Goal: Task Accomplishment & Management: Use online tool/utility

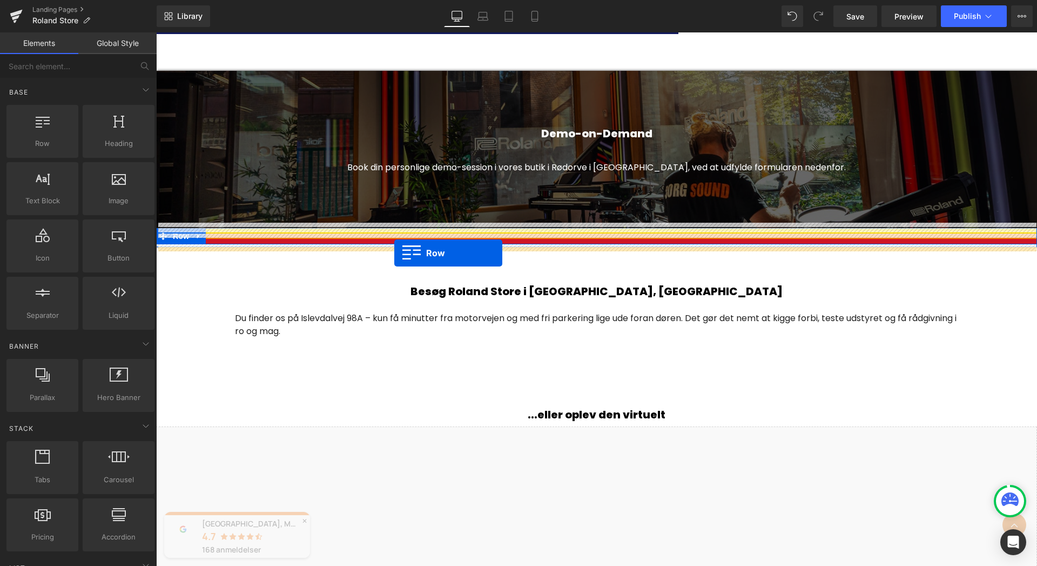
drag, startPoint x: 205, startPoint y: 164, endPoint x: 394, endPoint y: 253, distance: 208.3
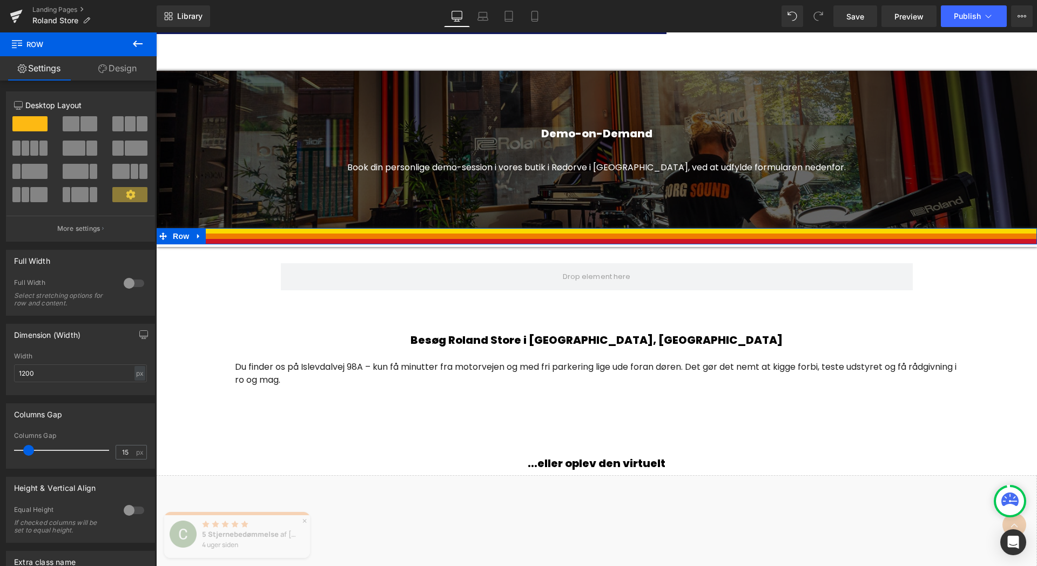
click at [140, 50] on button at bounding box center [138, 44] width 38 height 24
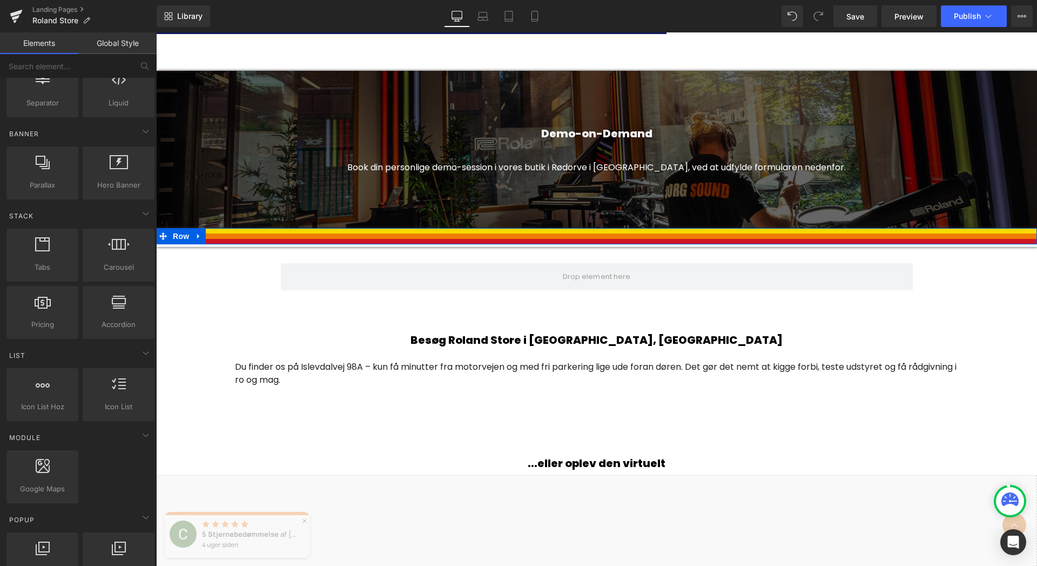
scroll to position [192, 0]
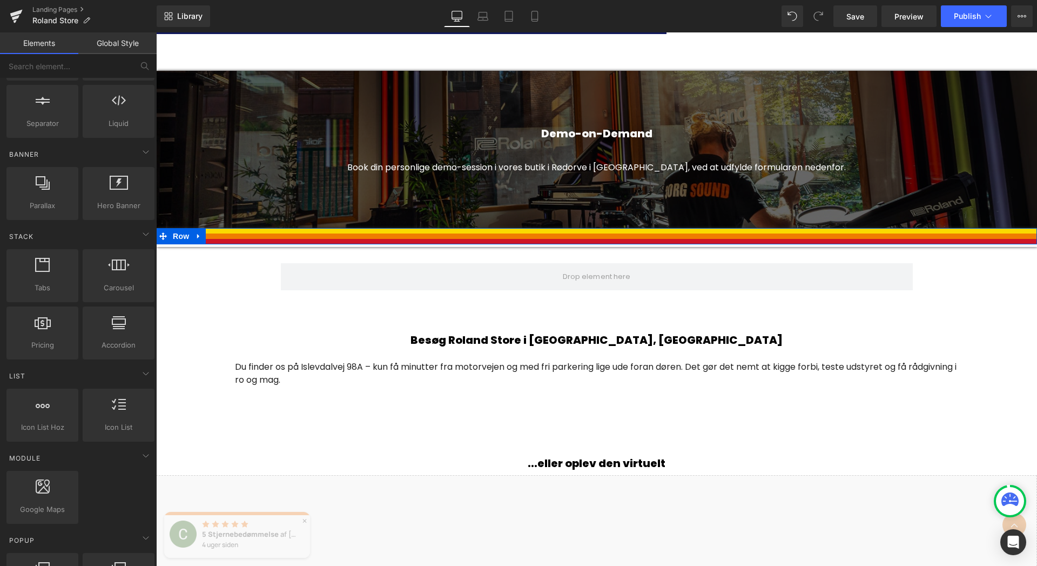
click at [91, 194] on div at bounding box center [118, 188] width 65 height 24
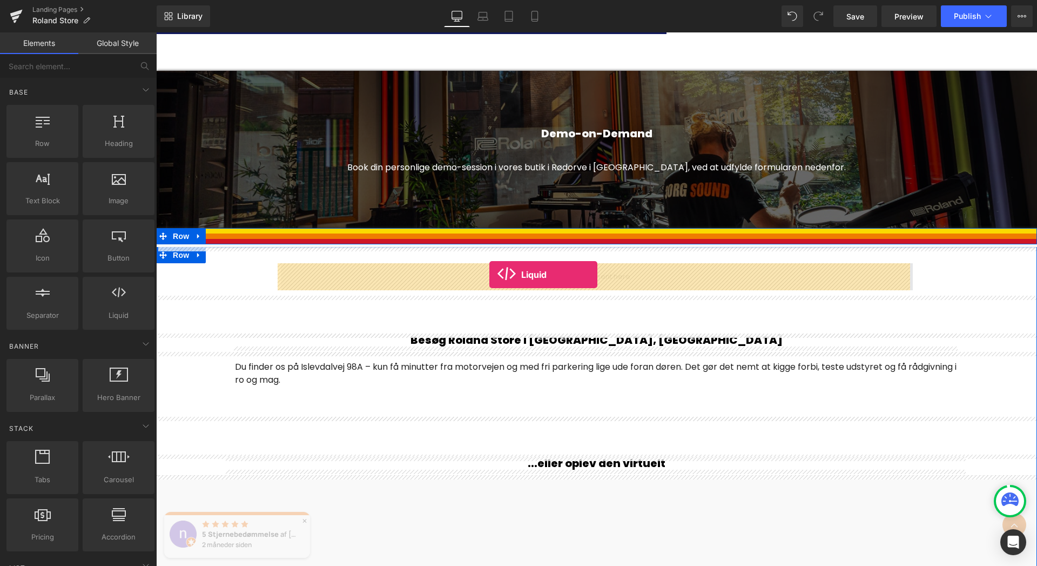
drag, startPoint x: 273, startPoint y: 325, endPoint x: 489, endPoint y: 274, distance: 221.8
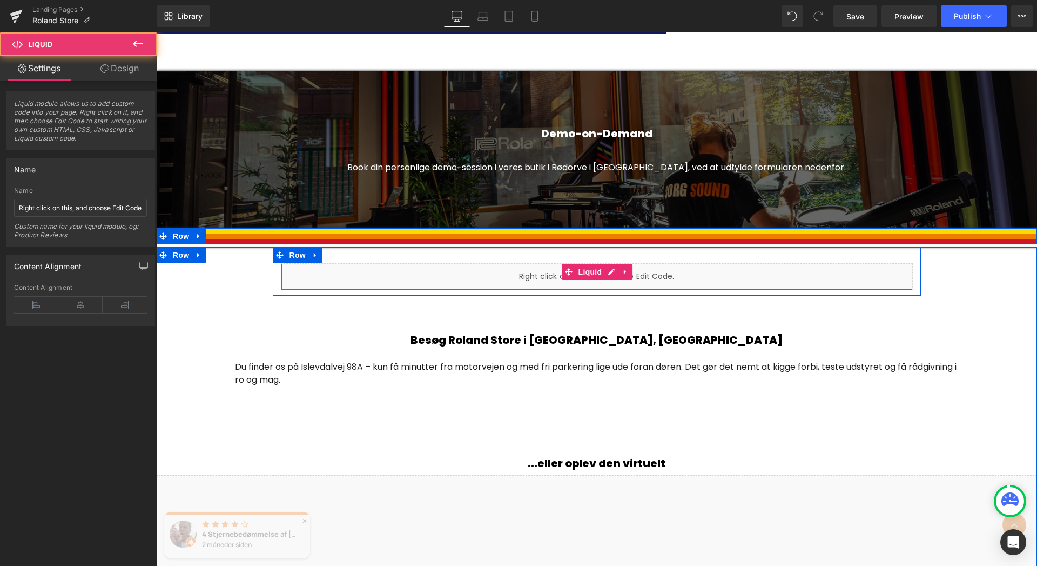
click at [656, 274] on div "Liquid" at bounding box center [597, 276] width 632 height 27
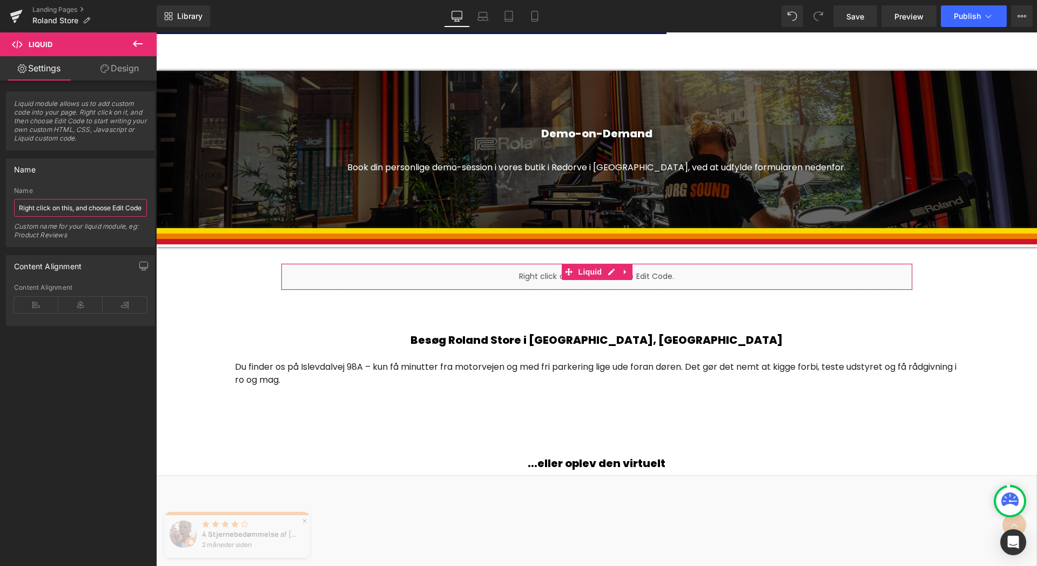
click at [85, 206] on input "Right click on this, and choose Edit Code." at bounding box center [80, 208] width 133 height 18
click at [536, 277] on div "Liquid" at bounding box center [597, 276] width 632 height 27
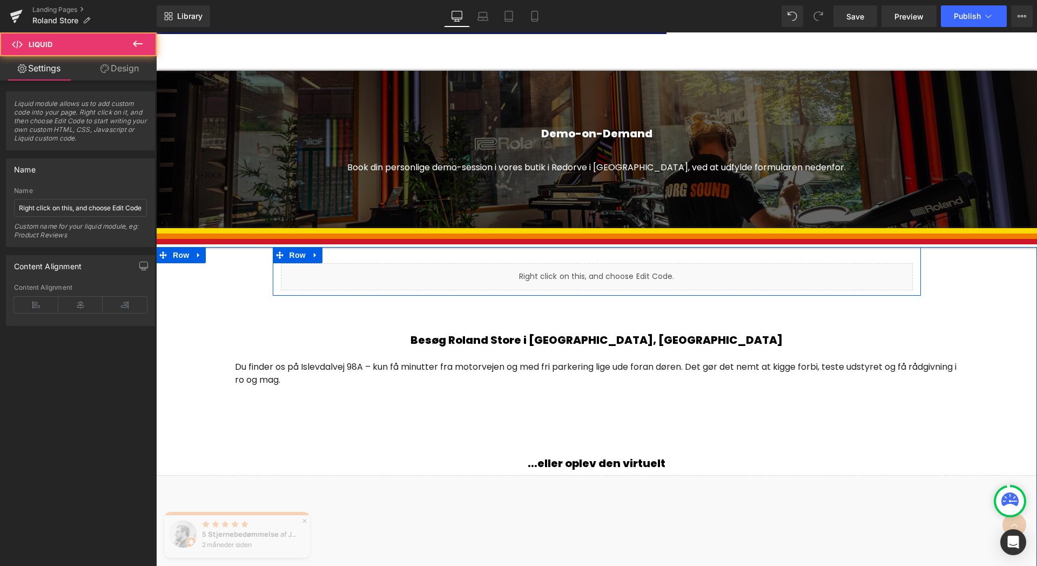
click at [696, 273] on div "Liquid" at bounding box center [597, 276] width 632 height 27
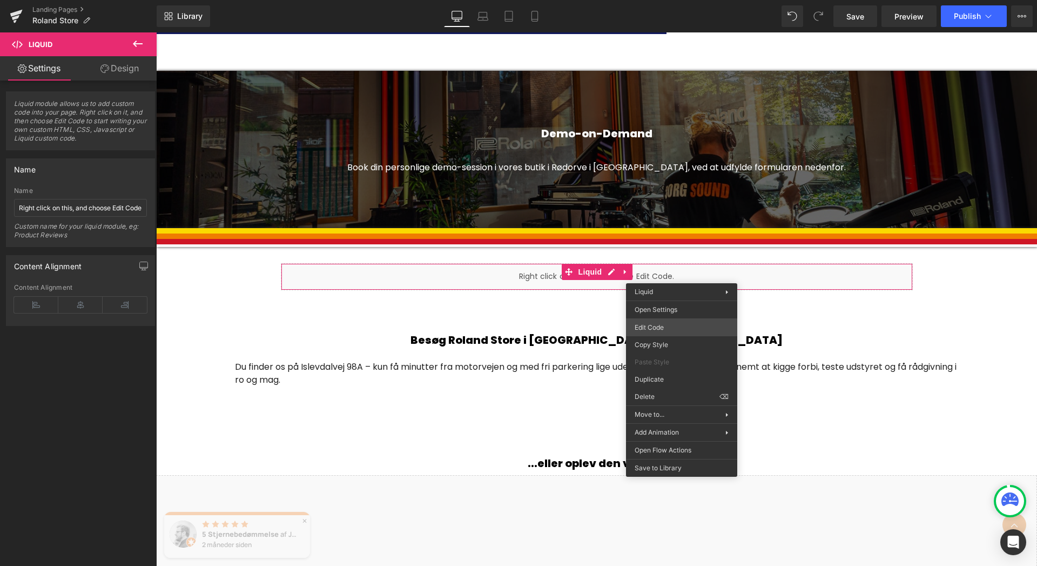
click at [679, 0] on div "Liquid You are previewing how the will restyle your page. You can not edit Elem…" at bounding box center [518, 0] width 1037 height 0
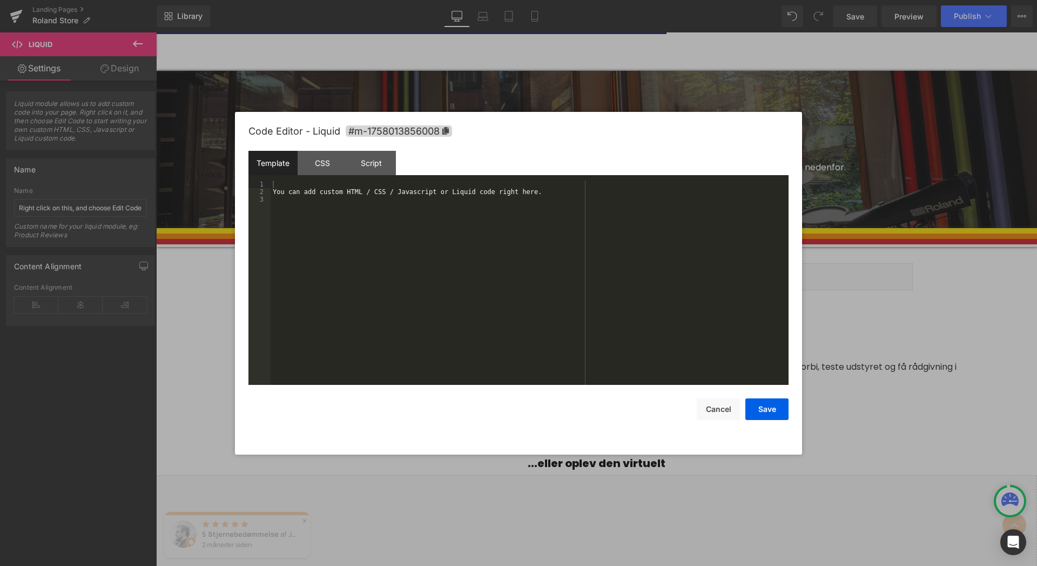
click at [488, 237] on div "You can add custom HTML / CSS / Javascript or Liquid code right here." at bounding box center [530, 289] width 518 height 219
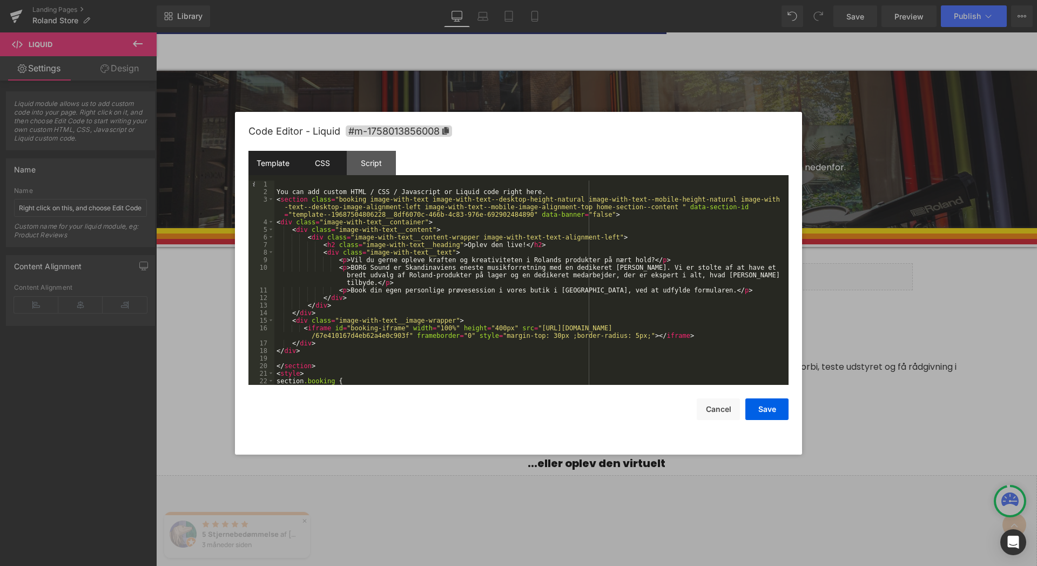
click at [325, 158] on div "CSS" at bounding box center [322, 163] width 49 height 24
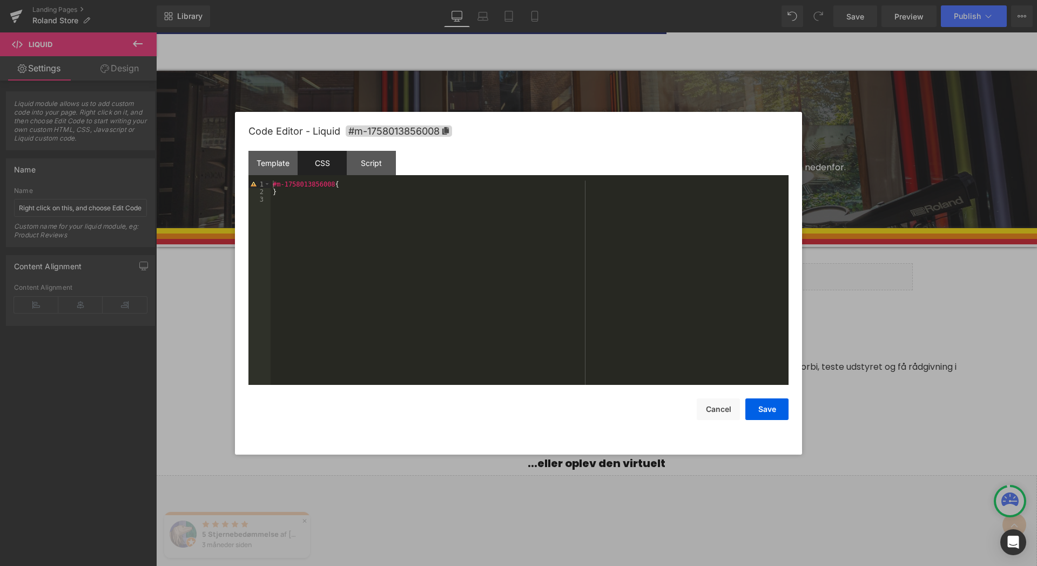
click at [360, 218] on div "#m-1758013856008 { }" at bounding box center [530, 289] width 518 height 219
click at [334, 198] on div "#m-1758013856008 { }" at bounding box center [530, 289] width 518 height 219
click at [351, 182] on div "#m-1758013856008 { }" at bounding box center [530, 289] width 518 height 219
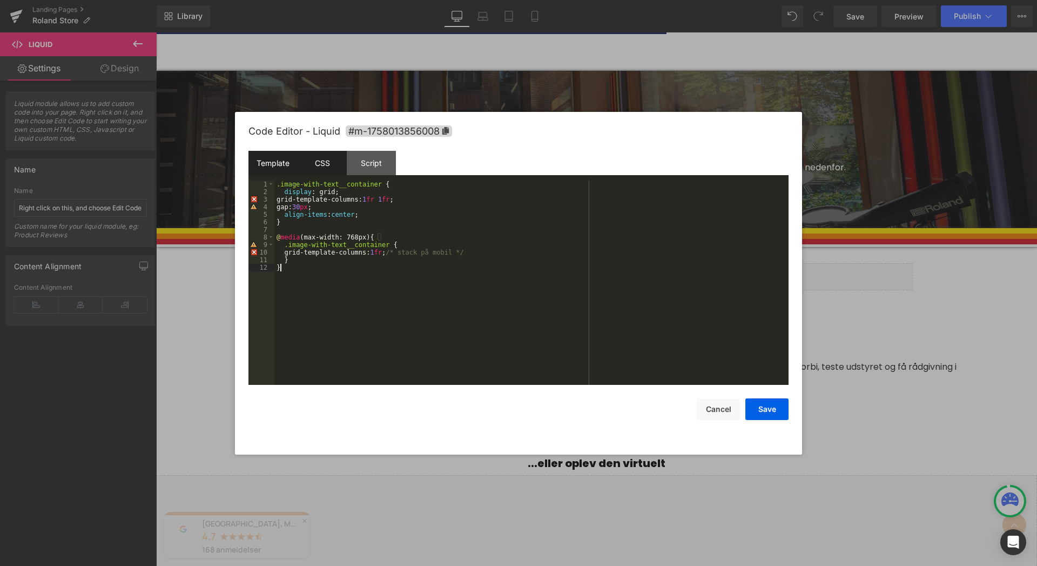
click at [280, 169] on div "Template" at bounding box center [272, 163] width 49 height 24
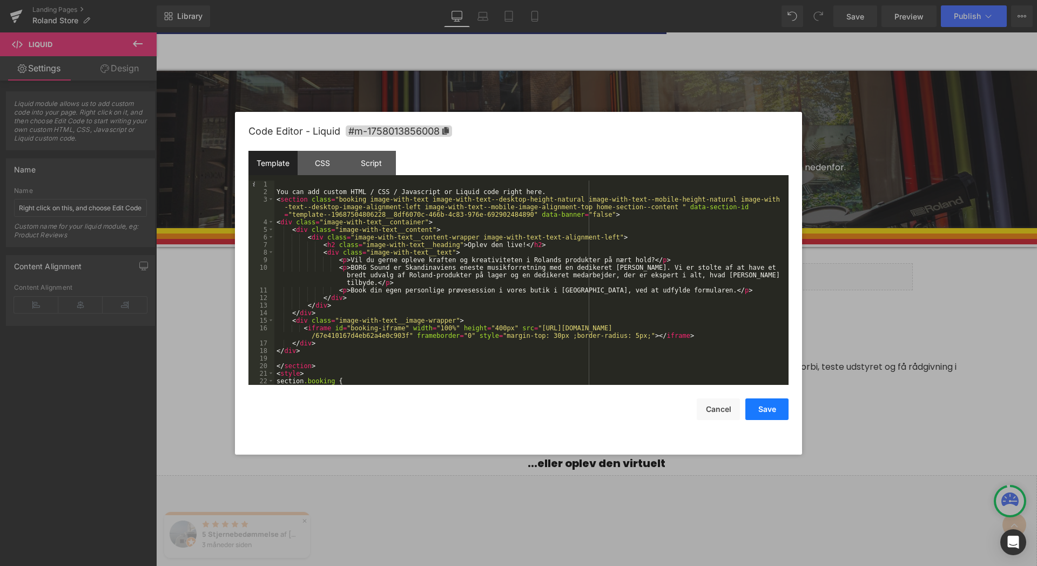
click at [753, 412] on button "Save" at bounding box center [766, 409] width 43 height 22
click at [487, 0] on div "Liquid You are previewing how the will restyle your page. You can not edit Elem…" at bounding box center [518, 0] width 1037 height 0
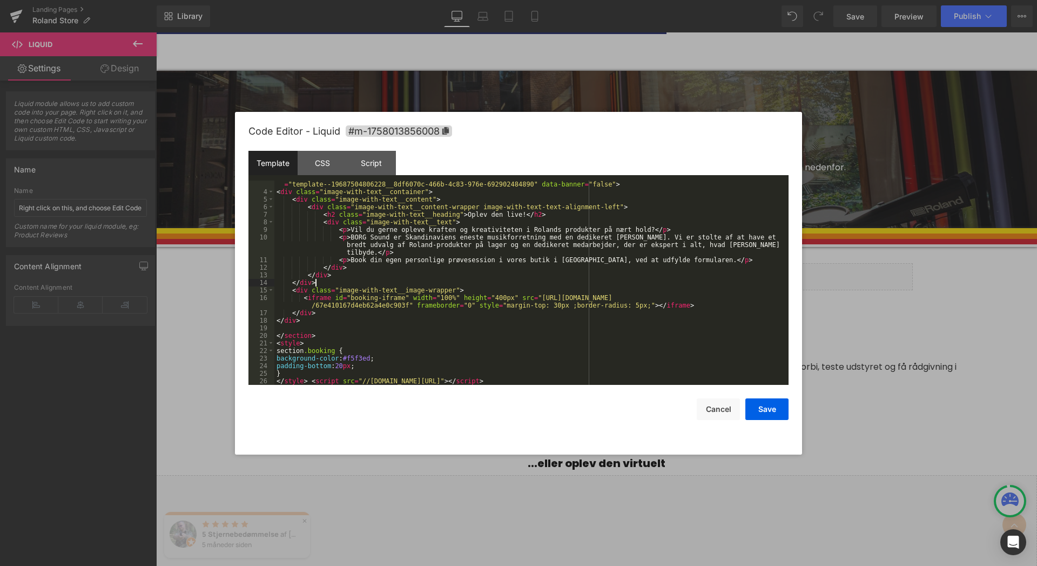
click at [389, 280] on div "< section class = "booking image-with-text image-with-text--desktop-height-natu…" at bounding box center [529, 282] width 510 height 234
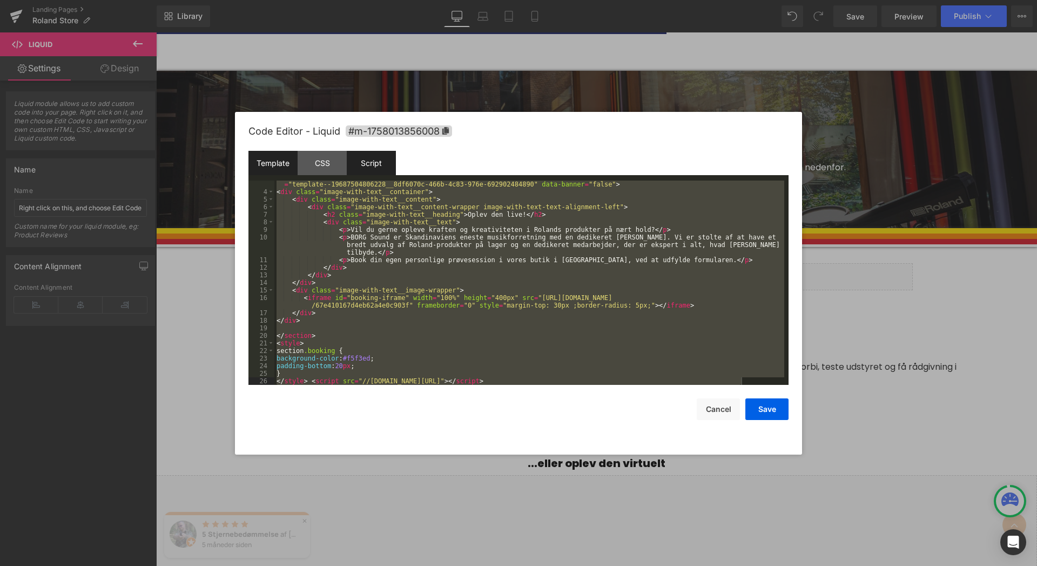
click at [366, 161] on div "Script" at bounding box center [371, 163] width 49 height 24
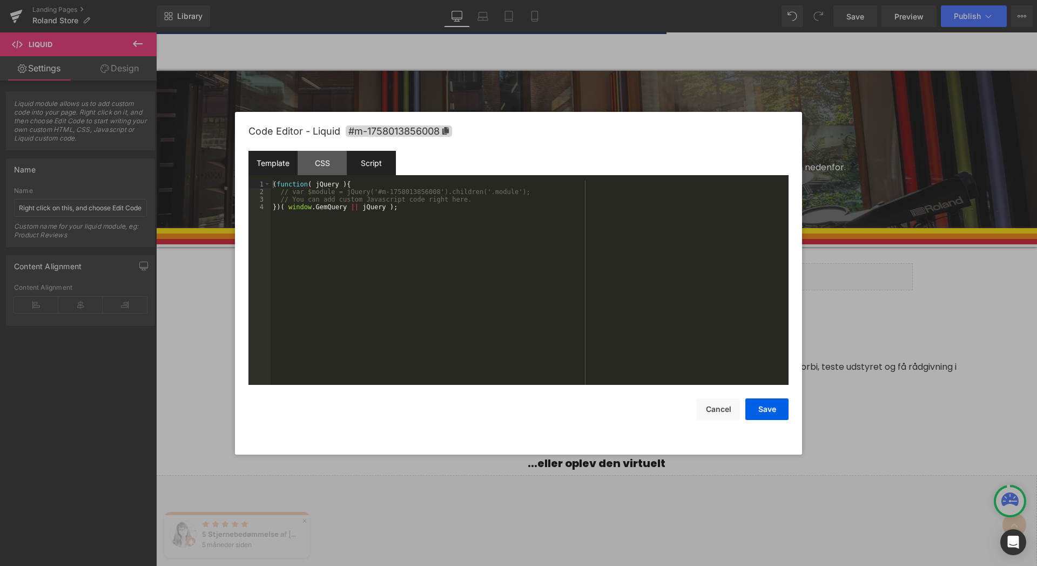
click at [271, 168] on div "Template" at bounding box center [272, 163] width 49 height 24
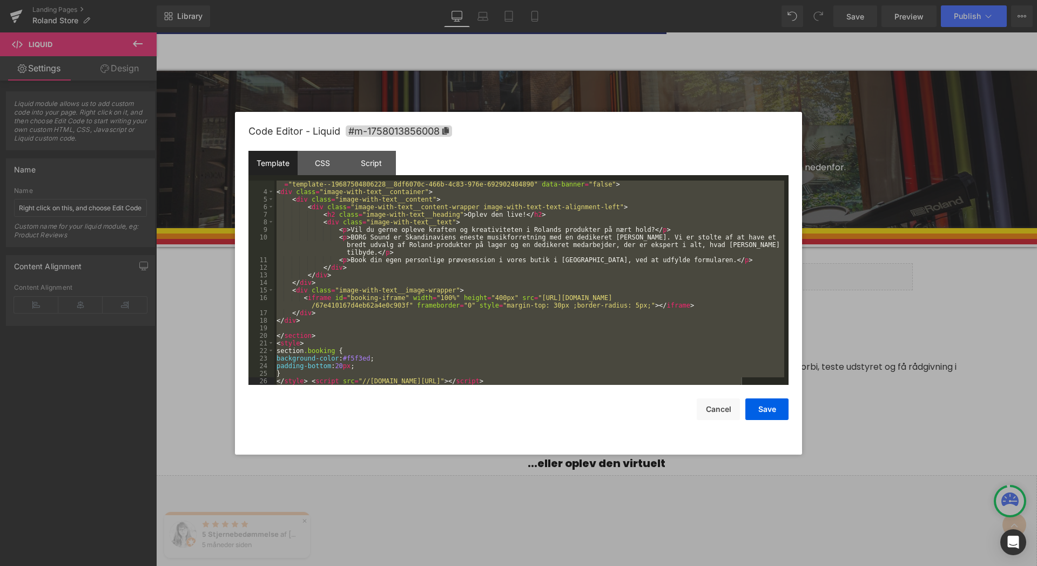
click at [418, 255] on div "< section class = "booking image-with-text image-with-text--desktop-height-natu…" at bounding box center [529, 282] width 510 height 204
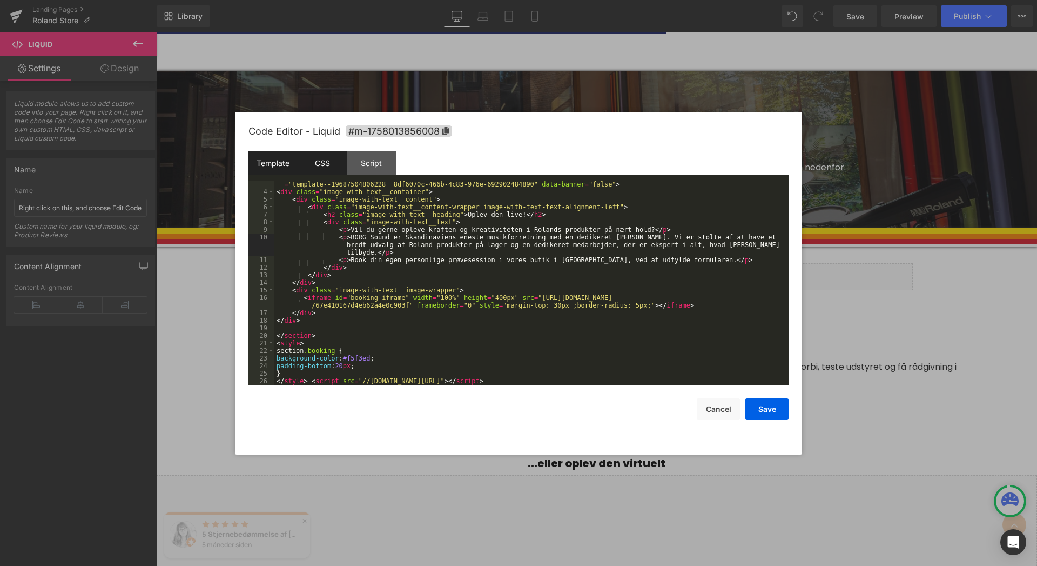
click at [314, 165] on div "CSS" at bounding box center [322, 163] width 49 height 24
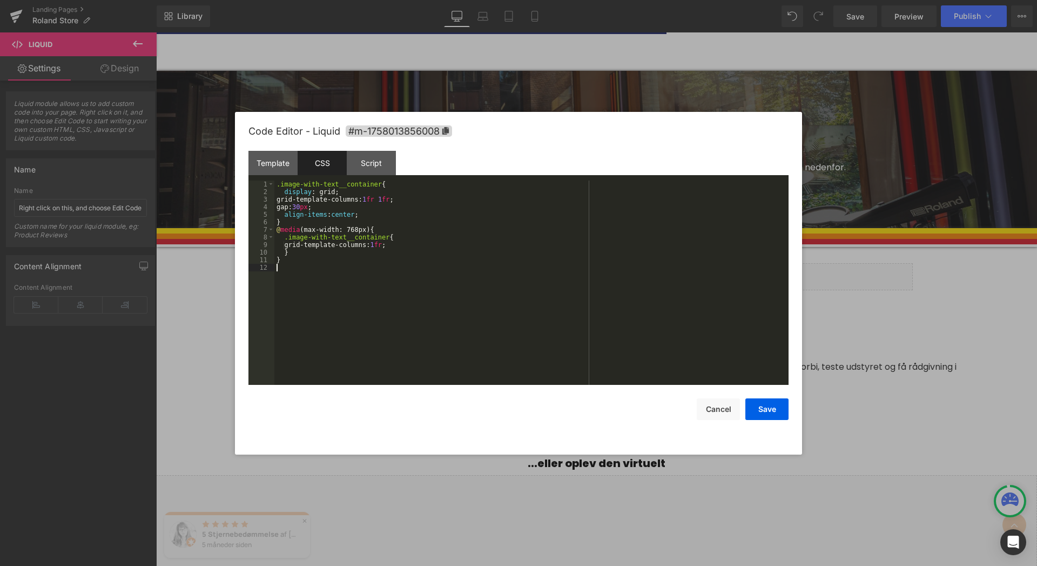
click at [360, 285] on div ".image-with-text__container { display : grid; grid-template-columns: 1 fr 1 fr …" at bounding box center [531, 289] width 514 height 219
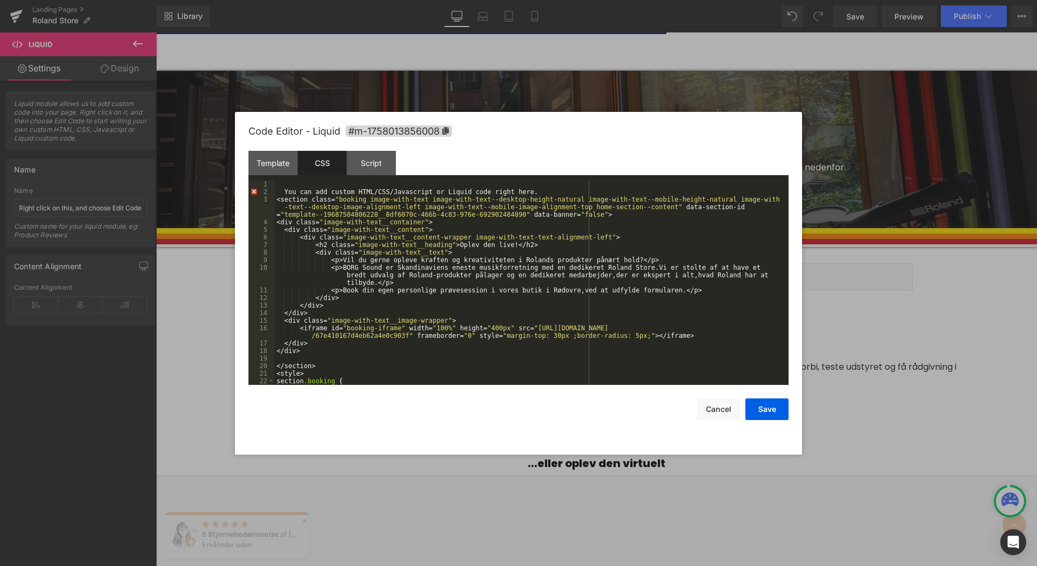
scroll to position [0, 0]
click at [764, 412] on button "Save" at bounding box center [766, 409] width 43 height 22
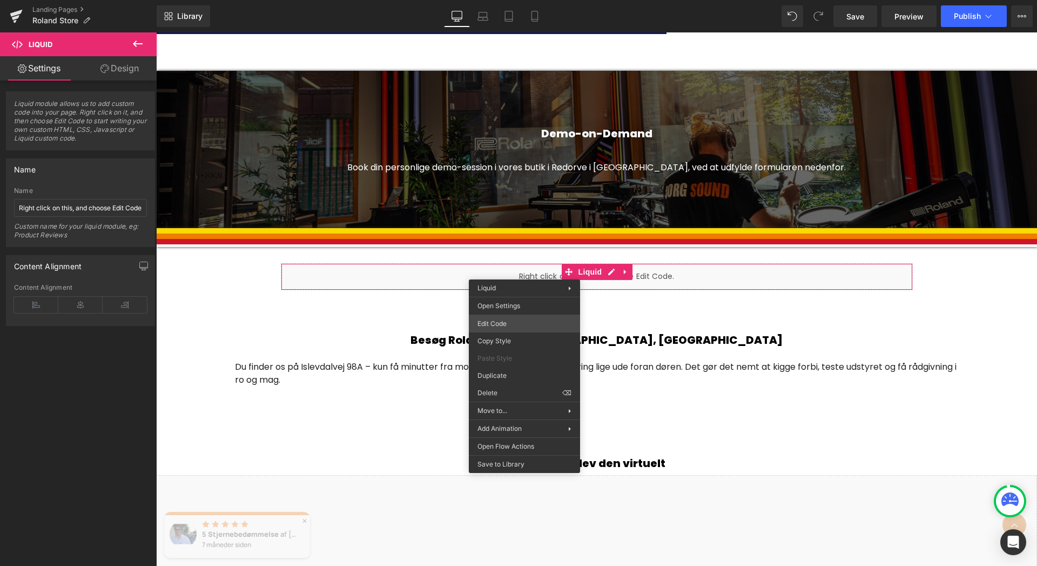
click at [515, 0] on div "Liquid You are previewing how the will restyle your page. You can not edit Elem…" at bounding box center [518, 0] width 1037 height 0
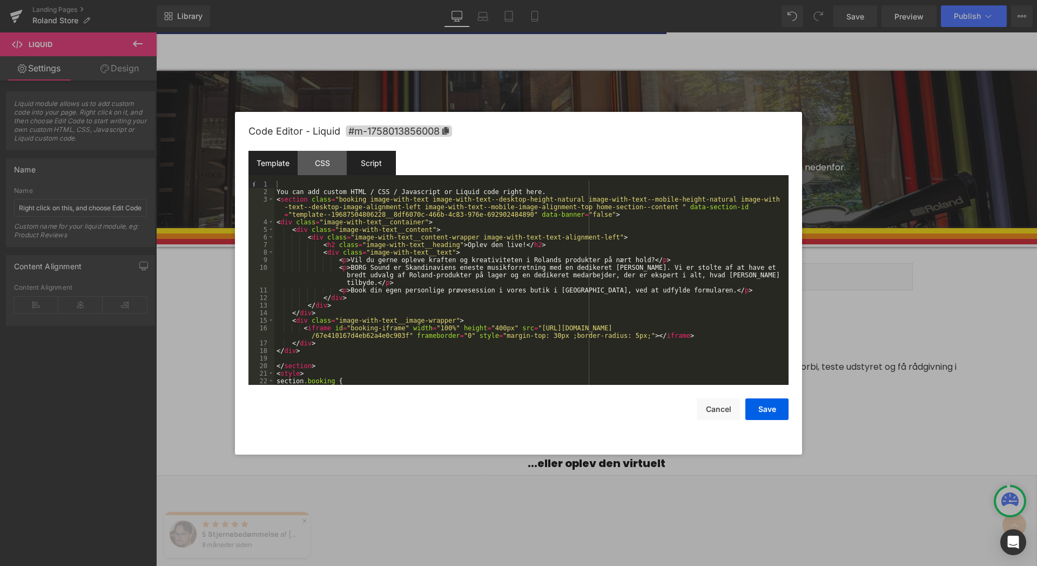
click at [369, 158] on div "Script" at bounding box center [371, 163] width 49 height 24
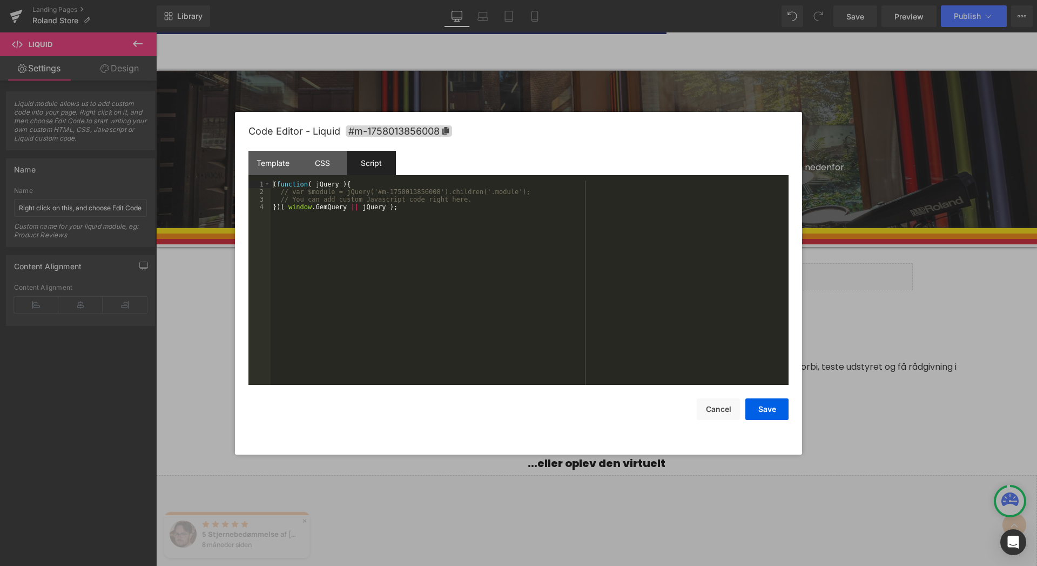
click at [393, 244] on div "( function ( jQuery ) { // var $module = jQuery('#m-1758013856008').children('.…" at bounding box center [530, 289] width 518 height 219
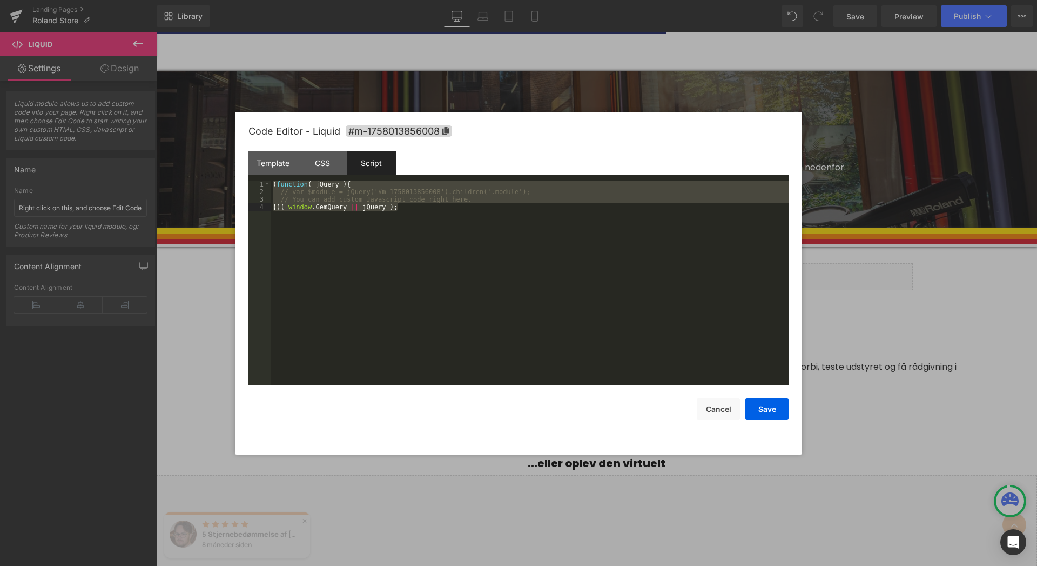
scroll to position [30, 0]
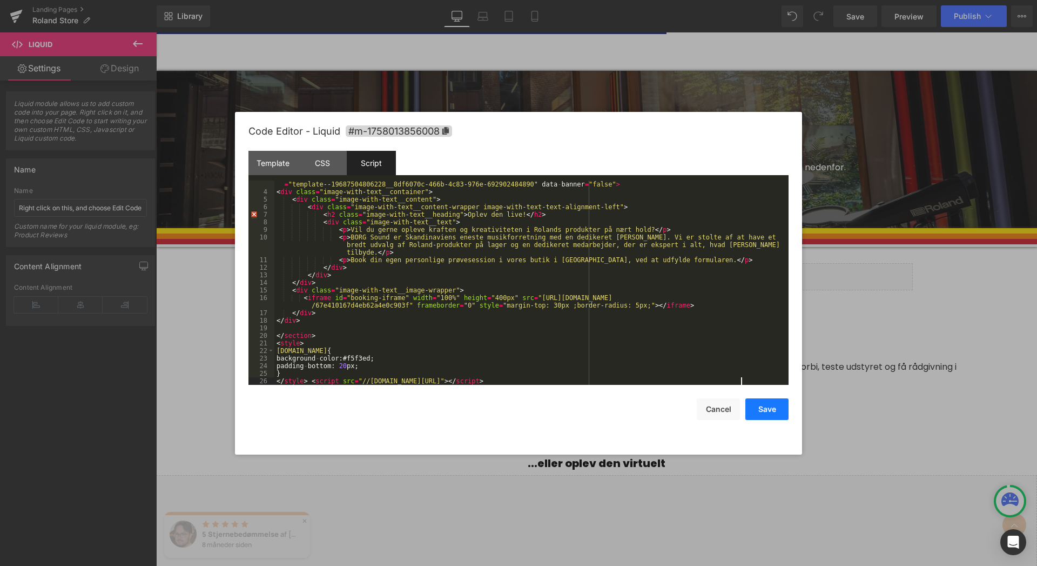
click at [763, 409] on button "Save" at bounding box center [766, 409] width 43 height 22
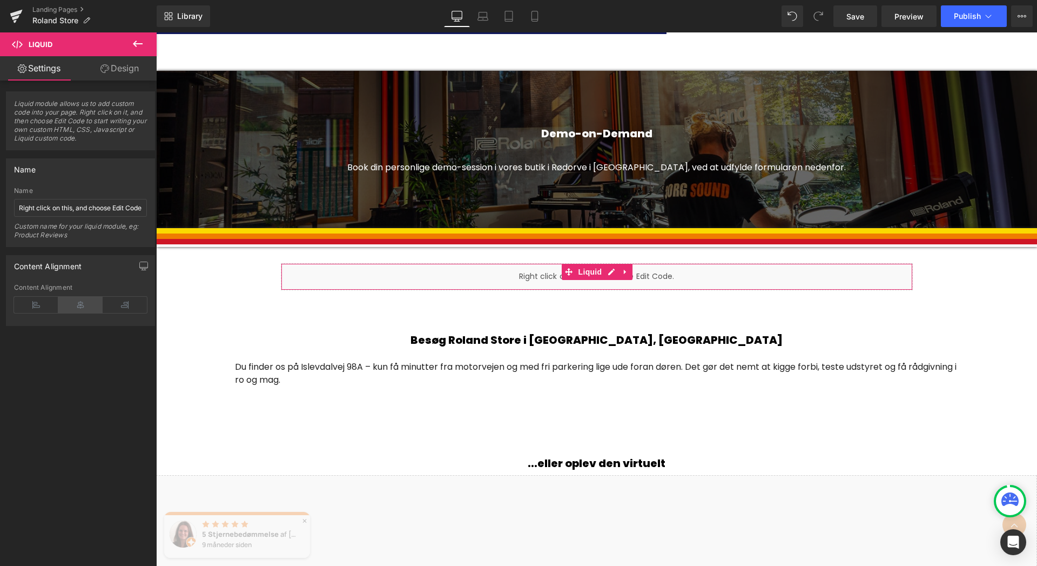
click at [85, 310] on icon at bounding box center [80, 305] width 44 height 16
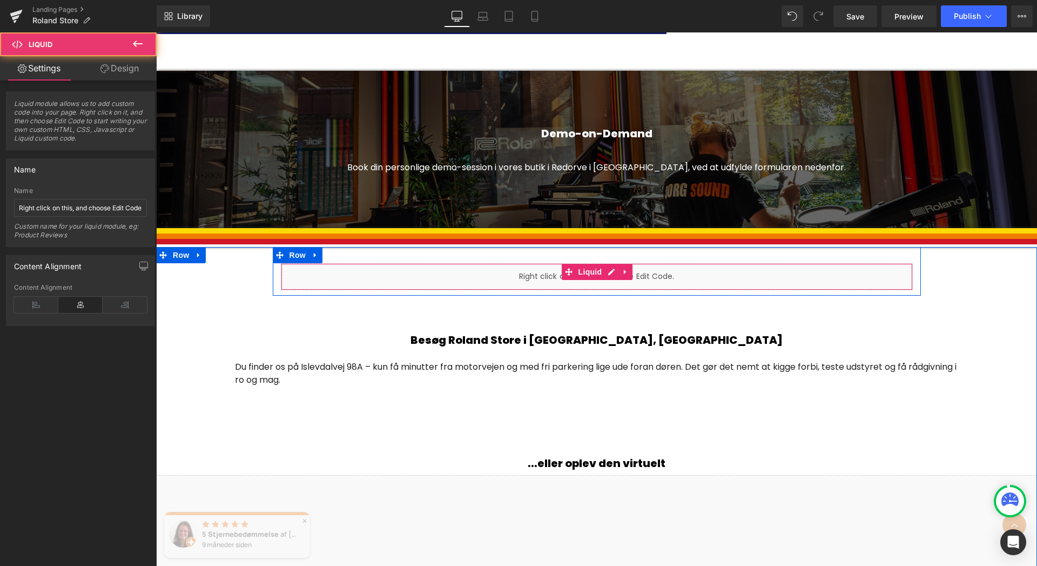
click at [670, 278] on div "Liquid" at bounding box center [597, 276] width 632 height 27
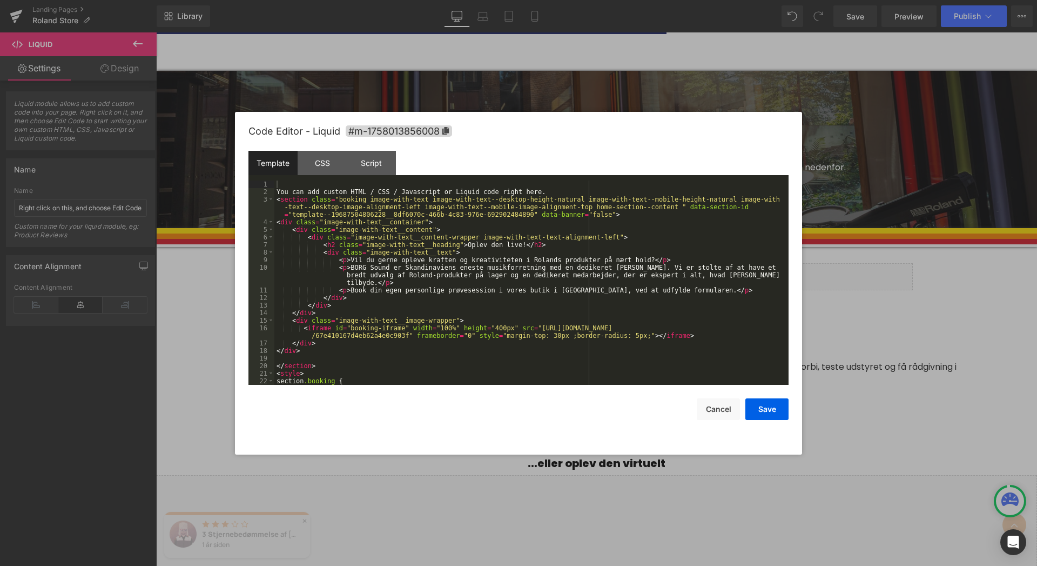
click at [664, 0] on div "Liquid You are previewing how the will restyle your page. You can not edit Elem…" at bounding box center [518, 0] width 1037 height 0
click at [325, 168] on div "CSS" at bounding box center [322, 163] width 49 height 24
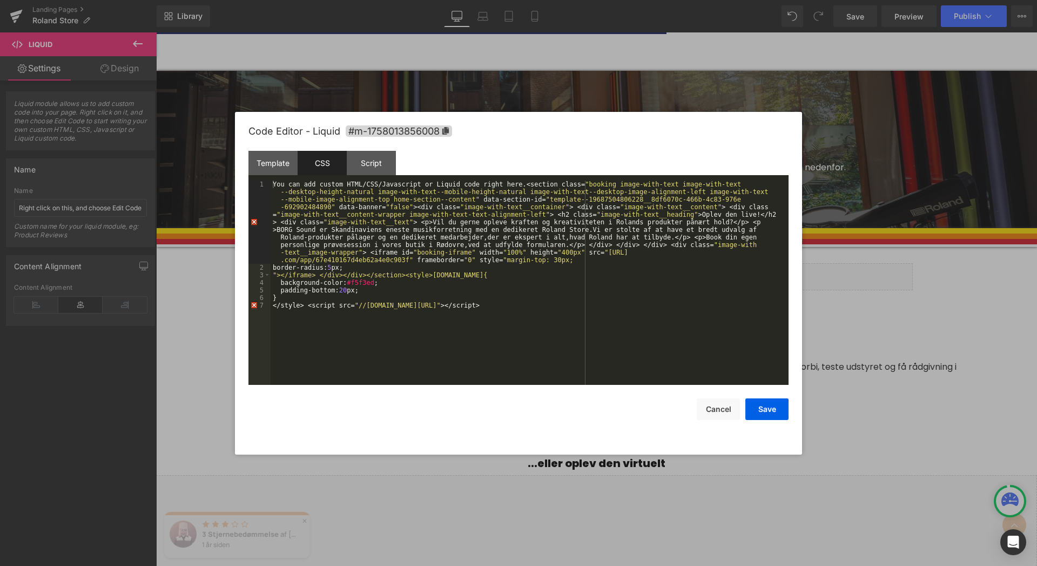
click at [393, 303] on div "You can add custom HTML / CSS / Javascript or Liquid code right here .< section…" at bounding box center [530, 327] width 518 height 295
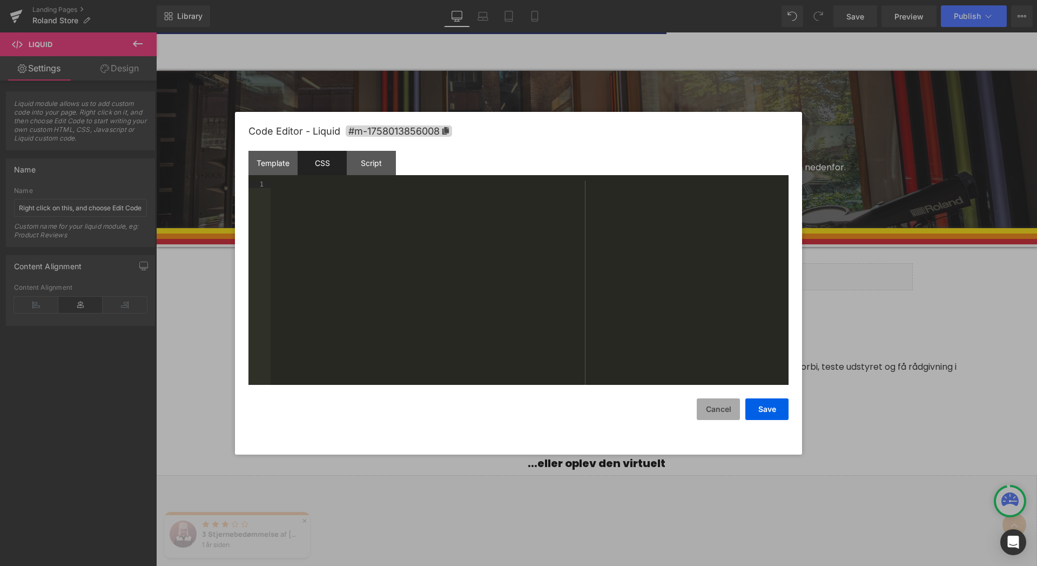
click at [722, 410] on button "Cancel" at bounding box center [718, 409] width 43 height 22
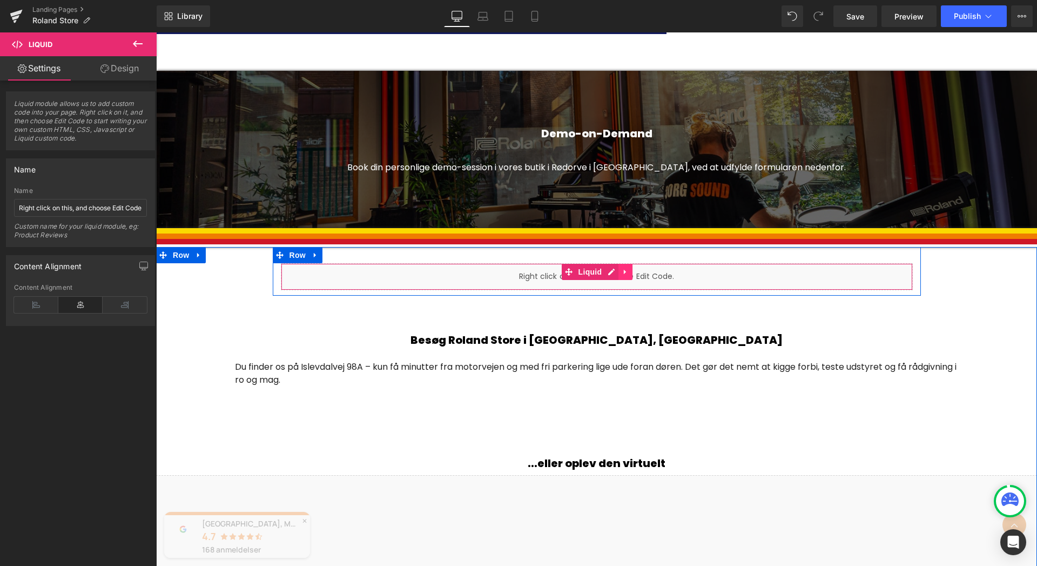
click at [624, 272] on icon at bounding box center [625, 272] width 2 height 5
click at [631, 273] on icon at bounding box center [633, 272] width 8 height 8
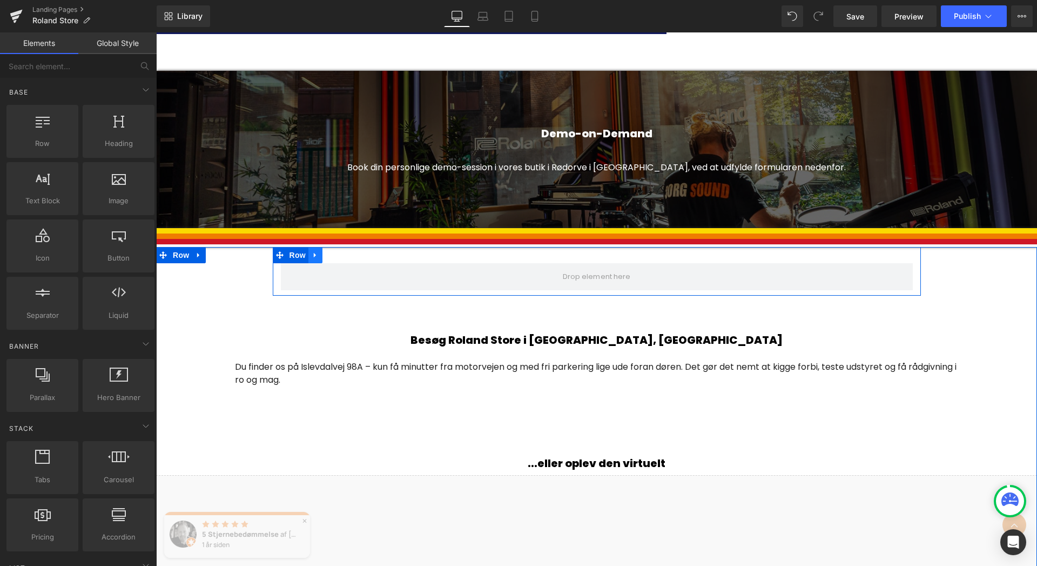
click at [314, 255] on icon at bounding box center [315, 255] width 2 height 5
click at [340, 254] on icon at bounding box center [344, 255] width 8 height 8
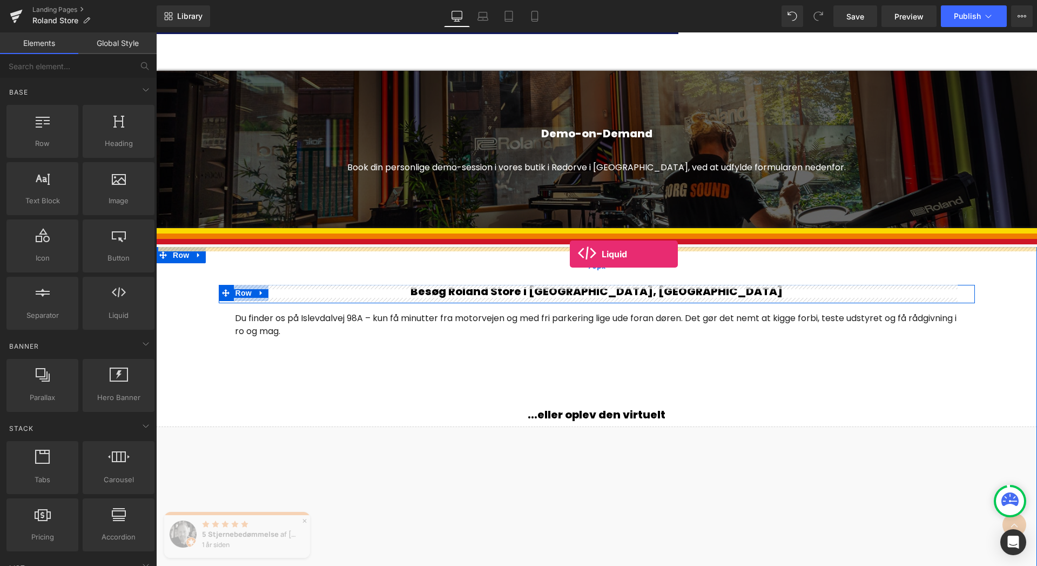
drag, startPoint x: 264, startPoint y: 339, endPoint x: 570, endPoint y: 254, distance: 317.8
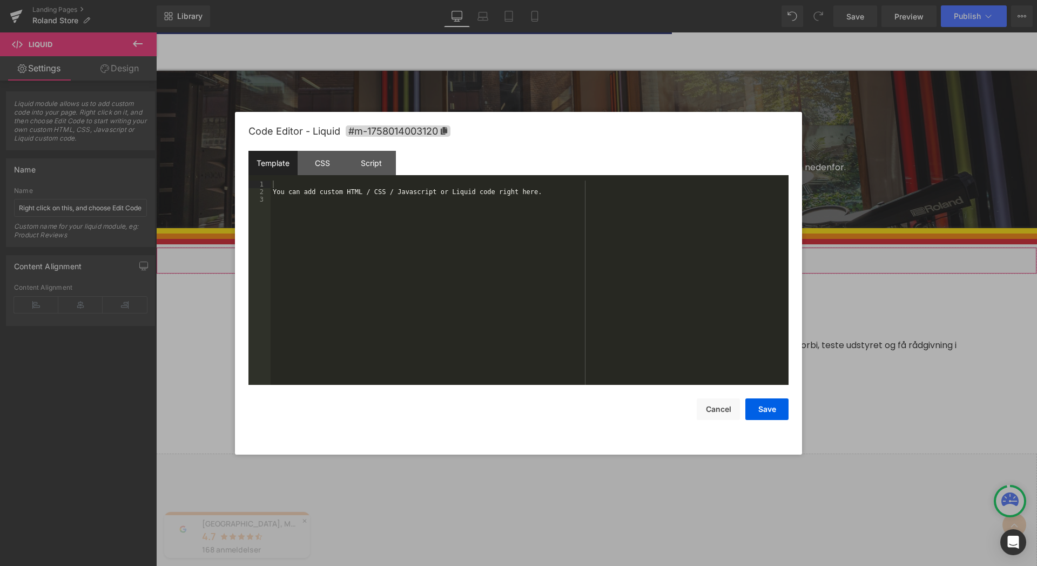
click at [540, 0] on div "Liquid You are previewing how the will restyle your page. You can not edit Elem…" at bounding box center [518, 0] width 1037 height 0
click at [324, 209] on div "You can add custom HTML / CSS / Javascript or Liquid code right here." at bounding box center [530, 289] width 518 height 219
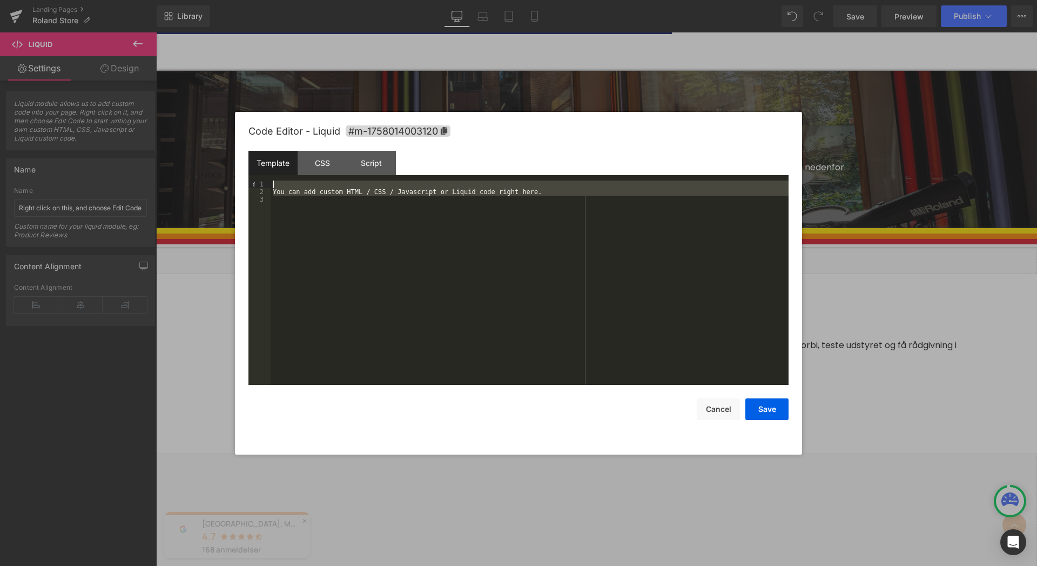
drag, startPoint x: 283, startPoint y: 200, endPoint x: 271, endPoint y: 185, distance: 20.0
click at [271, 185] on div "You can add custom HTML / CSS / Javascript or Liquid code right here." at bounding box center [530, 289] width 518 height 219
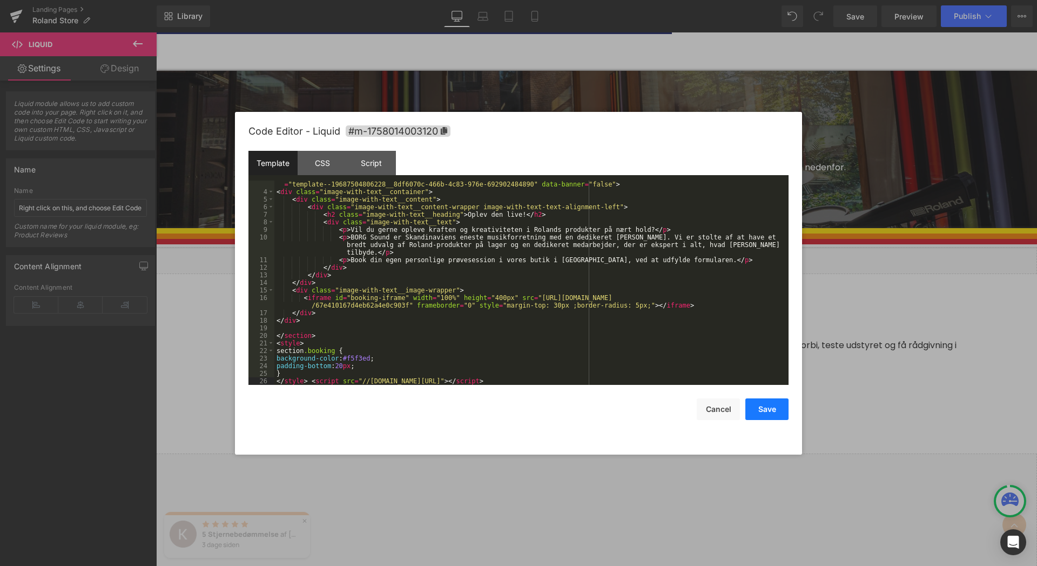
click at [764, 410] on button "Save" at bounding box center [766, 409] width 43 height 22
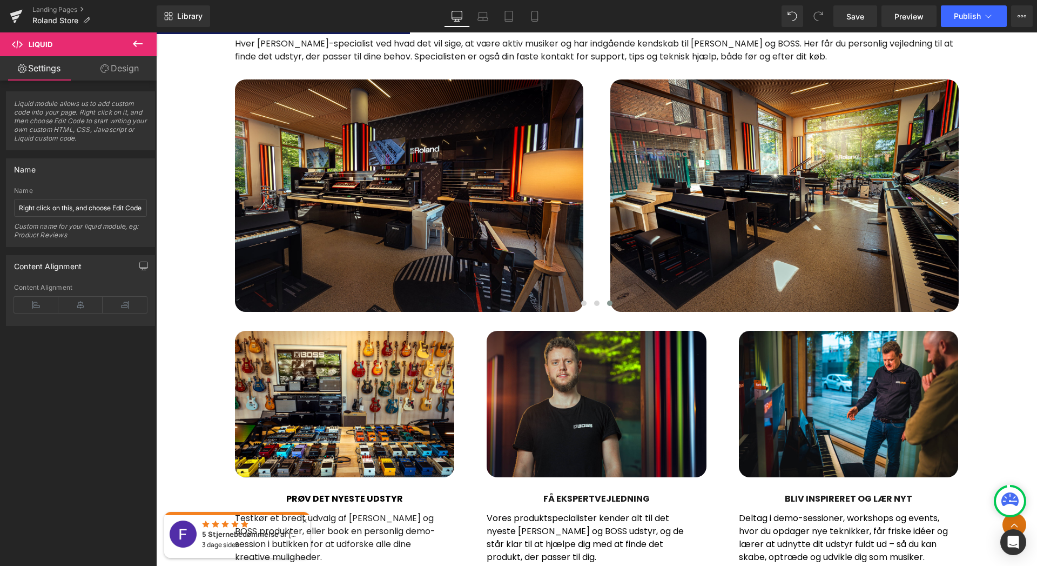
scroll to position [709, 0]
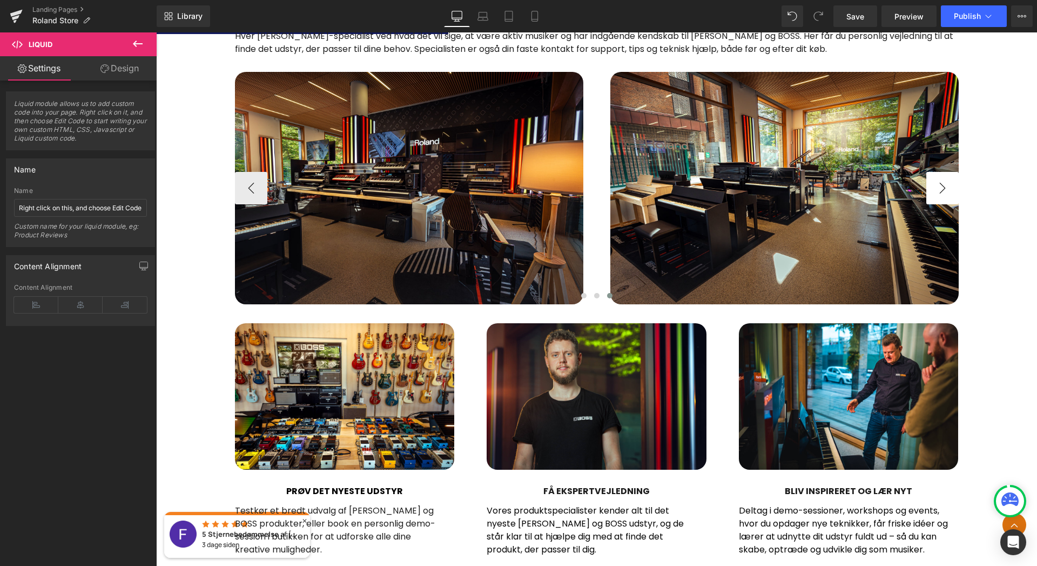
click at [944, 185] on button "›" at bounding box center [942, 188] width 32 height 32
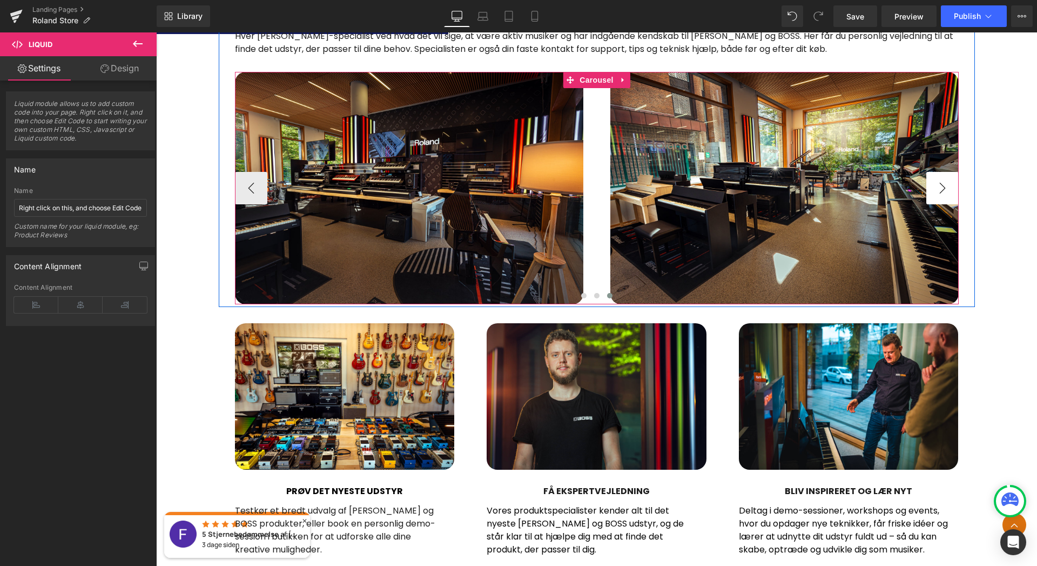
click at [944, 185] on button "›" at bounding box center [942, 188] width 32 height 32
click at [932, 191] on button "›" at bounding box center [942, 188] width 32 height 32
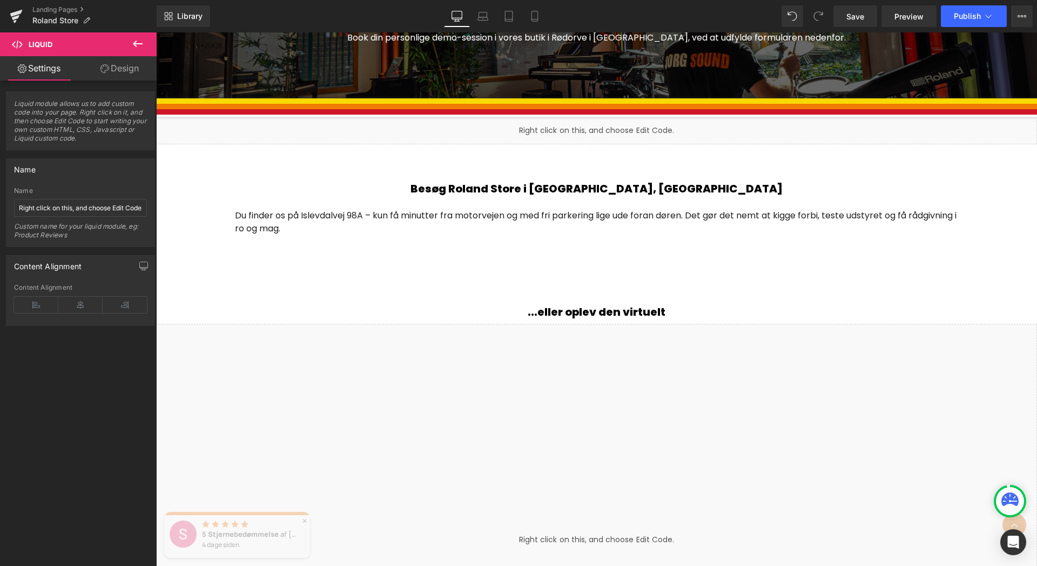
scroll to position [1380, 0]
click at [43, 114] on span "Liquid module allows us to add custom code into your page. Right click on it, a…" at bounding box center [80, 124] width 133 height 50
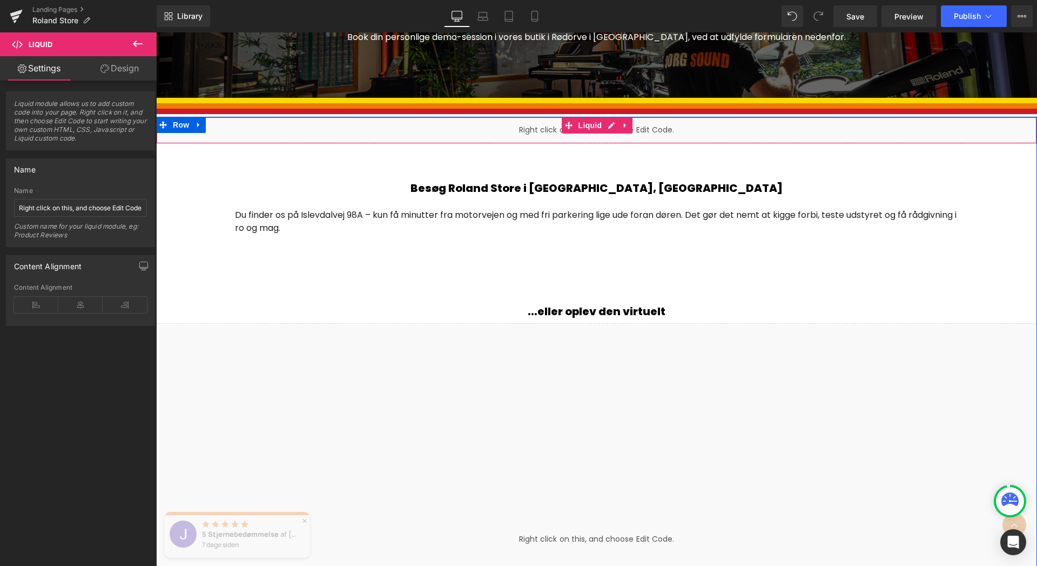
click at [500, 132] on div "Liquid" at bounding box center [596, 130] width 881 height 27
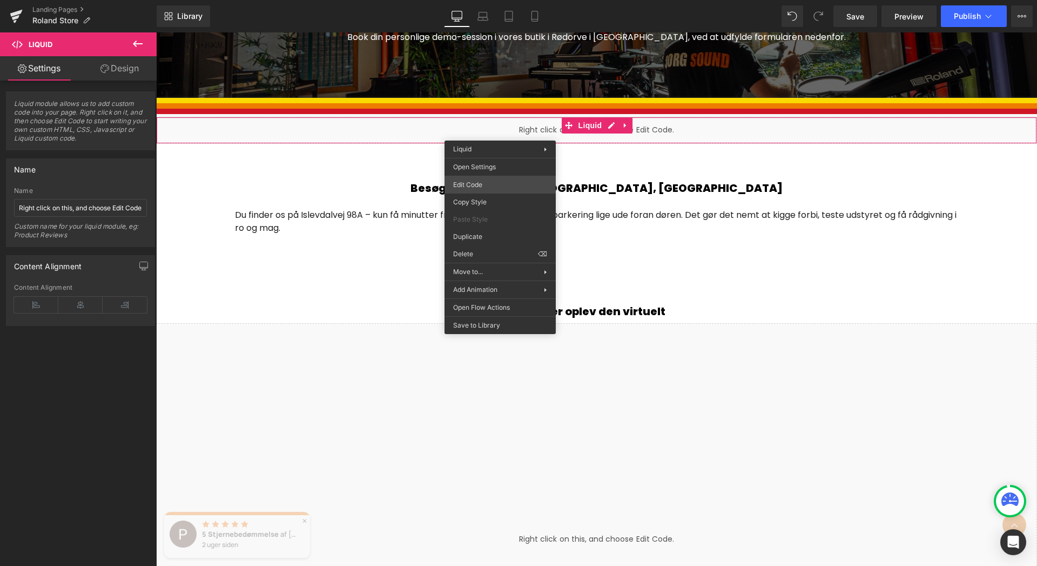
click at [489, 0] on div "Liquid You are previewing how the will restyle your page. You can not edit Elem…" at bounding box center [518, 0] width 1037 height 0
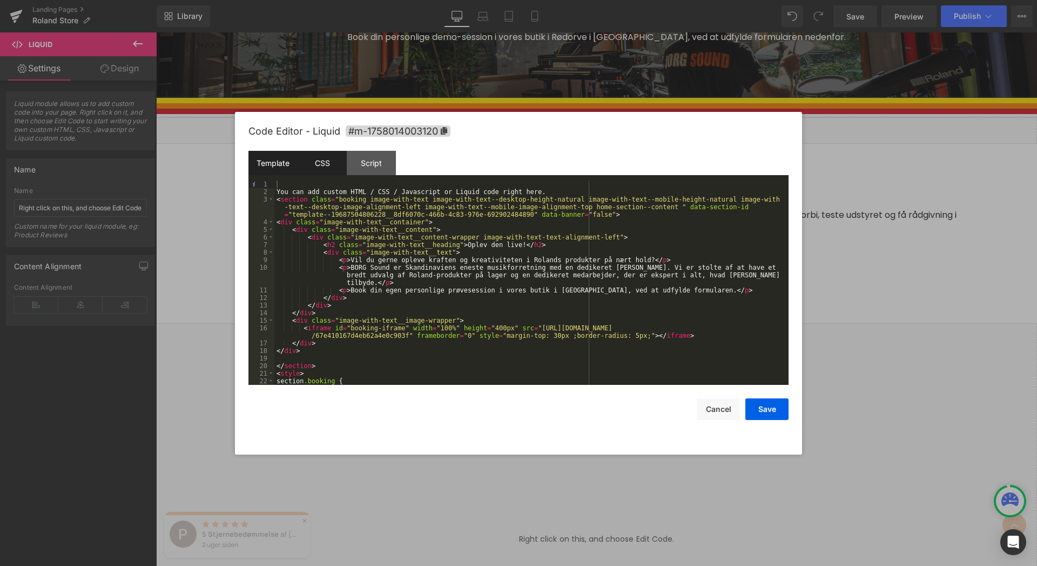
click at [324, 167] on div "CSS" at bounding box center [322, 163] width 49 height 24
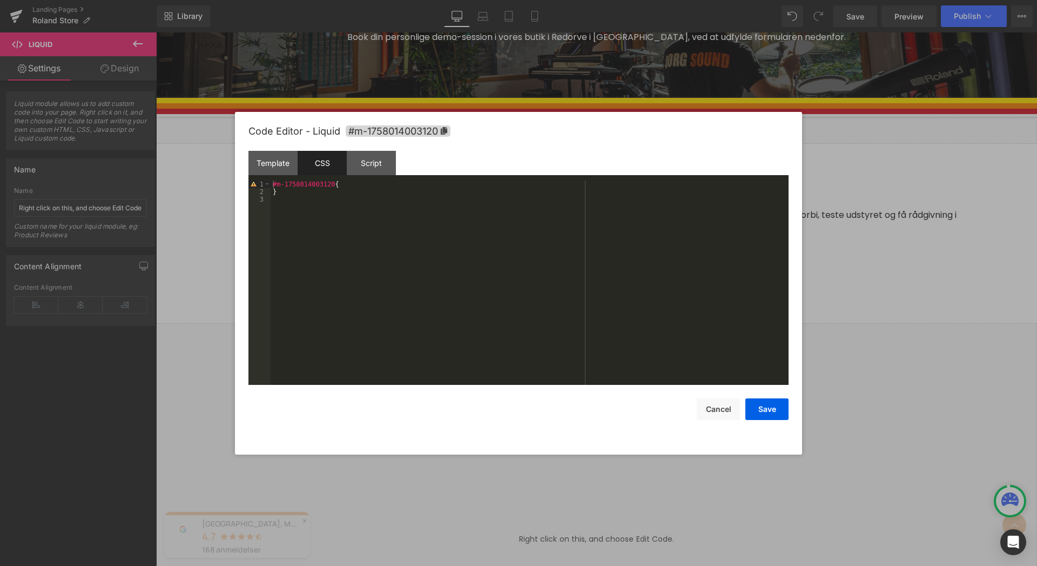
click at [329, 200] on div "#m-1758014003120 { }" at bounding box center [530, 289] width 518 height 219
click at [365, 184] on div "#m-1758014003120 { }" at bounding box center [530, 289] width 518 height 219
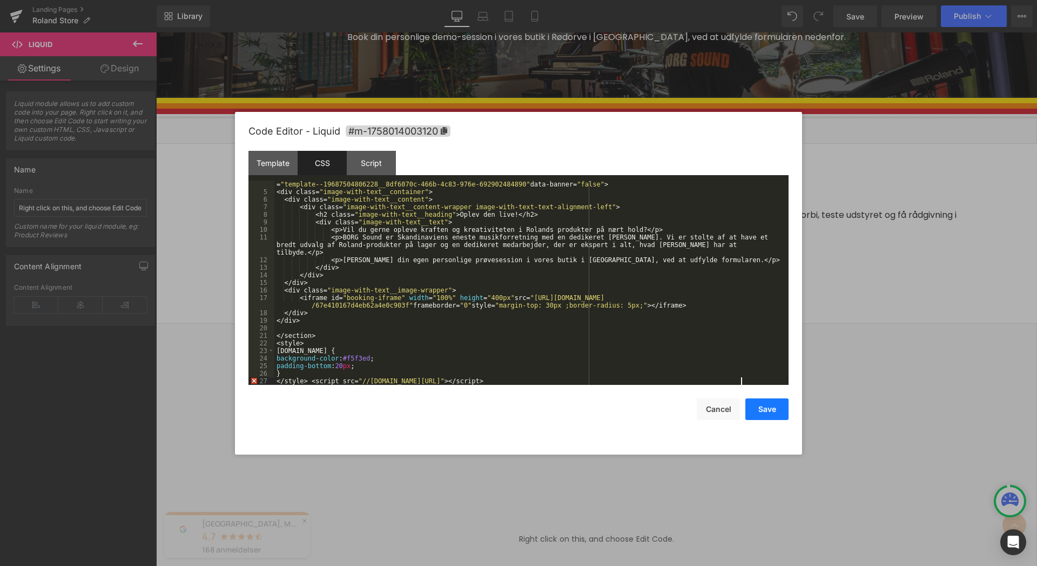
click at [762, 408] on button "Save" at bounding box center [766, 409] width 43 height 22
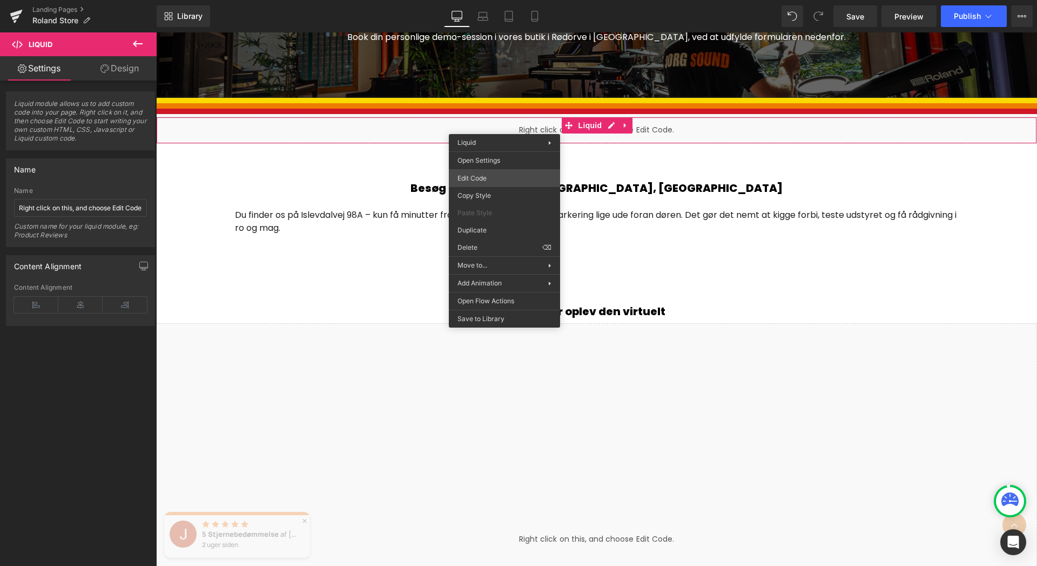
click at [496, 0] on div "Liquid You are previewing how the will restyle your page. You can not edit Elem…" at bounding box center [518, 0] width 1037 height 0
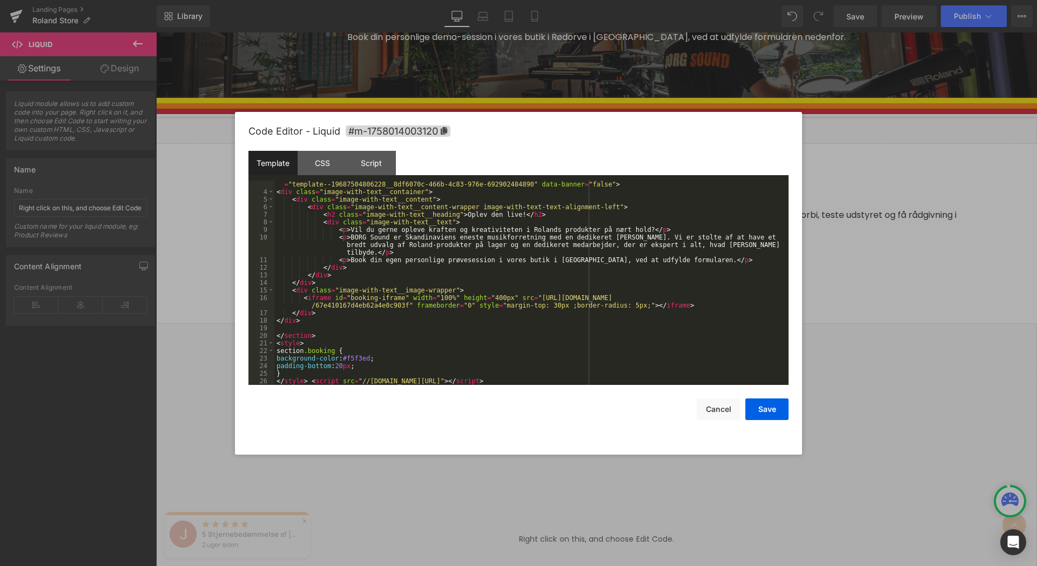
scroll to position [30, 0]
click at [320, 172] on div "CSS" at bounding box center [322, 163] width 49 height 24
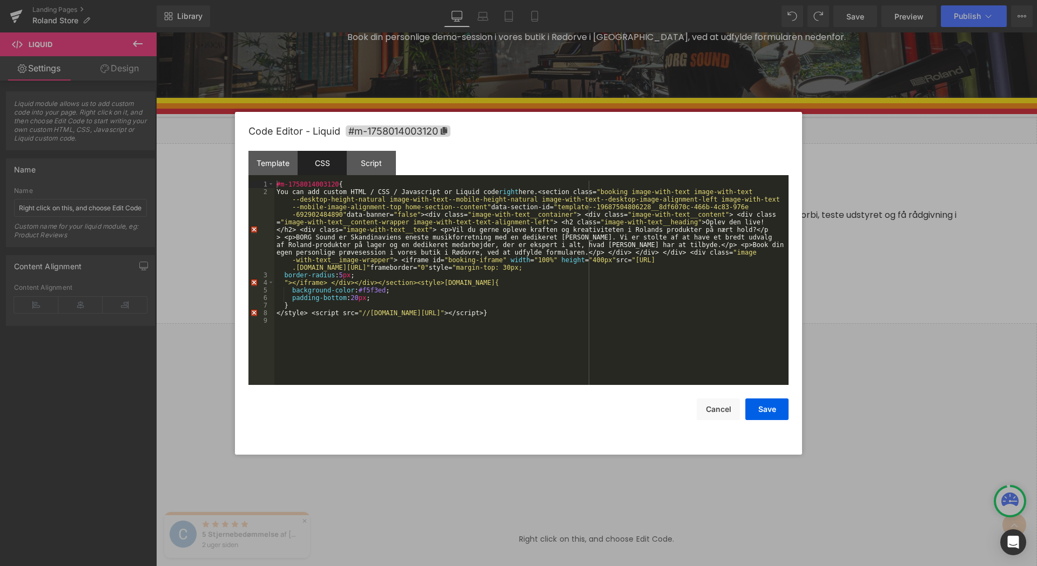
click at [368, 268] on div "#m-1758014003120 { You can add custom HTML / CSS / Javascript or Liquid code ri…" at bounding box center [531, 289] width 514 height 219
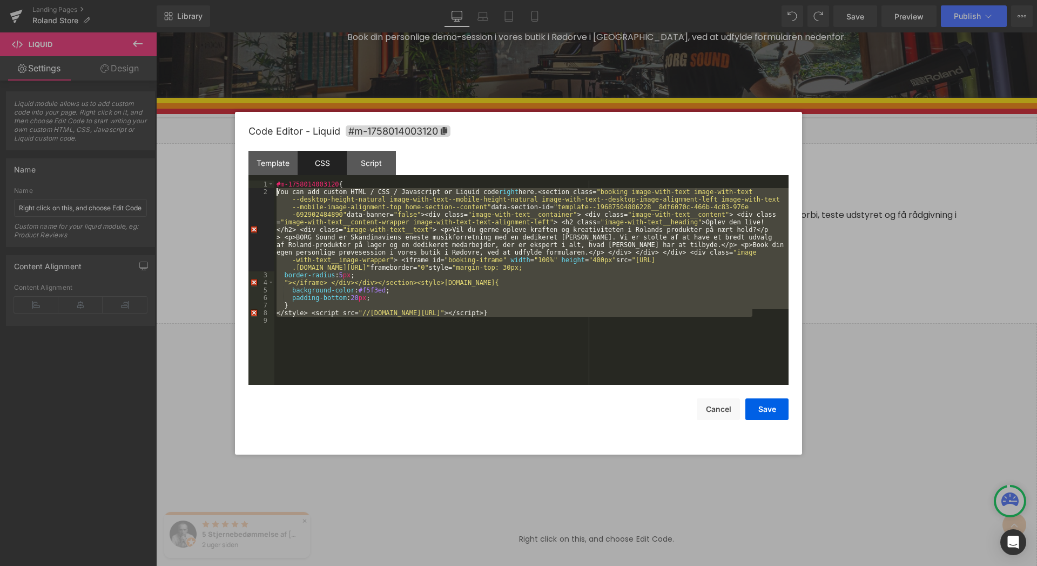
drag, startPoint x: 754, startPoint y: 313, endPoint x: 254, endPoint y: 193, distance: 514.5
click at [254, 193] on pre "1 2 3 4 5 6 7 8 9 #m-1758014003120 { You can add custom HTML / CSS / Javascript…" at bounding box center [518, 282] width 540 height 204
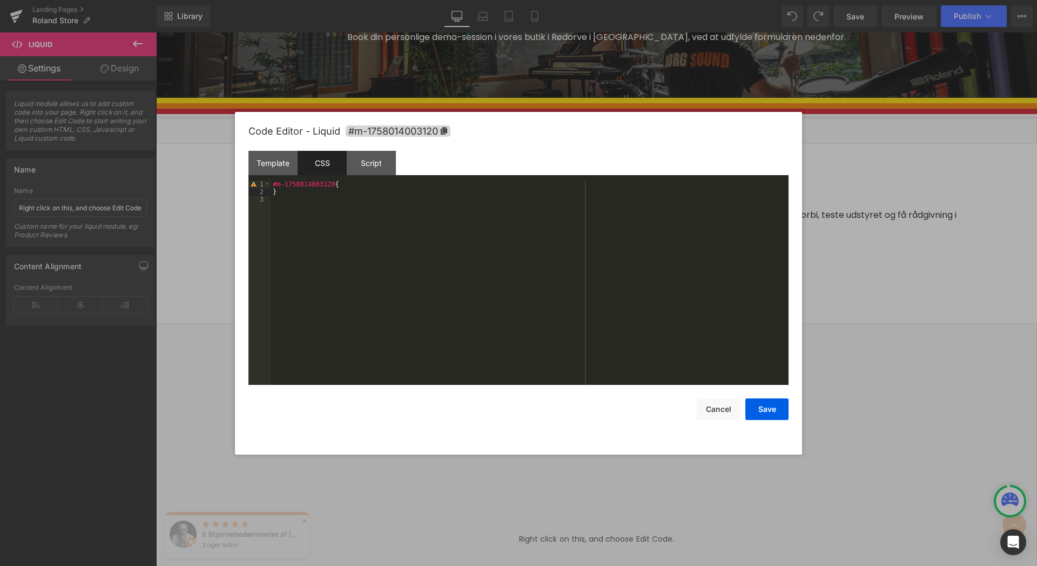
click at [349, 183] on div "#m-1758014003120 { }" at bounding box center [530, 289] width 518 height 219
click at [371, 127] on span "#m-1758014003120" at bounding box center [398, 130] width 105 height 11
click at [274, 154] on div "Template" at bounding box center [272, 163] width 49 height 24
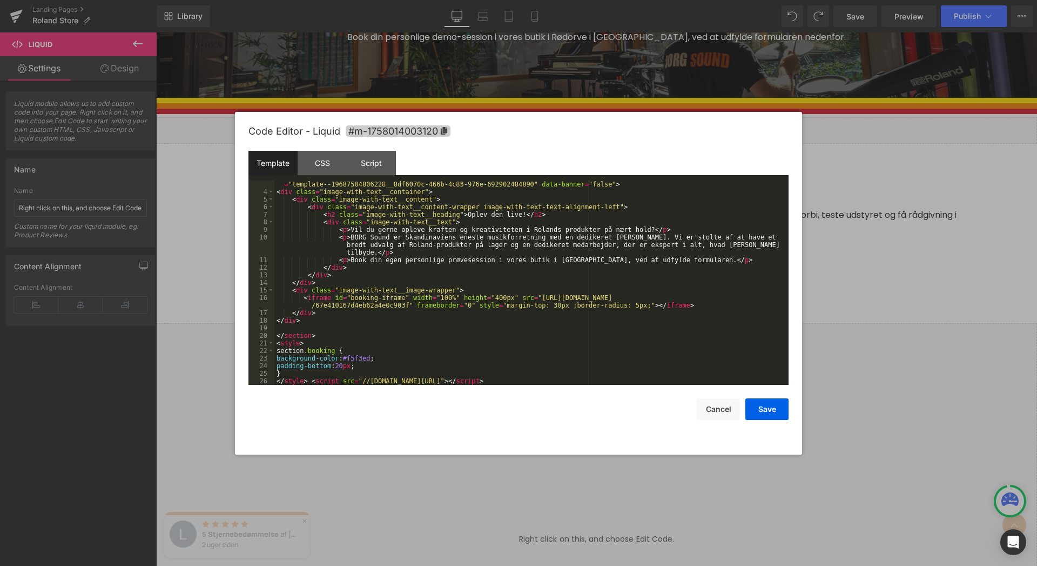
click at [410, 136] on span "#m-1758014003120" at bounding box center [398, 130] width 105 height 11
click at [771, 407] on button "Save" at bounding box center [766, 409] width 43 height 22
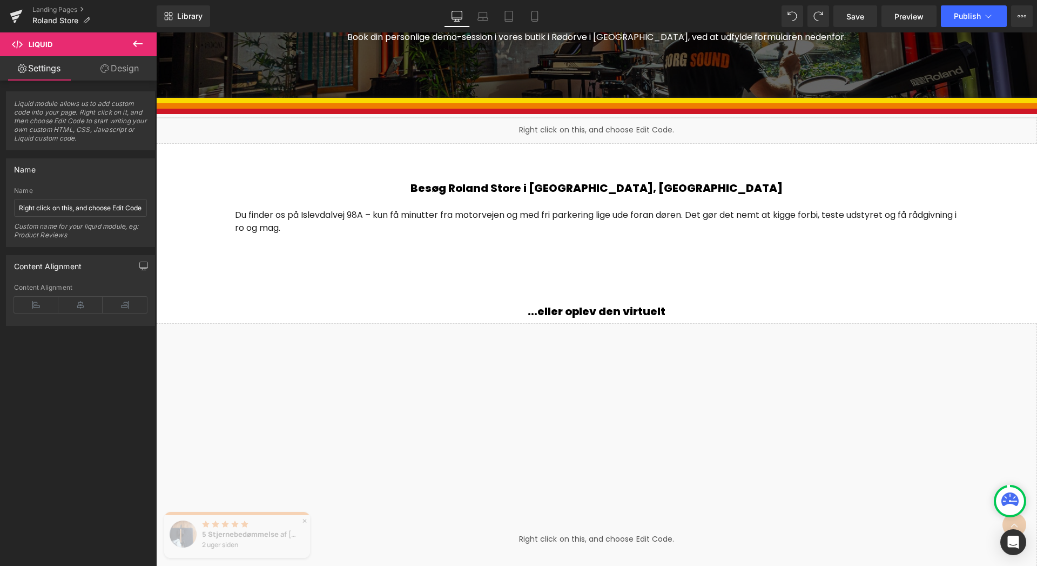
click at [131, 46] on button at bounding box center [138, 44] width 38 height 24
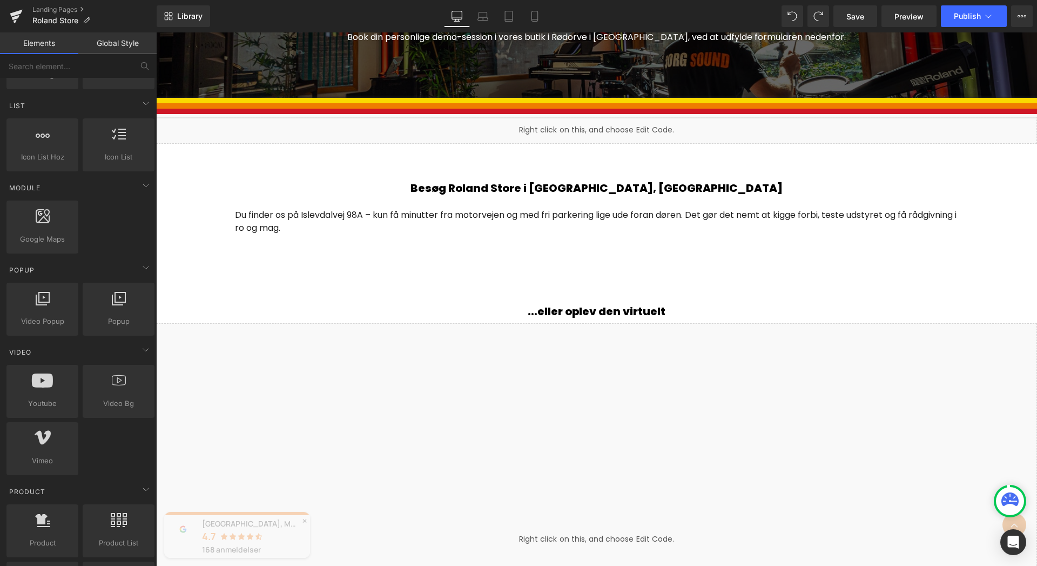
scroll to position [463, 0]
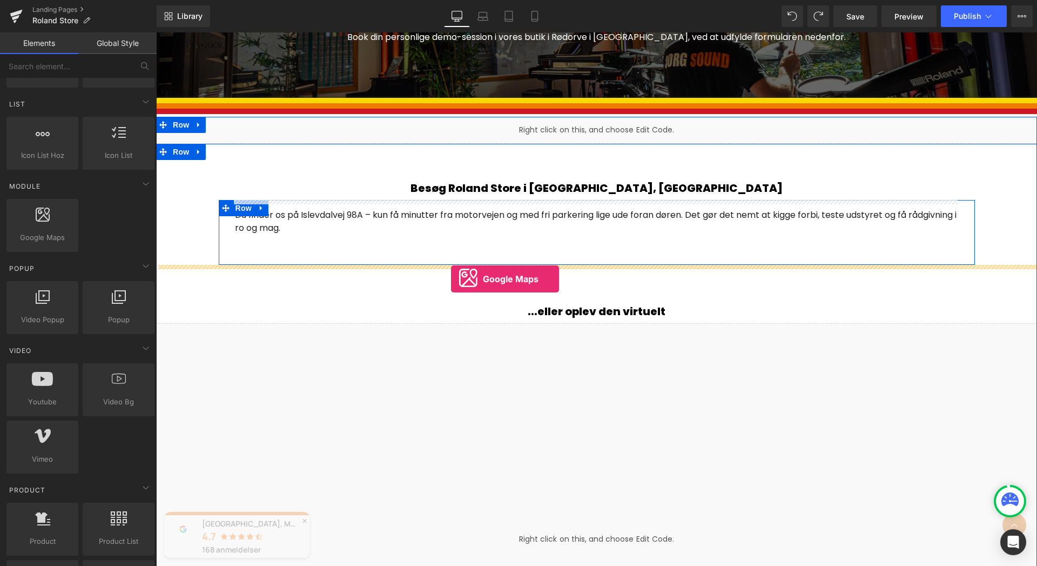
drag, startPoint x: 207, startPoint y: 261, endPoint x: 451, endPoint y: 279, distance: 244.3
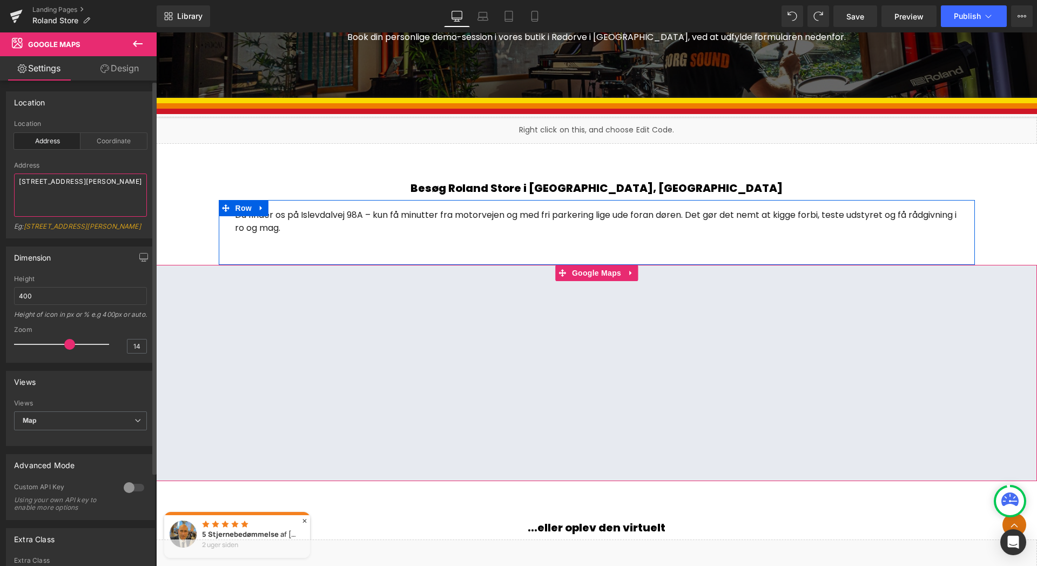
drag, startPoint x: 59, startPoint y: 196, endPoint x: 0, endPoint y: 171, distance: 64.1
click at [0, 171] on div "Location address Location Address Coordinate Address [STREET_ADDRESS][GEOGRAPHI…" at bounding box center [80, 160] width 161 height 155
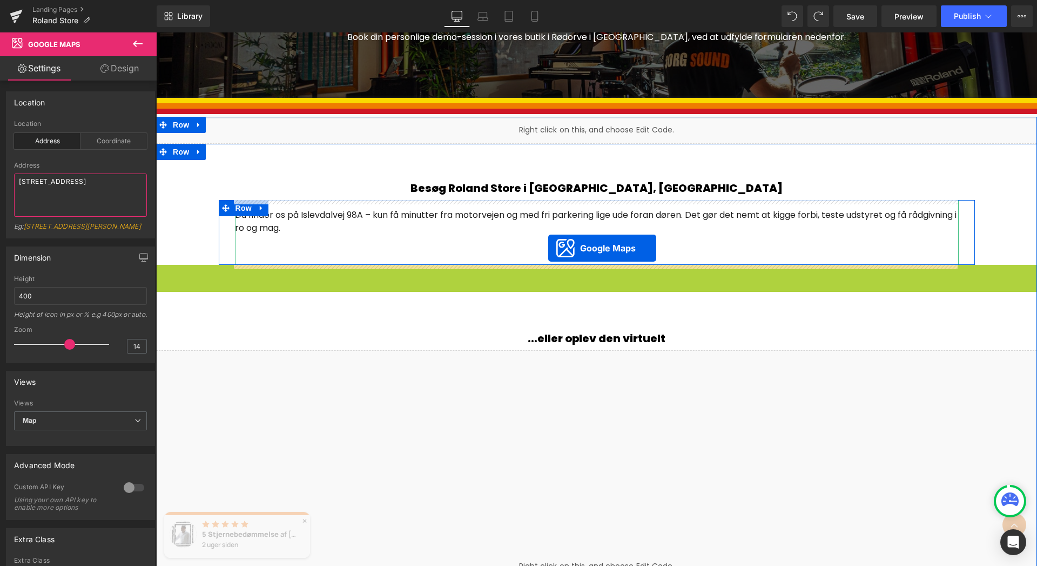
drag, startPoint x: 557, startPoint y: 273, endPoint x: 548, endPoint y: 251, distance: 24.0
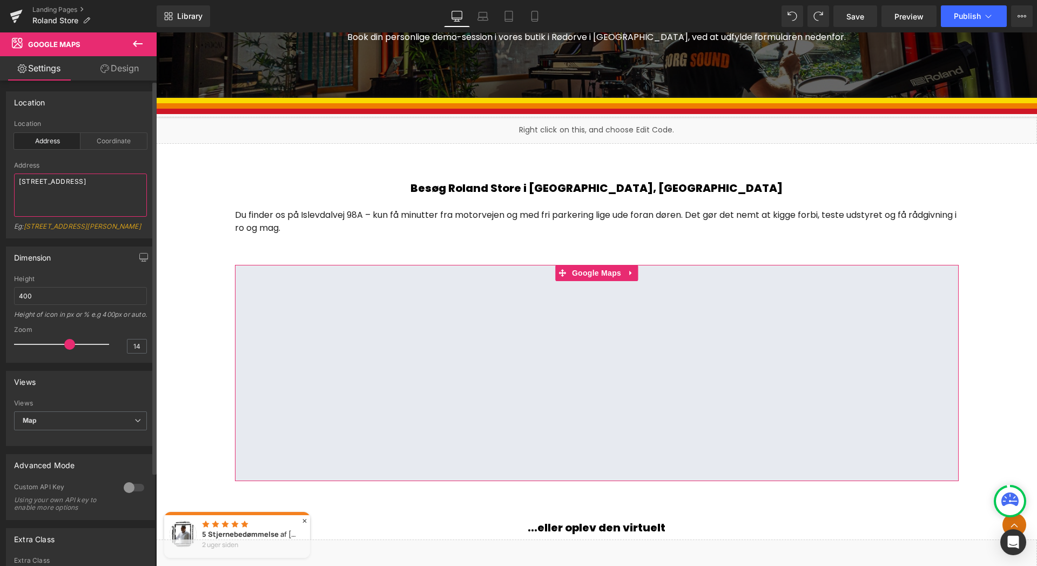
type textarea "[STREET_ADDRESS]"
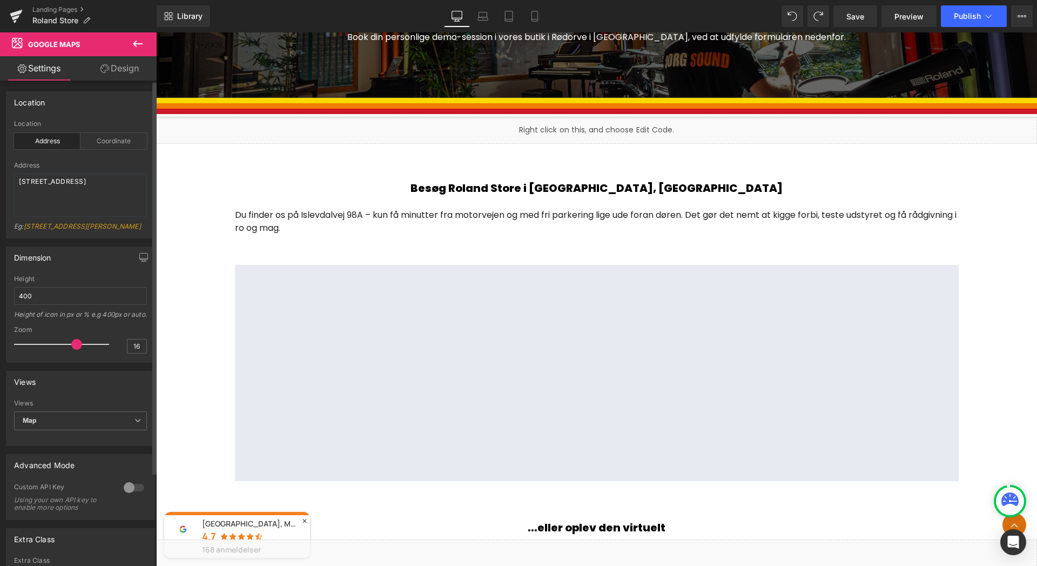
drag, startPoint x: 66, startPoint y: 364, endPoint x: 75, endPoint y: 366, distance: 8.4
click at [75, 349] on span at bounding box center [76, 344] width 11 height 11
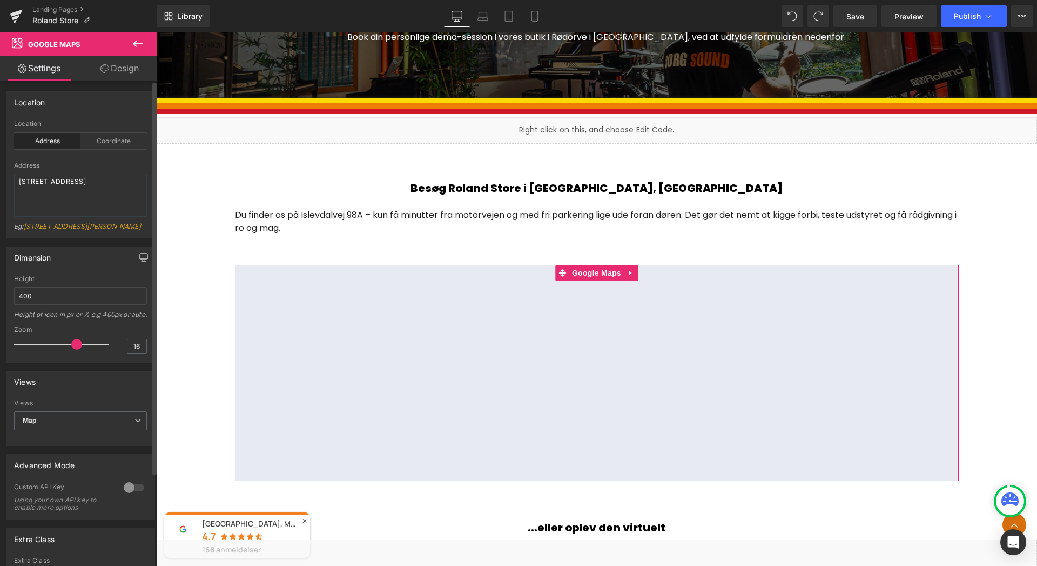
type input "15"
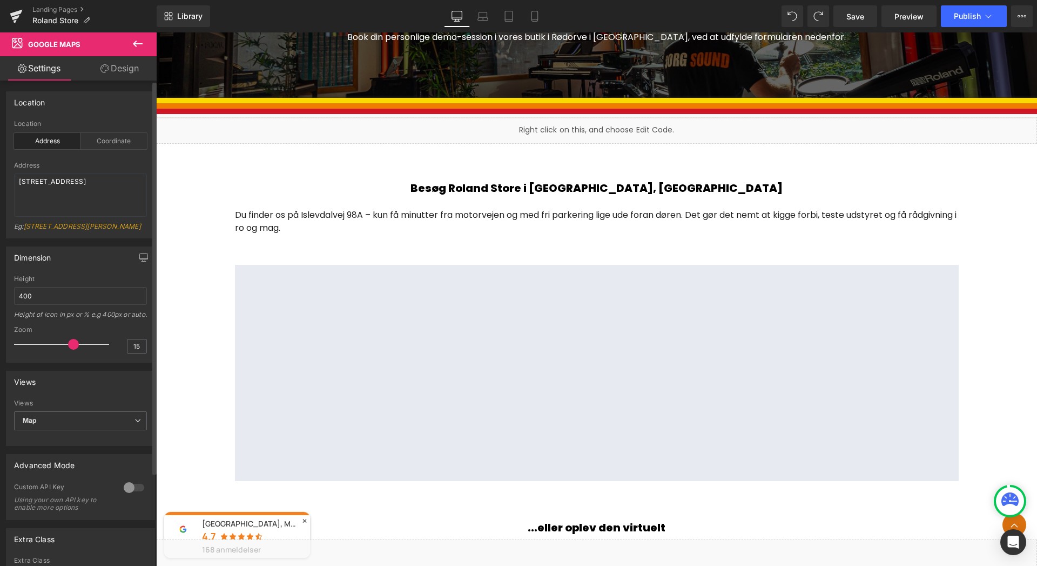
click at [71, 349] on span at bounding box center [73, 344] width 11 height 11
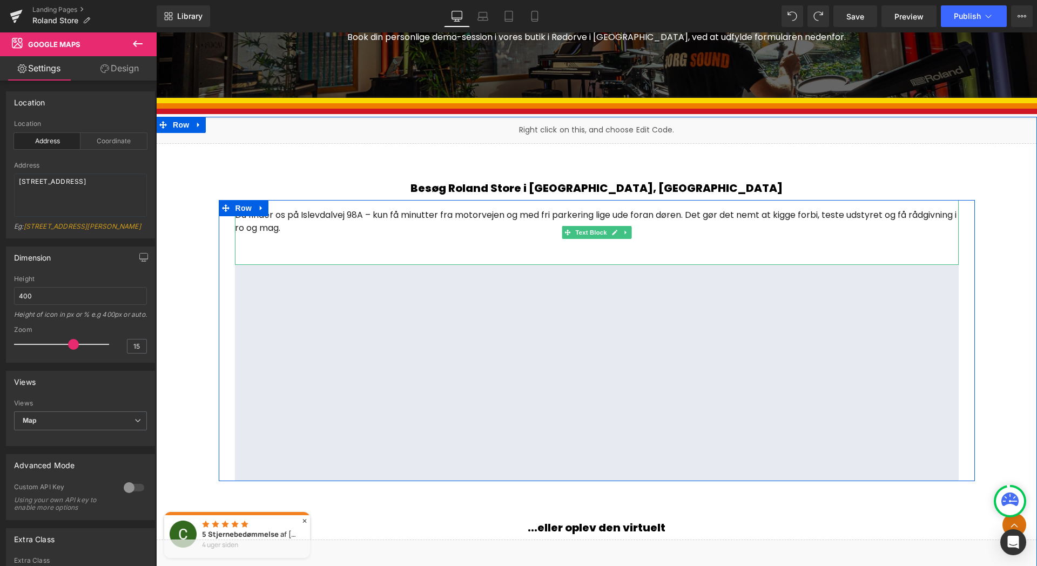
click at [305, 251] on div "Du finder os på Islevdalvej 98A – kun få minutter fra motorvejen og med fri par…" at bounding box center [597, 232] width 724 height 65
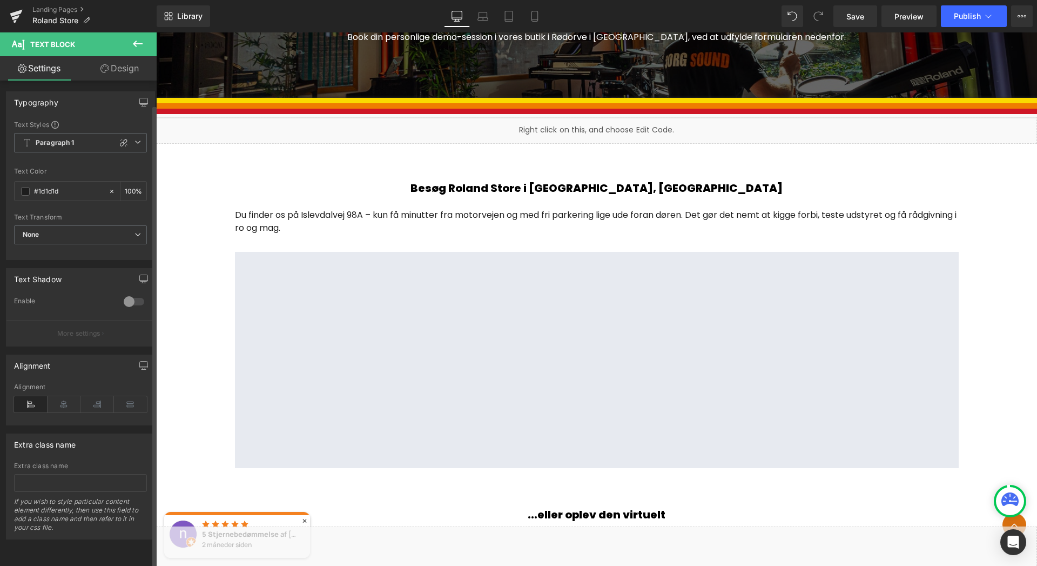
scroll to position [4, 0]
click at [145, 39] on button at bounding box center [138, 44] width 38 height 24
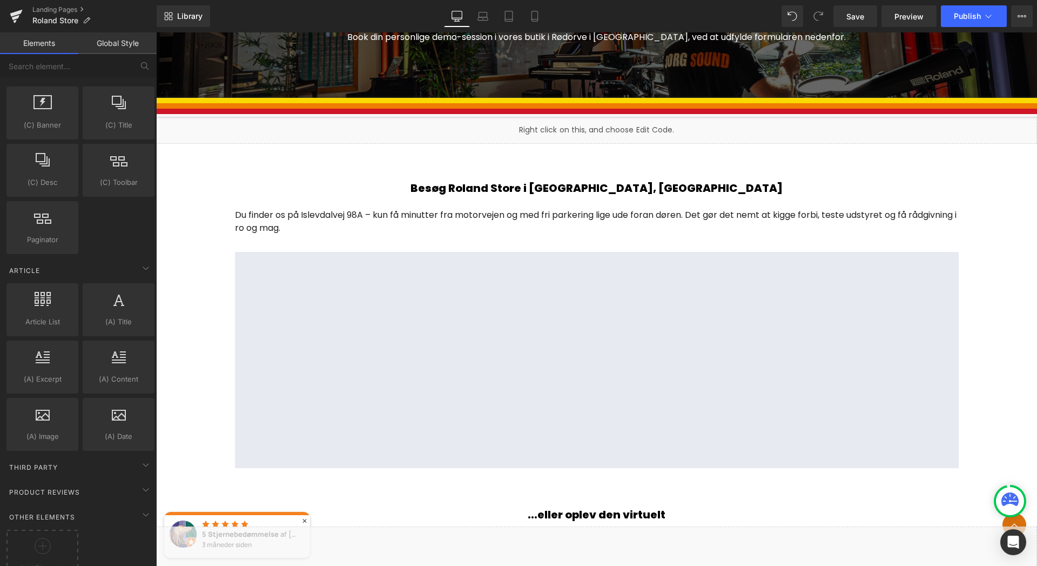
scroll to position [1723, 0]
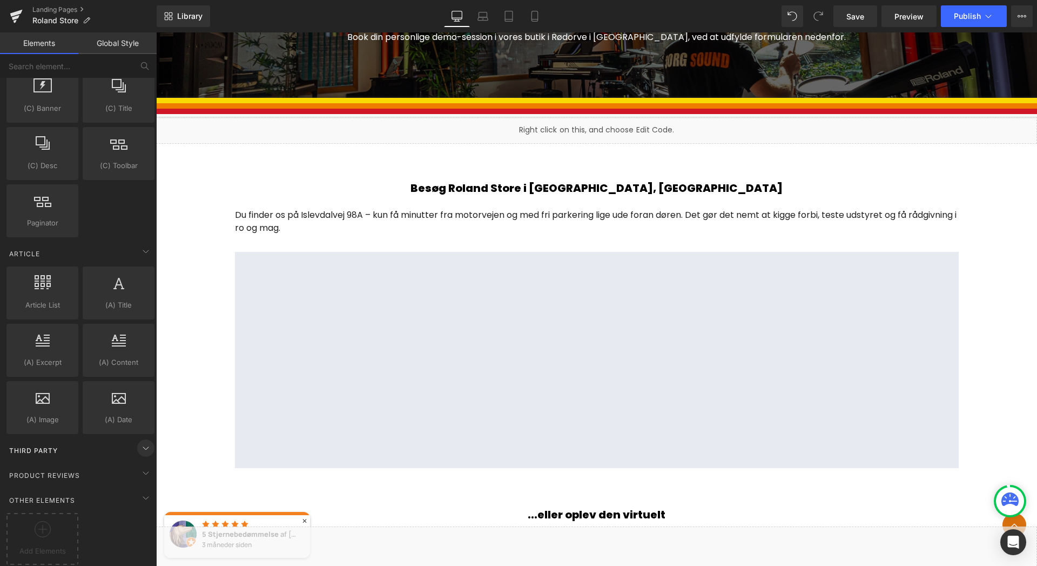
click at [140, 443] on icon at bounding box center [145, 447] width 13 height 13
click at [139, 445] on icon at bounding box center [145, 447] width 13 height 13
click at [141, 466] on icon at bounding box center [145, 472] width 13 height 13
click at [142, 493] on icon at bounding box center [145, 497] width 13 height 13
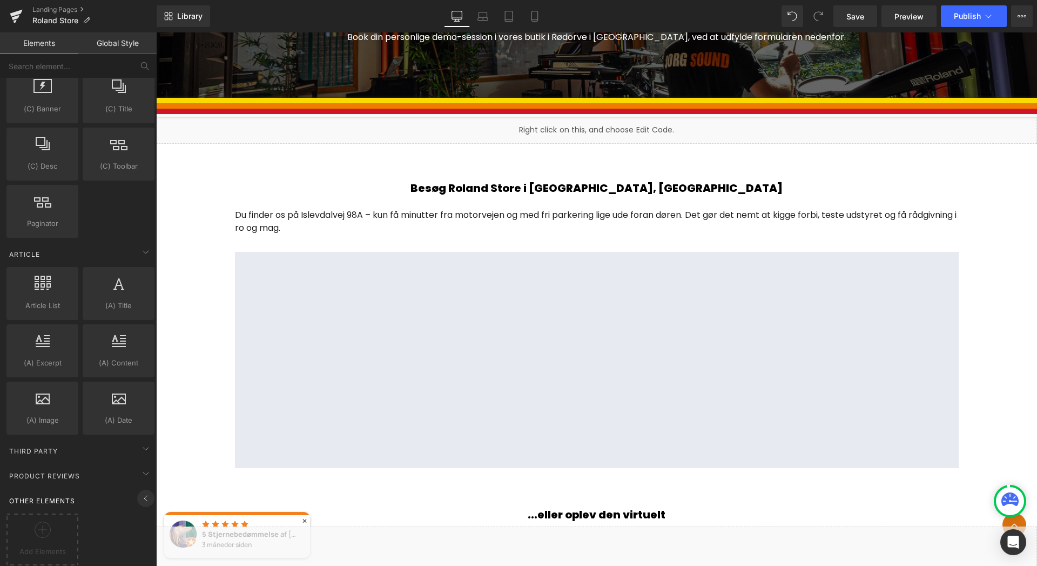
scroll to position [1667, 0]
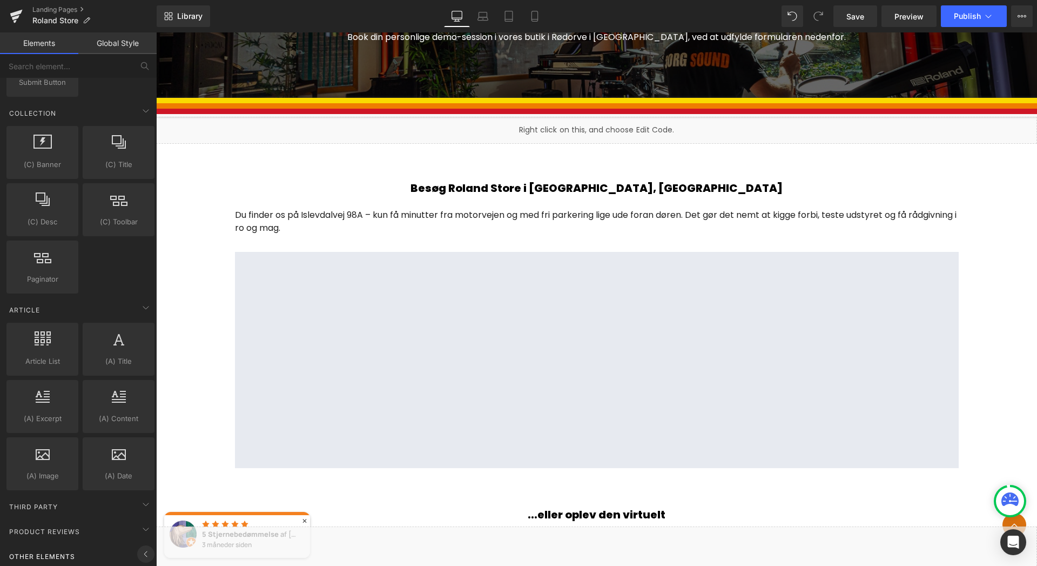
click at [142, 497] on icon at bounding box center [145, 503] width 13 height 13
click at [139, 547] on icon at bounding box center [145, 553] width 13 height 13
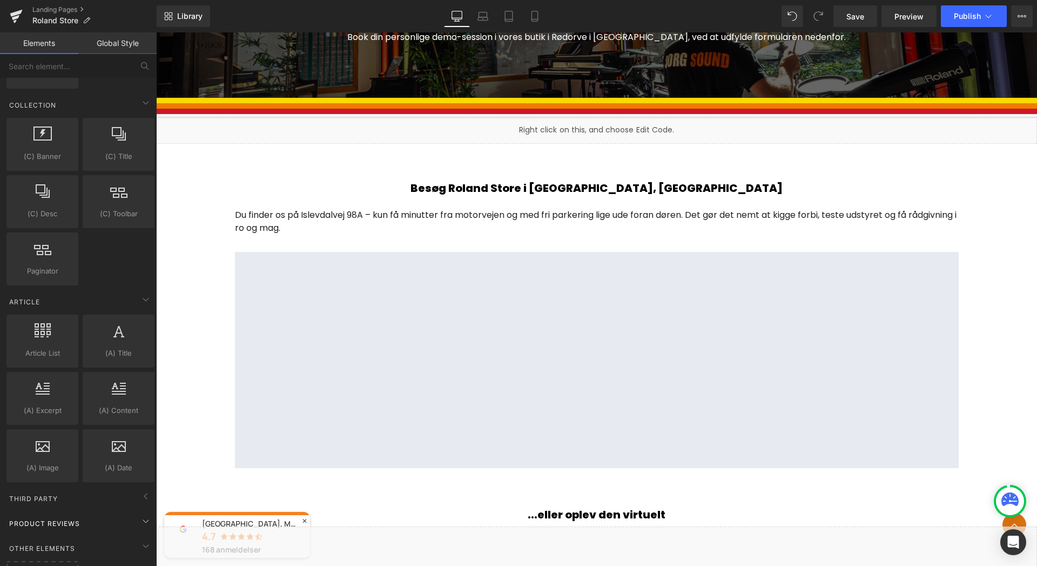
scroll to position [1723, 0]
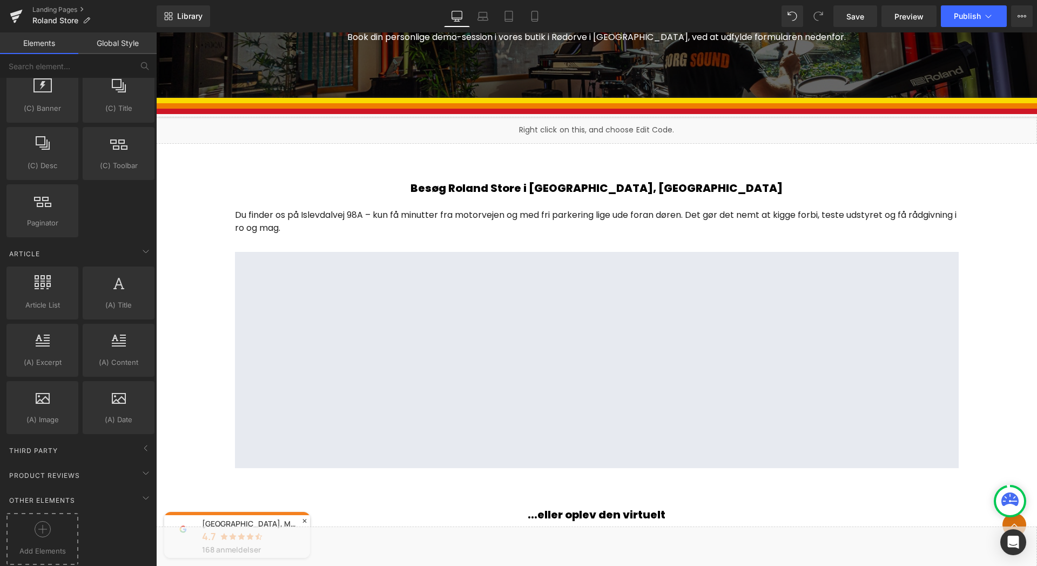
click at [42, 524] on icon at bounding box center [42, 528] width 1 height 9
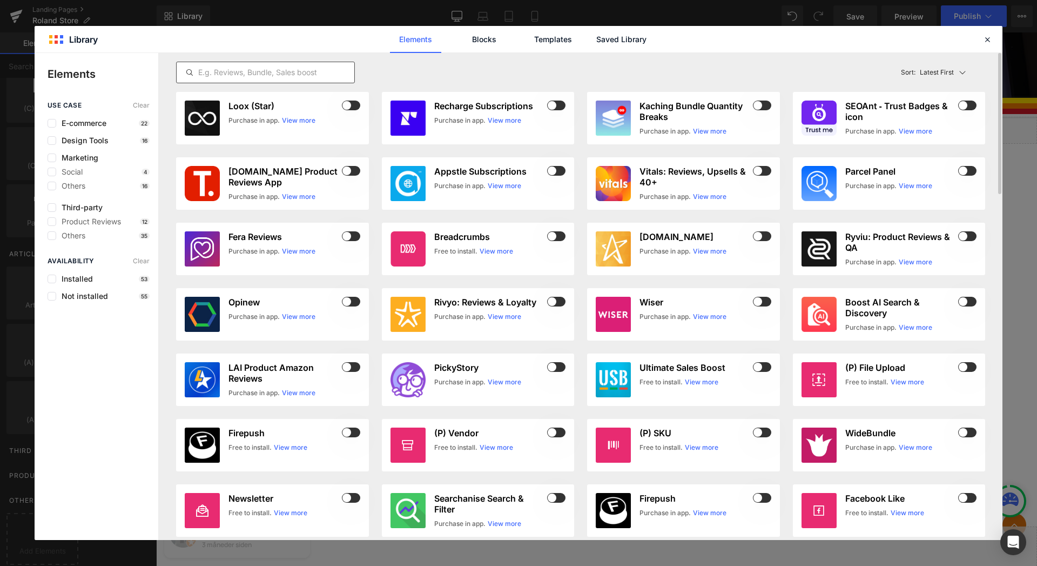
click at [273, 76] on input "text" at bounding box center [266, 72] width 178 height 13
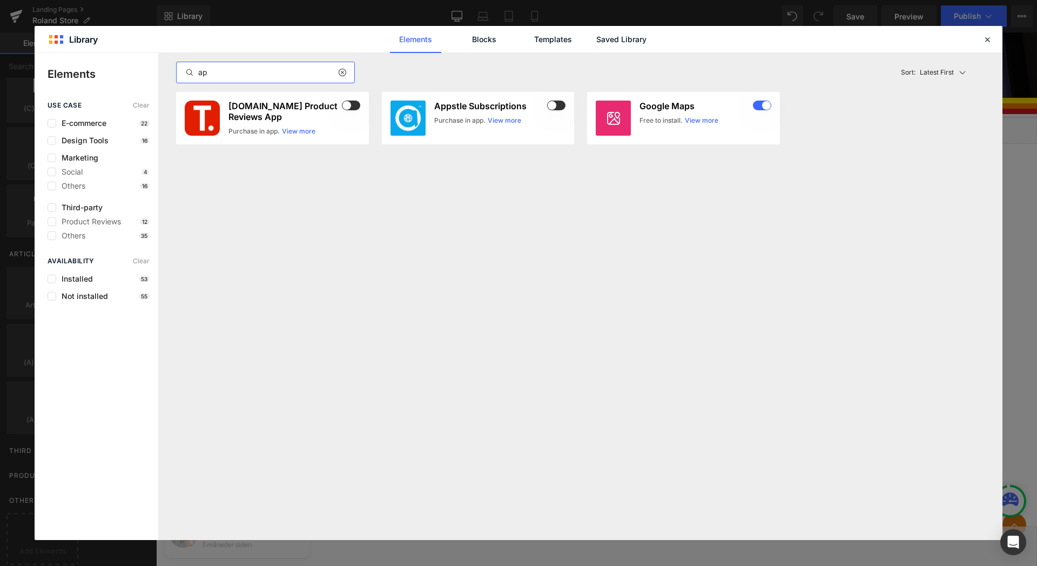
type input "a"
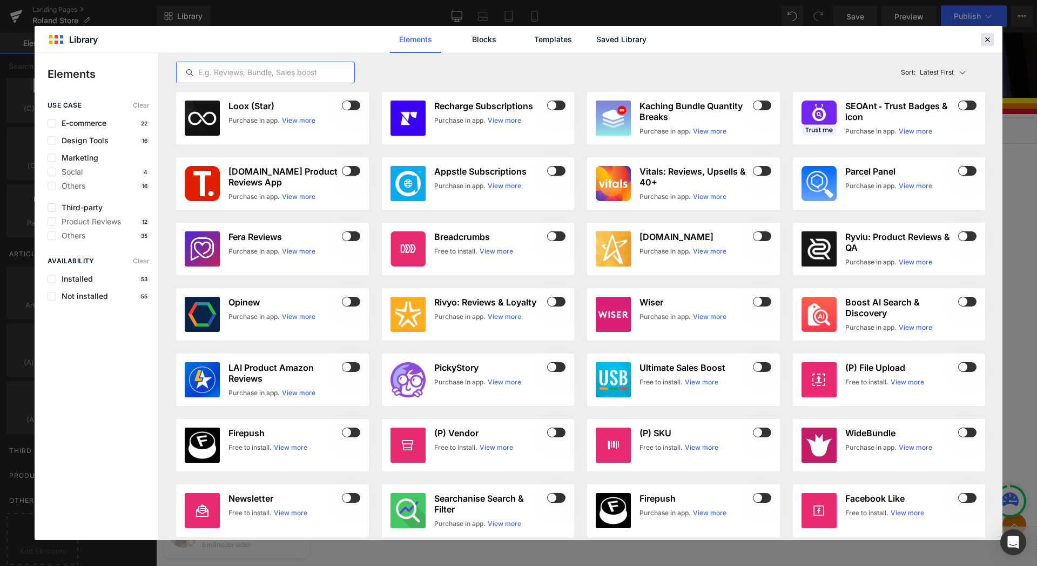
click at [984, 40] on icon at bounding box center [987, 40] width 10 height 10
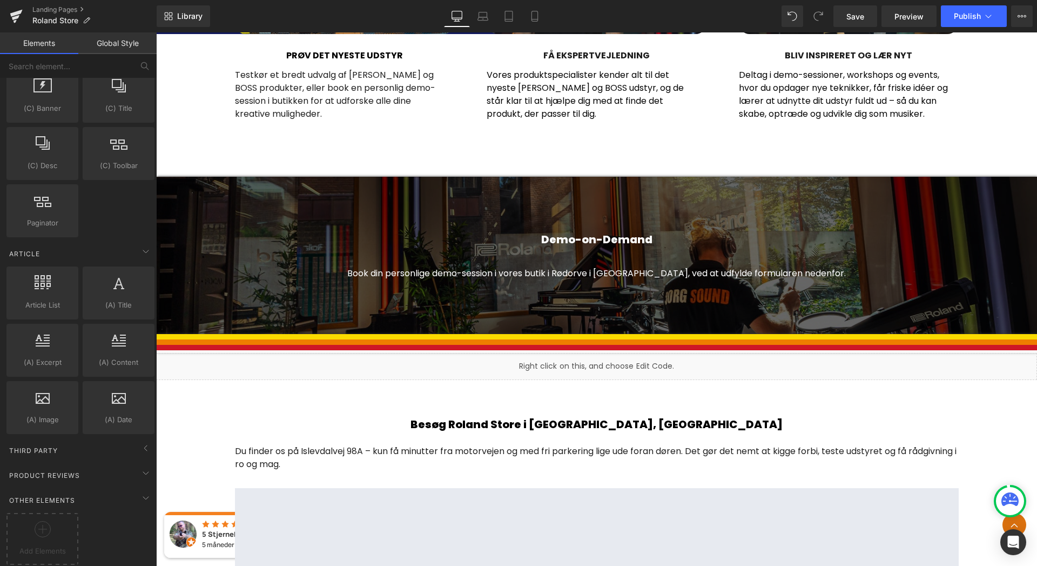
scroll to position [1137, 0]
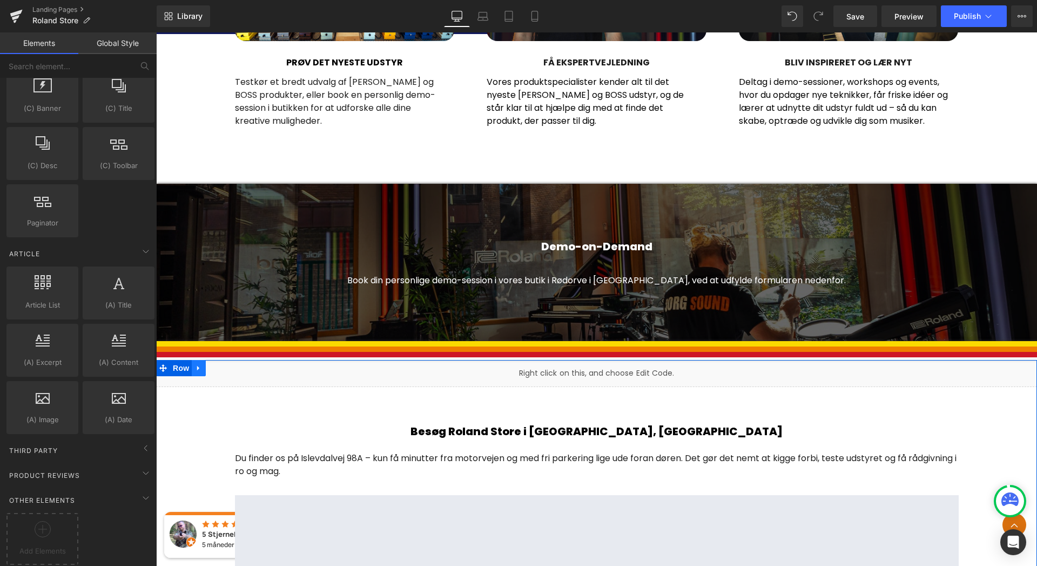
click at [197, 367] on icon at bounding box center [198, 368] width 2 height 5
click at [226, 370] on icon at bounding box center [227, 368] width 8 height 8
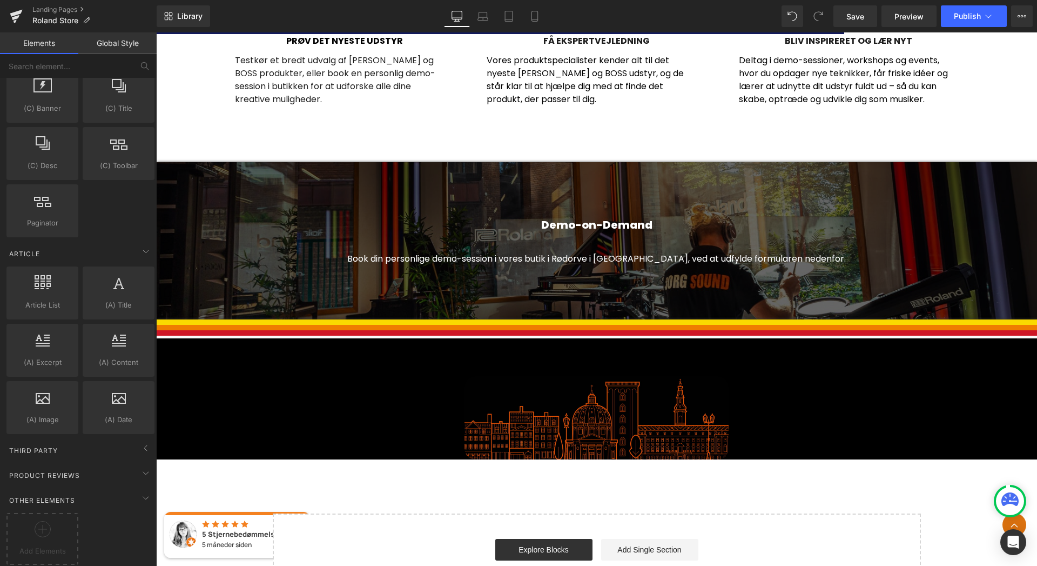
scroll to position [1156, 0]
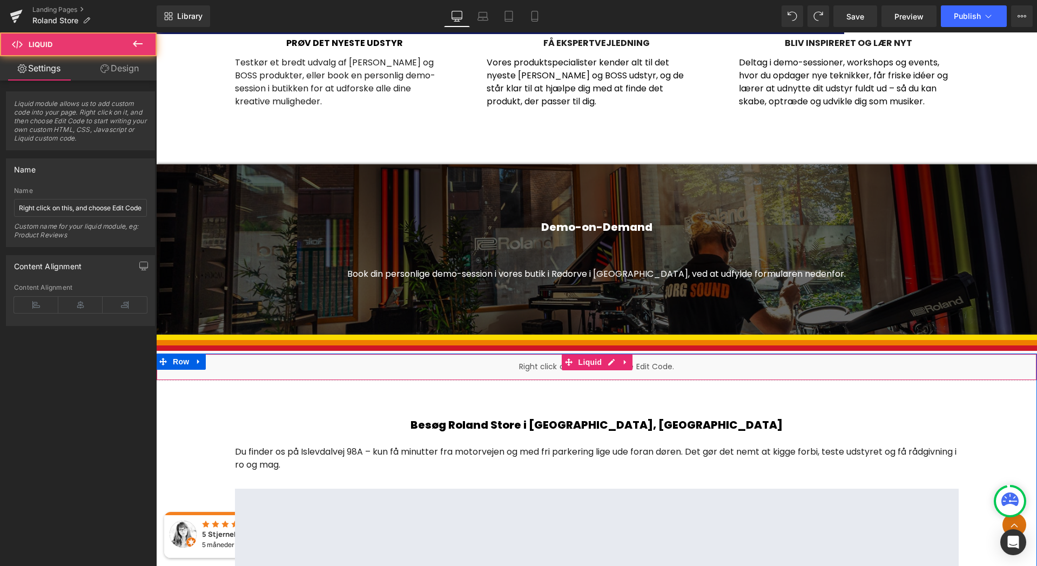
click at [351, 368] on div "Liquid" at bounding box center [596, 366] width 881 height 27
click at [624, 362] on icon at bounding box center [625, 362] width 2 height 5
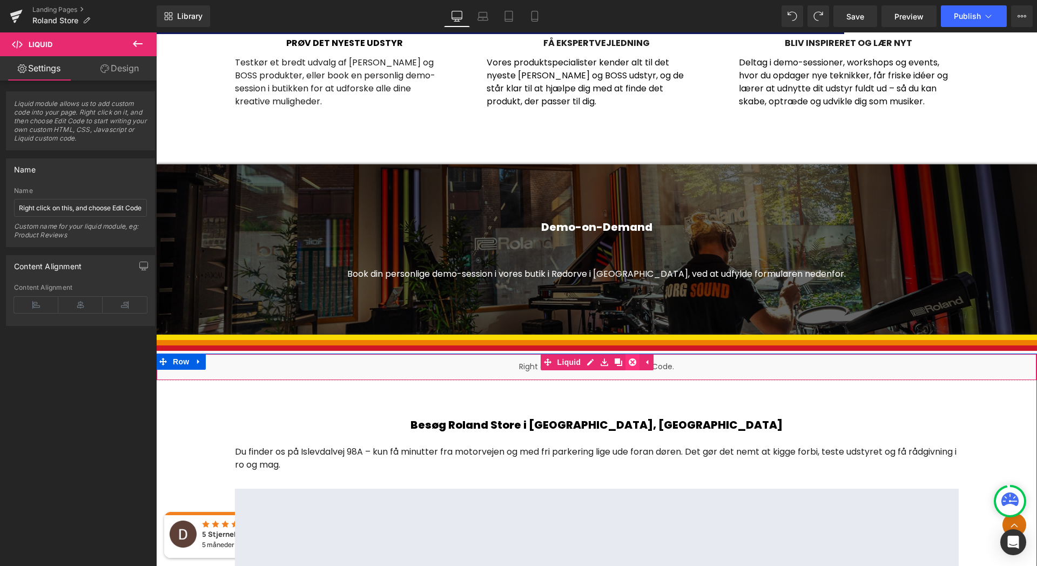
click at [632, 362] on icon at bounding box center [633, 362] width 8 height 8
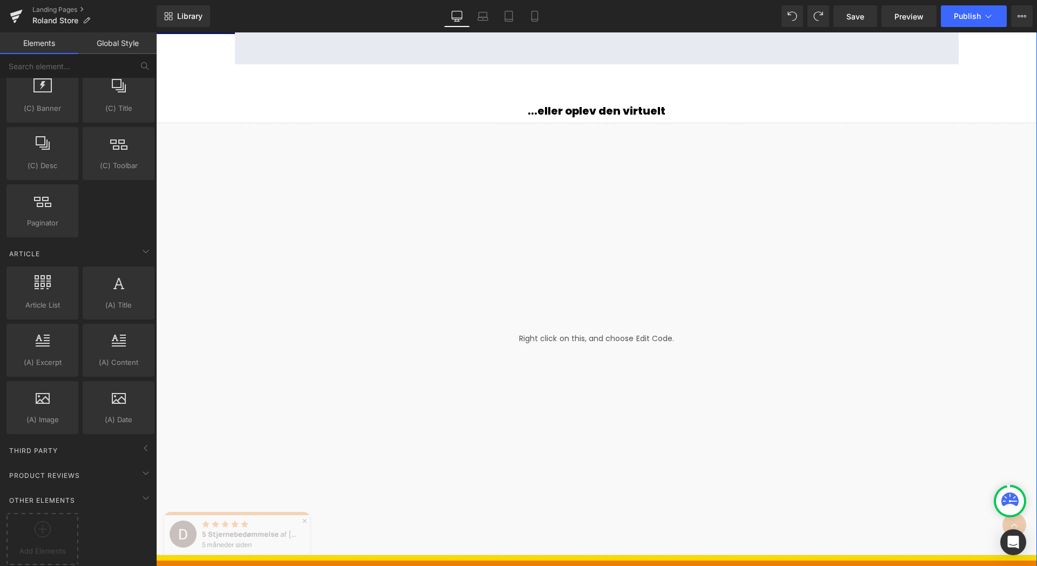
scroll to position [1786, 0]
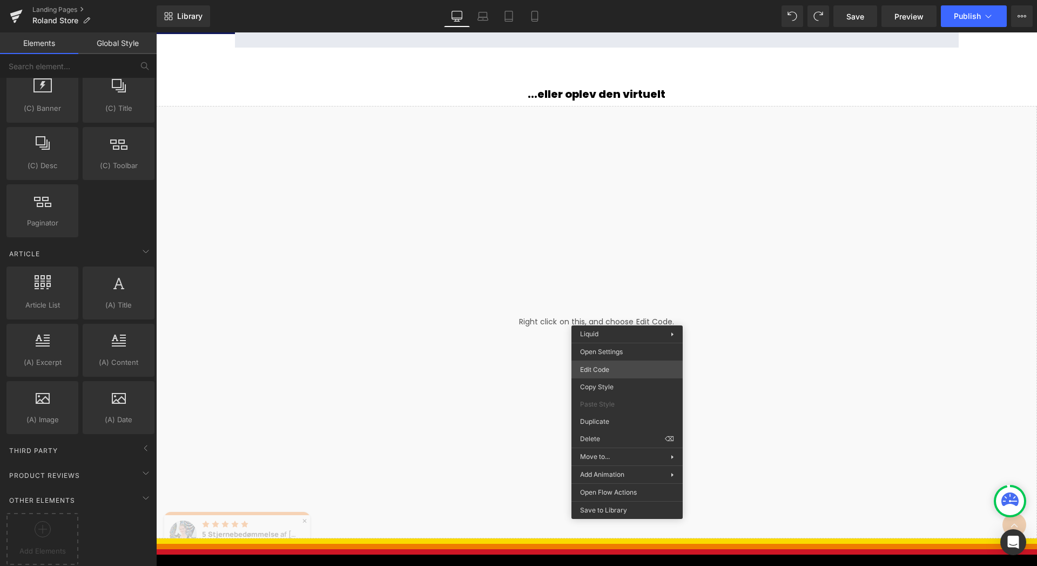
click at [617, 0] on div "Google Maps You are previewing how the will restyle your page. You can not edit…" at bounding box center [518, 0] width 1037 height 0
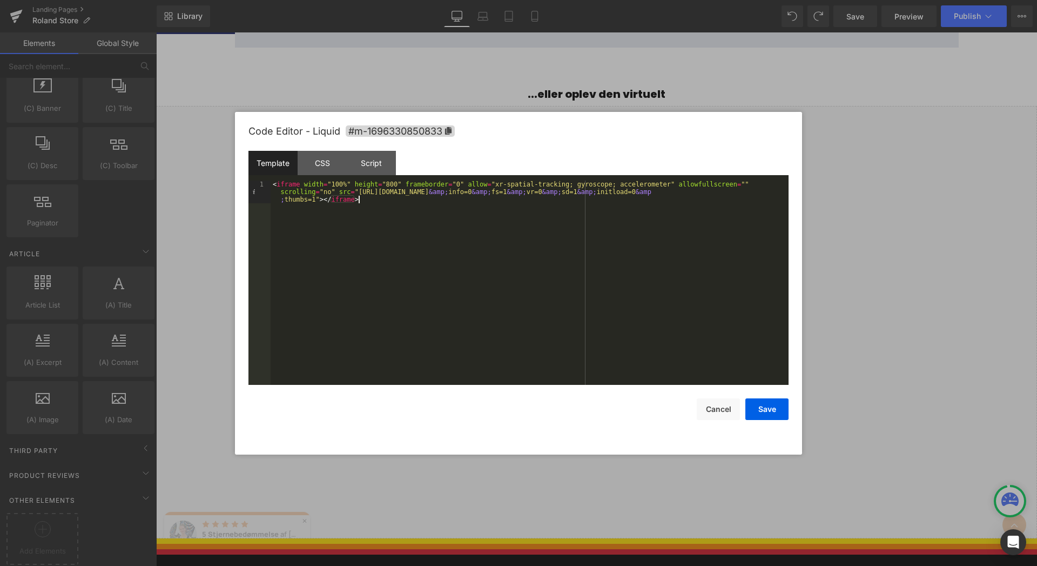
click at [366, 233] on div "< iframe width = "100%" height = "800" frameborder = "0" allow = "xr-spatial-tr…" at bounding box center [530, 305] width 518 height 250
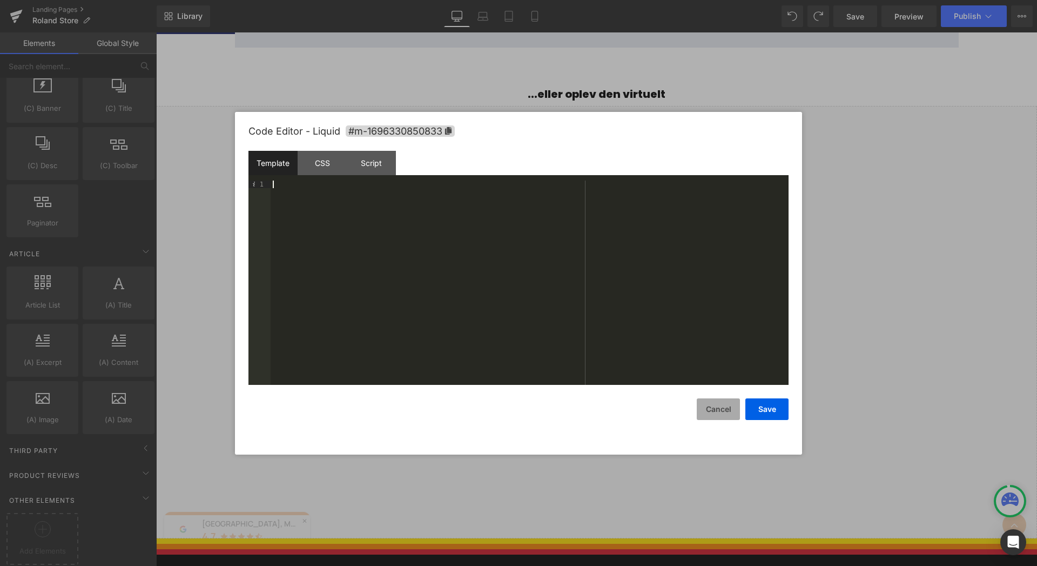
click at [728, 405] on button "Cancel" at bounding box center [718, 409] width 43 height 22
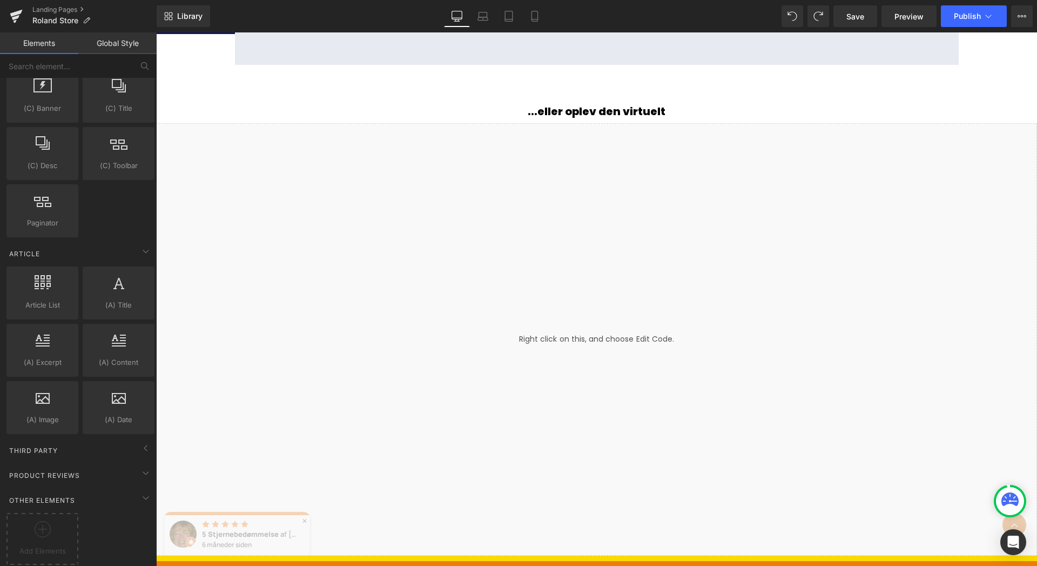
scroll to position [1776, 0]
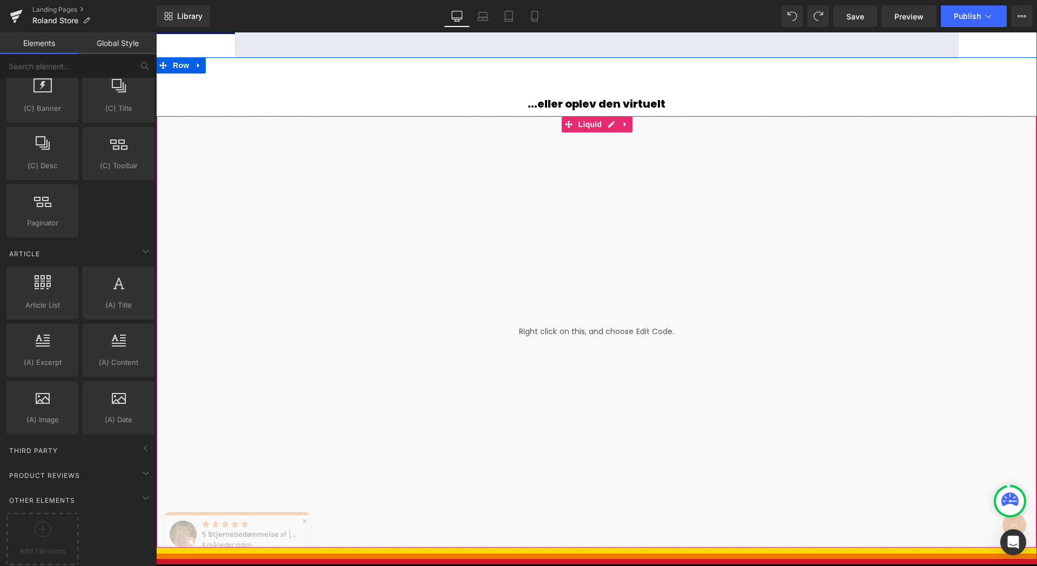
click at [621, 313] on div "Liquid" at bounding box center [596, 332] width 881 height 432
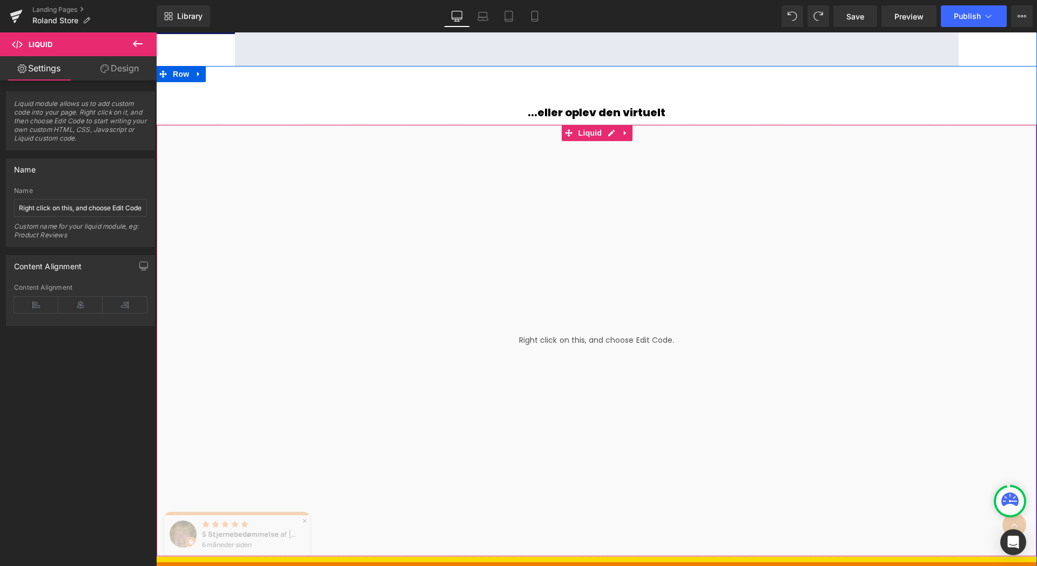
scroll to position [1765, 0]
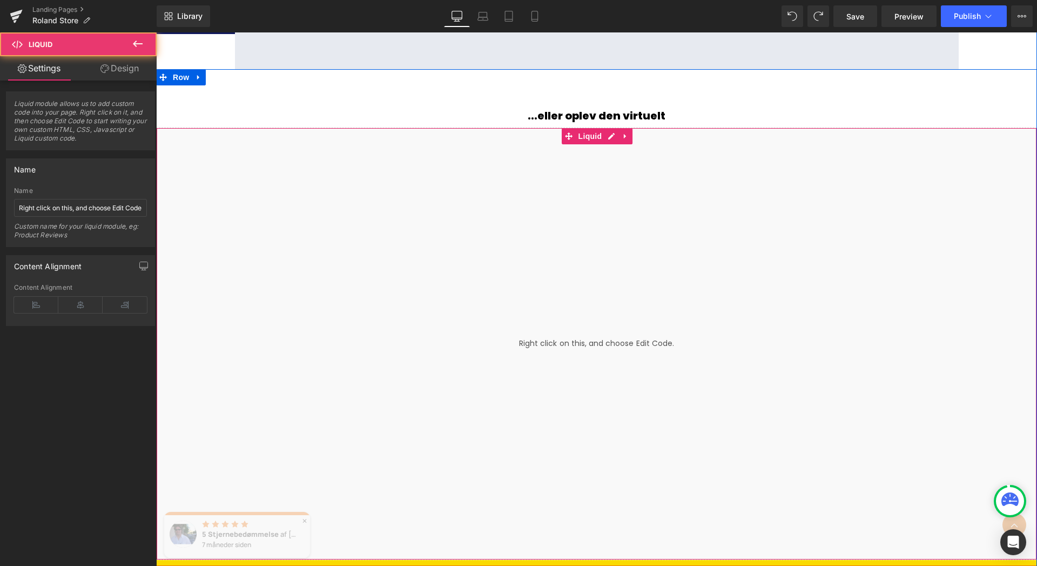
click at [426, 224] on div "Liquid" at bounding box center [596, 343] width 881 height 432
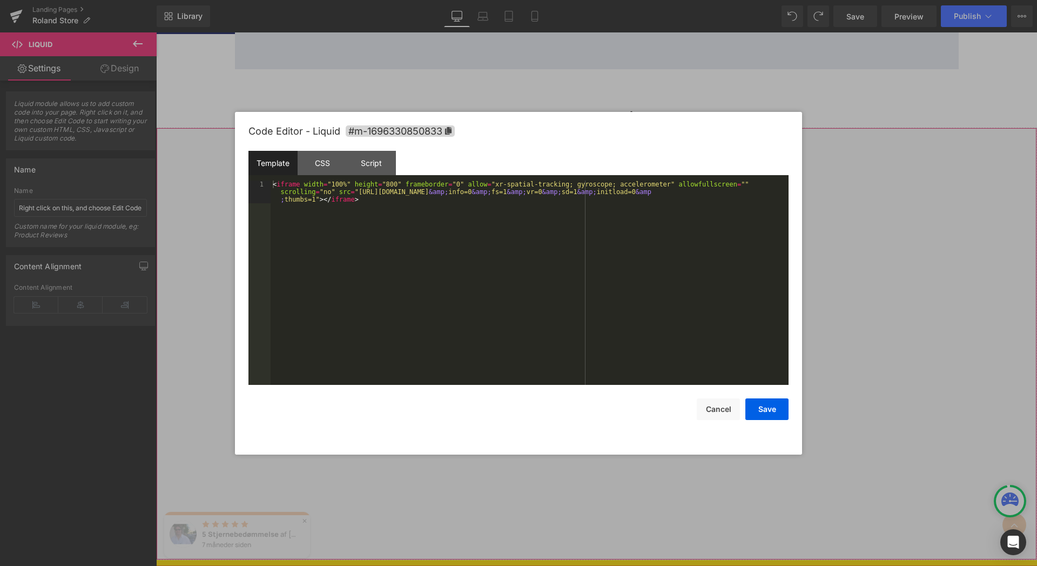
click at [519, 0] on div "Google Maps You are previewing how the will restyle your page. You can not edit…" at bounding box center [518, 0] width 1037 height 0
click at [446, 270] on div "< iframe width = "100%" height = "800" frameborder = "0" allow = "xr-spatial-tr…" at bounding box center [530, 305] width 518 height 250
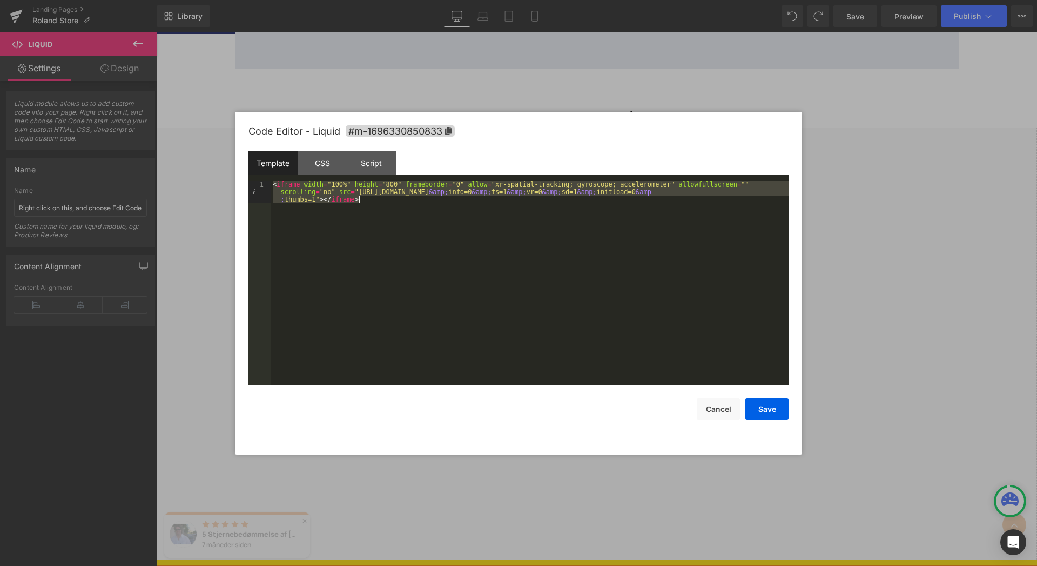
scroll to position [30, 0]
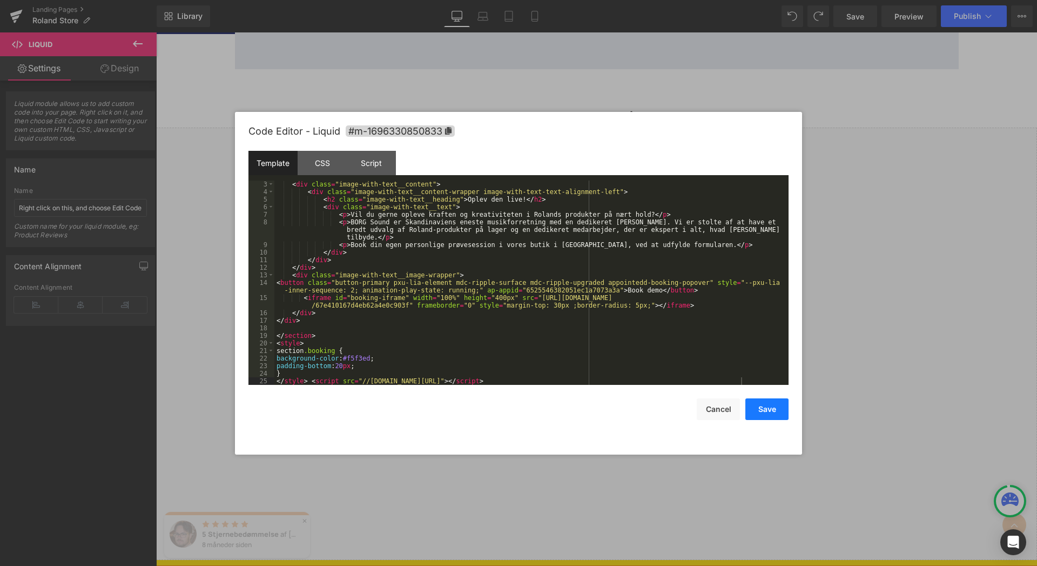
click at [762, 412] on button "Save" at bounding box center [766, 409] width 43 height 22
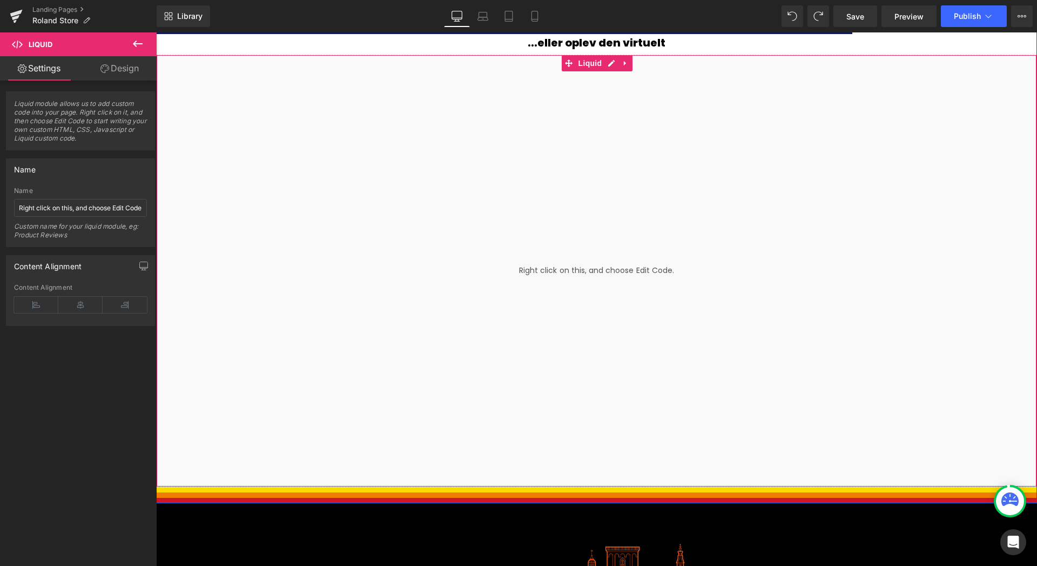
scroll to position [1834, 0]
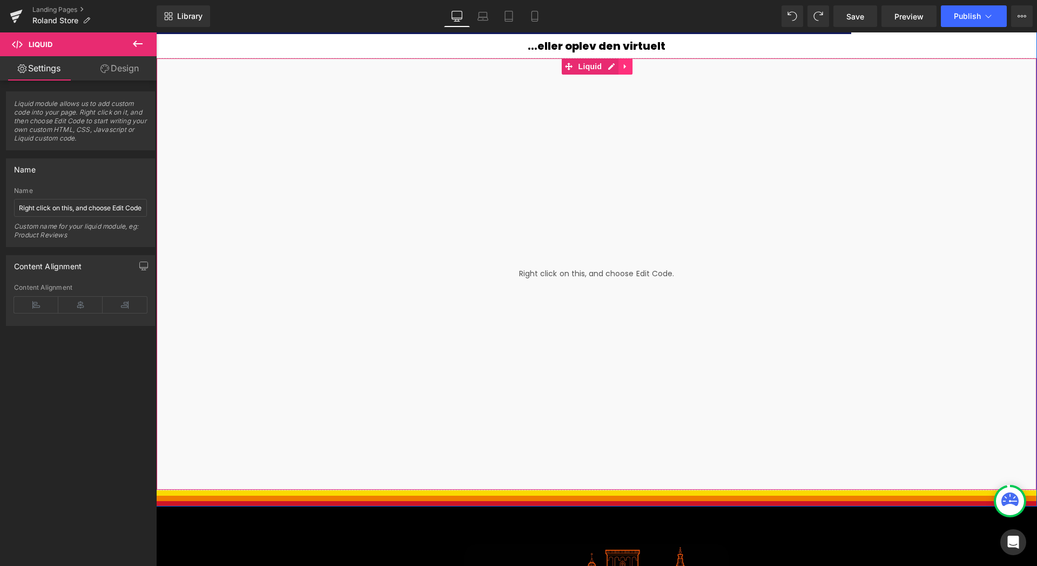
click at [622, 64] on icon at bounding box center [626, 67] width 8 height 8
click at [634, 67] on icon at bounding box center [633, 67] width 8 height 8
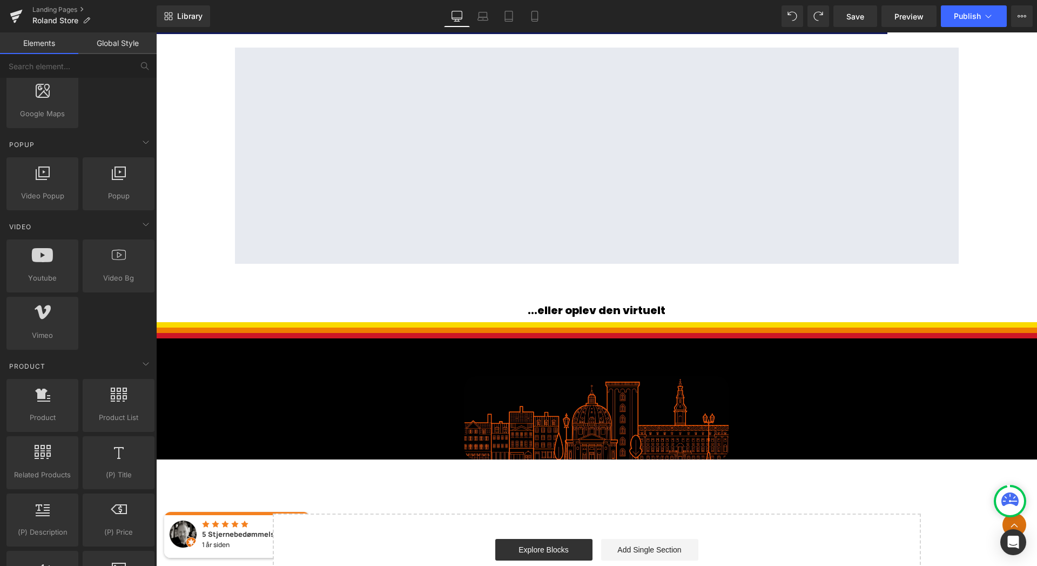
scroll to position [583, 0]
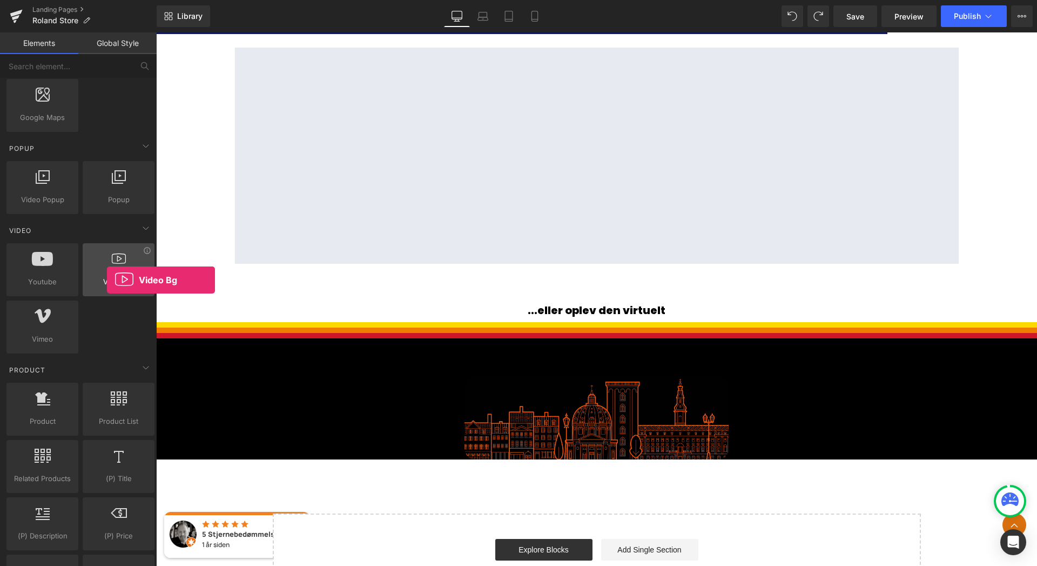
drag, startPoint x: 112, startPoint y: 279, endPoint x: 107, endPoint y: 280, distance: 5.5
click at [107, 280] on span "Video Bg" at bounding box center [118, 281] width 65 height 11
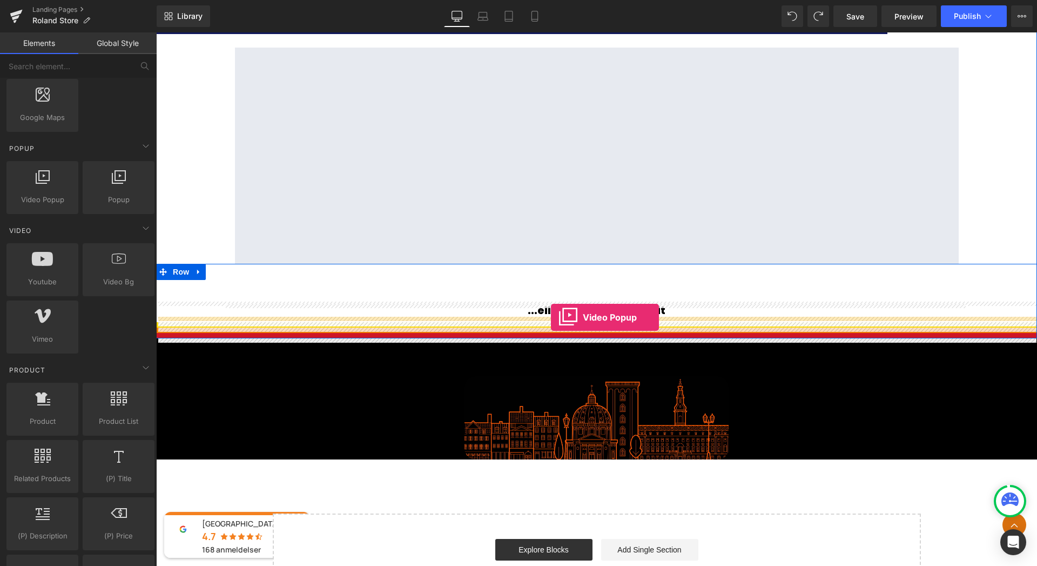
drag, startPoint x: 186, startPoint y: 223, endPoint x: 551, endPoint y: 315, distance: 376.6
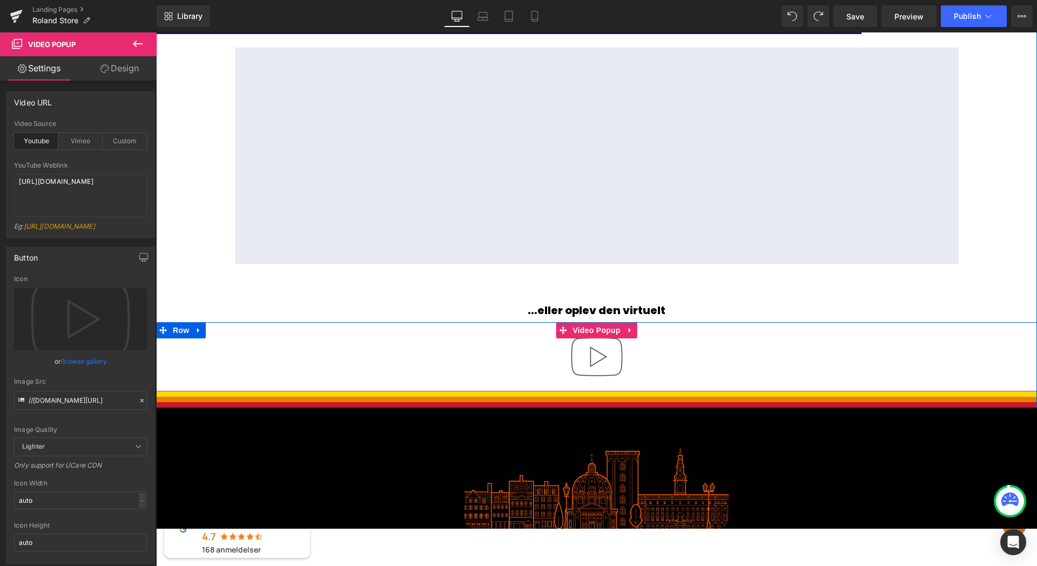
click at [604, 351] on img at bounding box center [596, 356] width 69 height 69
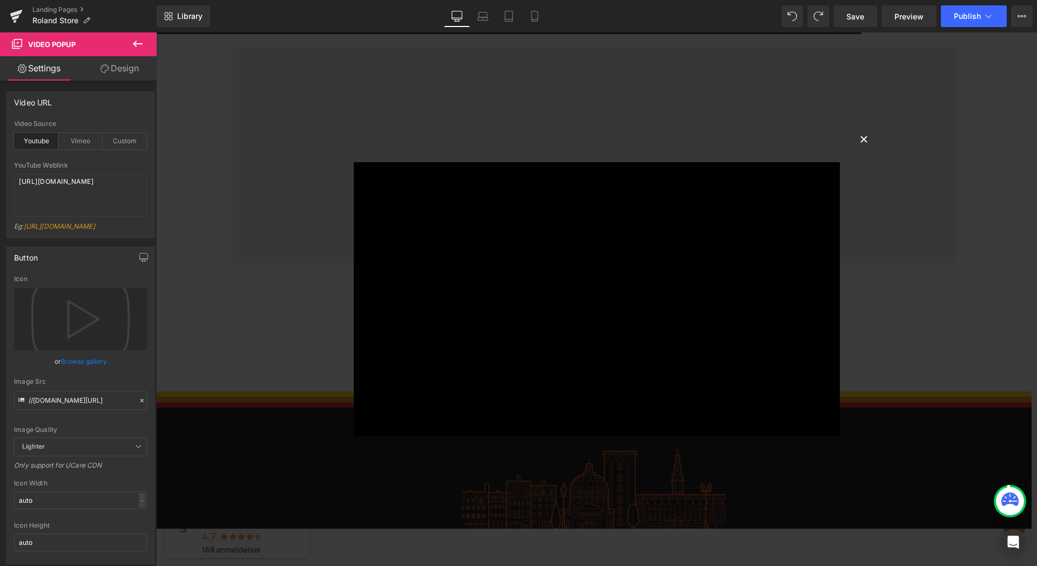
click at [859, 138] on button "×" at bounding box center [864, 138] width 22 height 22
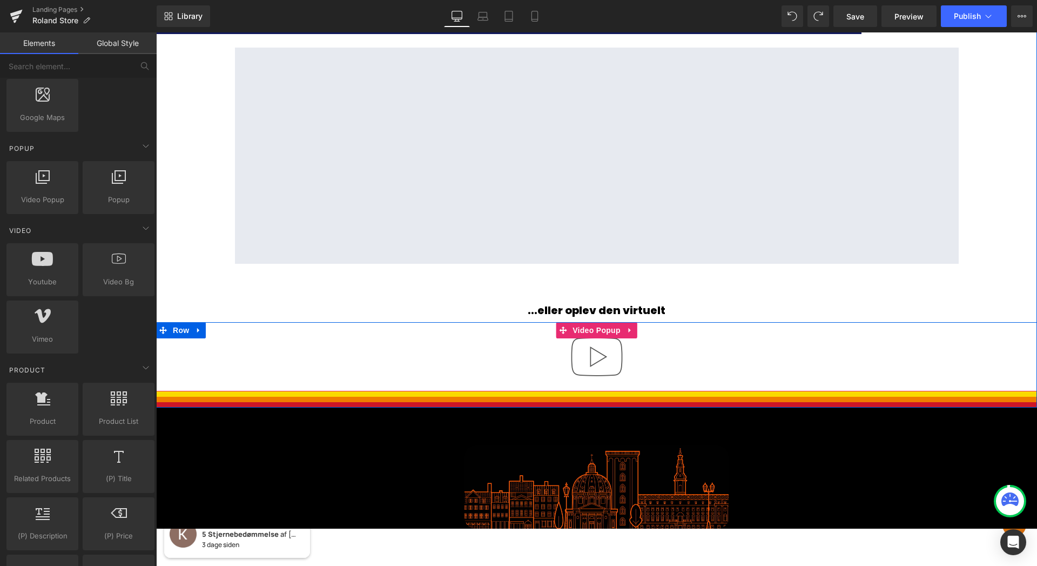
click at [523, 352] on div at bounding box center [596, 356] width 881 height 69
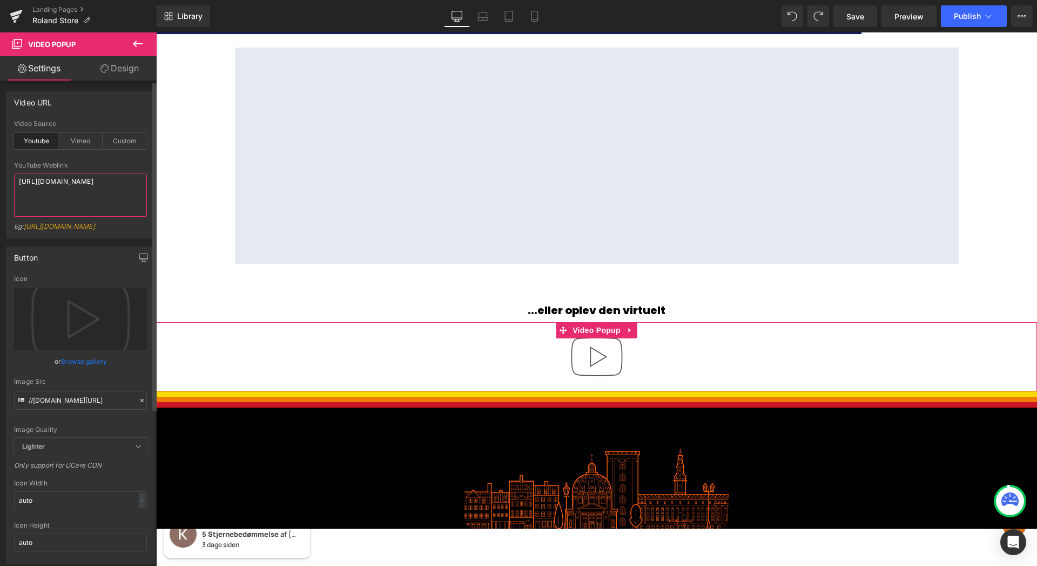
drag, startPoint x: 96, startPoint y: 193, endPoint x: 2, endPoint y: 174, distance: 95.4
click at [2, 174] on div "Video URL youtube Video Source Youtube Vimeo Custom YouTube Weblink [URL][DOMAI…" at bounding box center [80, 160] width 161 height 155
paste textarea "[DOMAIN_NAME][URL][DOMAIN_NAME]"
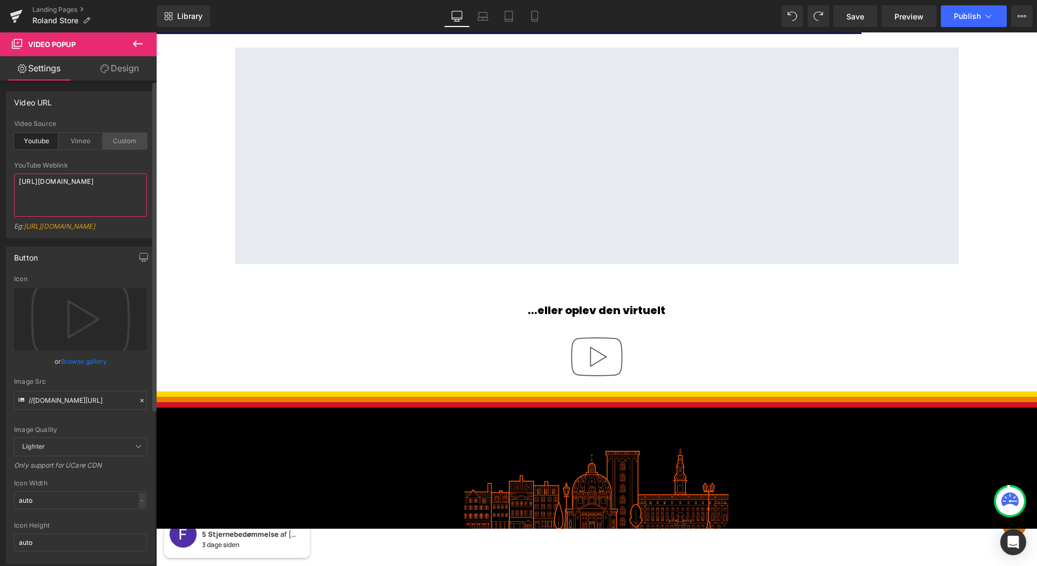
type textarea "[URL][DOMAIN_NAME]"
click at [122, 135] on div "Custom" at bounding box center [125, 141] width 44 height 16
drag, startPoint x: 117, startPoint y: 205, endPoint x: 6, endPoint y: 172, distance: 115.4
click at [6, 172] on div "Video URL custom Video Source Youtube Vimeo Custom [URL][DOMAIN_NAME] YouTube W…" at bounding box center [80, 164] width 149 height 147
paste textarea "[DOMAIN_NAME][URL]"
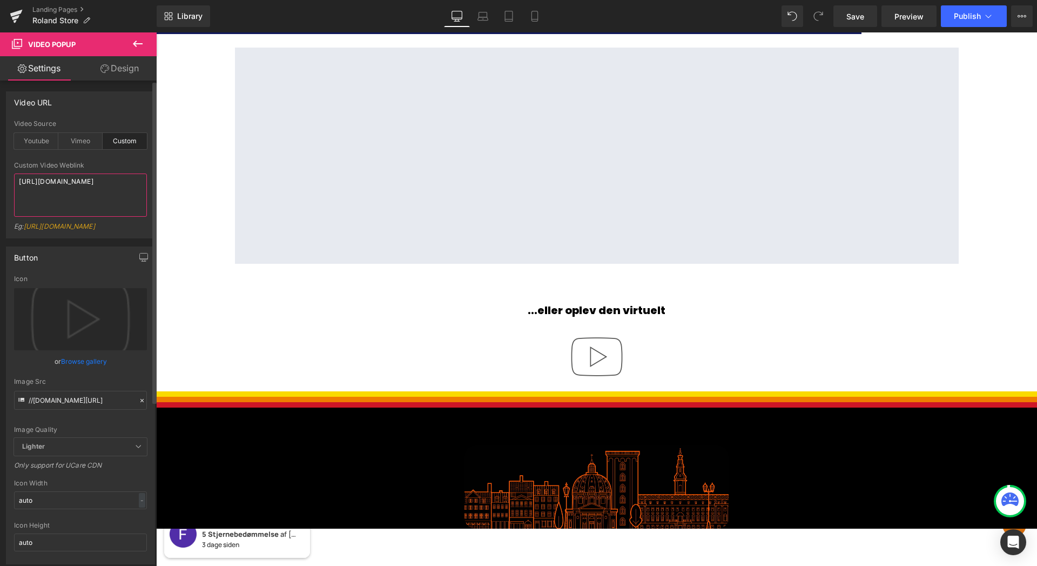
type textarea "[URL][DOMAIN_NAME]"
click at [113, 163] on div "Custom Video Weblink" at bounding box center [80, 165] width 133 height 8
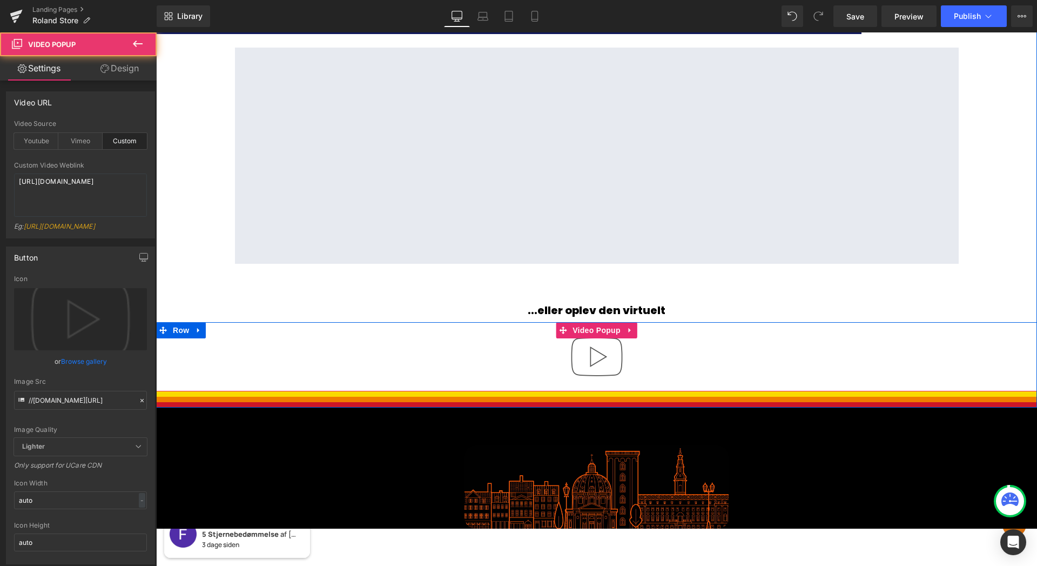
click at [608, 357] on img at bounding box center [596, 356] width 69 height 69
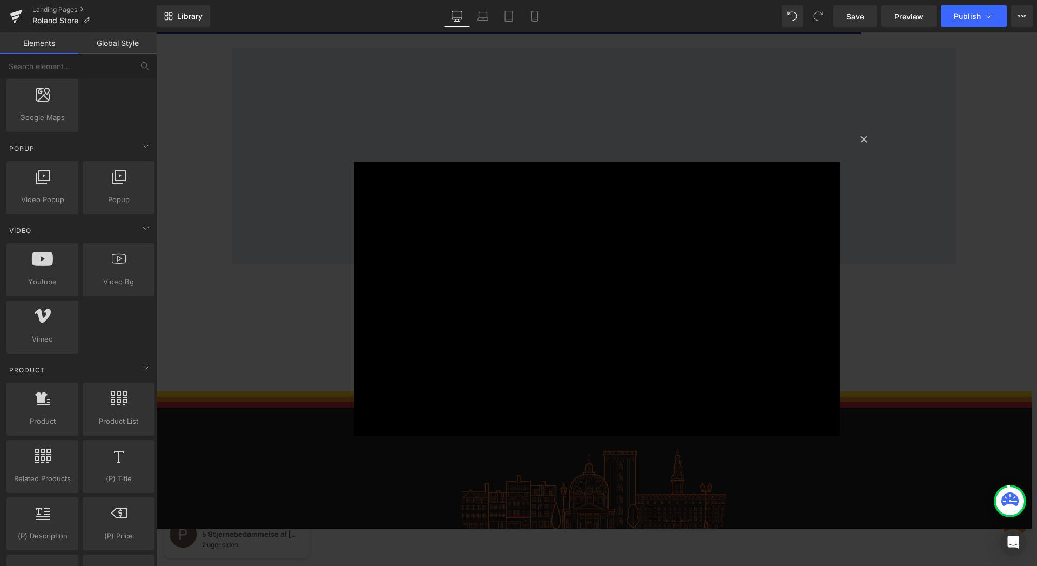
click at [867, 297] on div "× Loading..." at bounding box center [596, 298] width 881 height 533
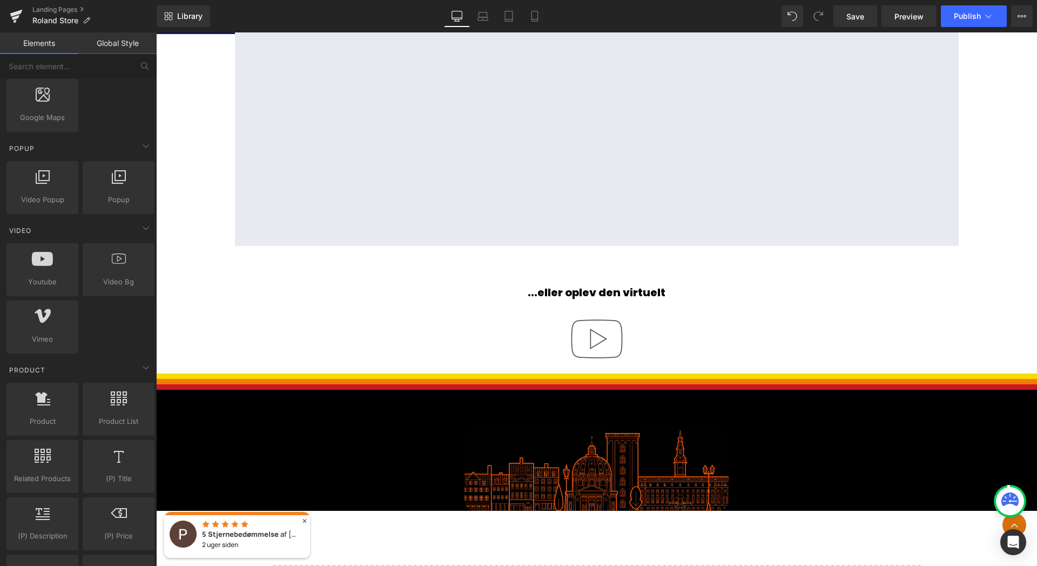
scroll to position [1590, 0]
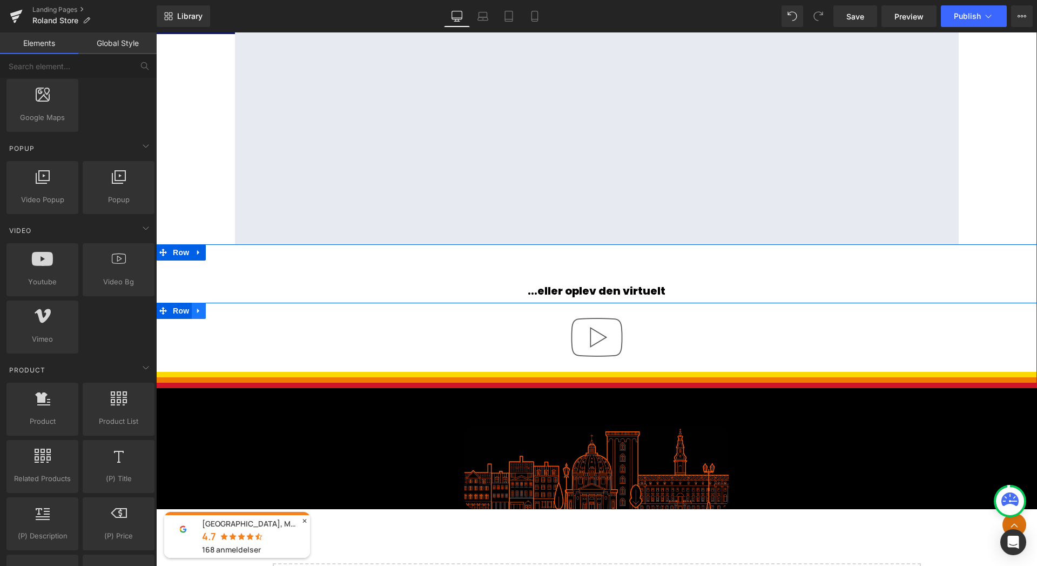
click at [197, 311] on icon at bounding box center [198, 310] width 2 height 5
click at [223, 310] on icon at bounding box center [227, 311] width 8 height 8
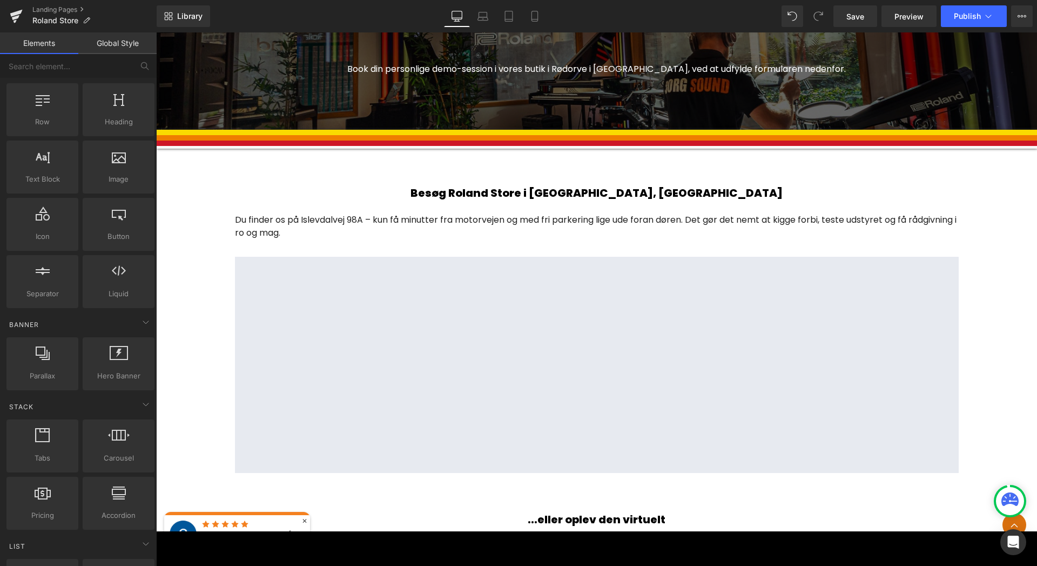
scroll to position [0, 0]
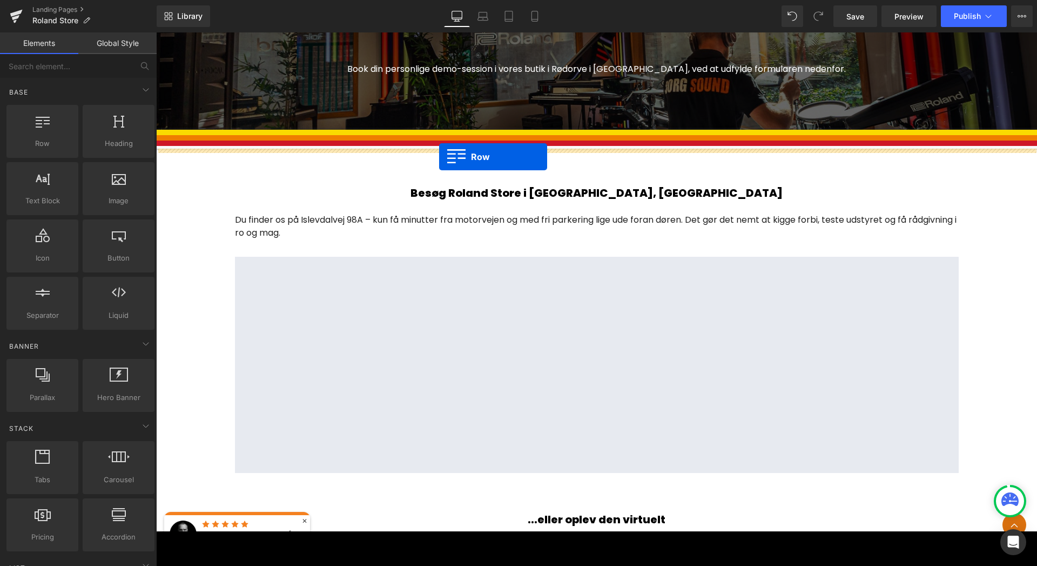
drag, startPoint x: 210, startPoint y: 175, endPoint x: 439, endPoint y: 157, distance: 229.8
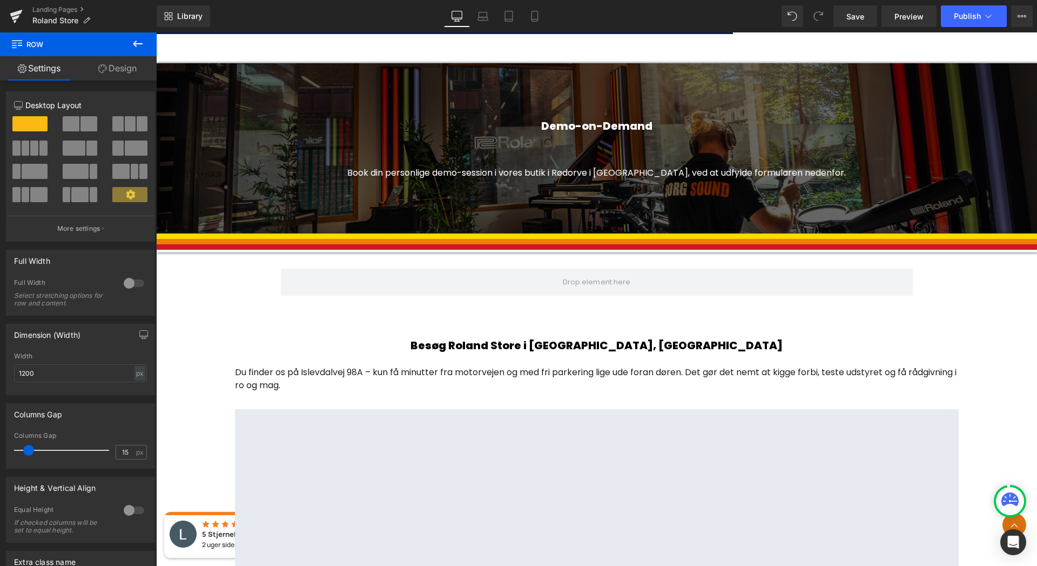
scroll to position [1260, 0]
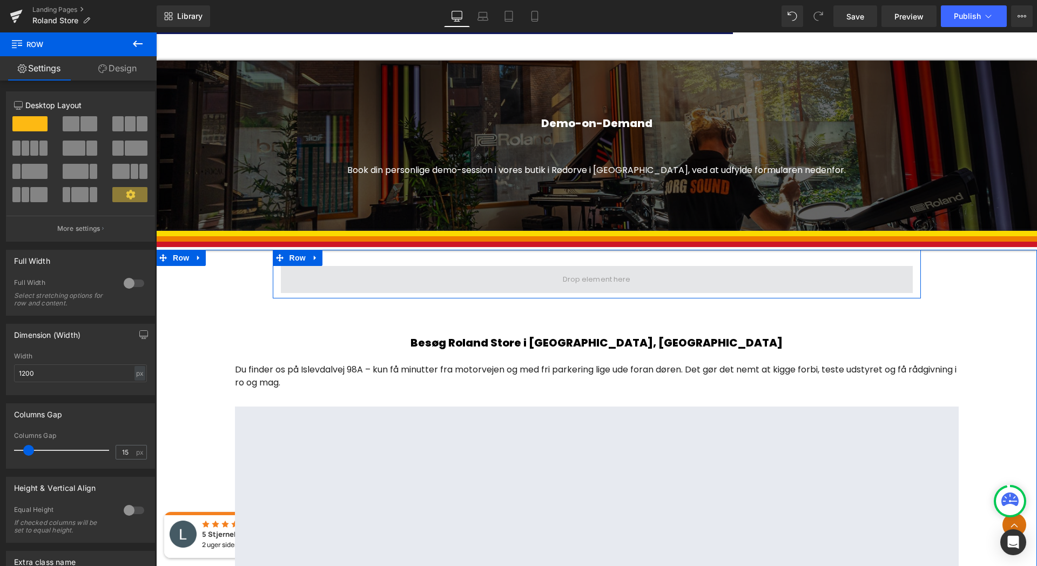
click at [380, 272] on span at bounding box center [597, 279] width 632 height 27
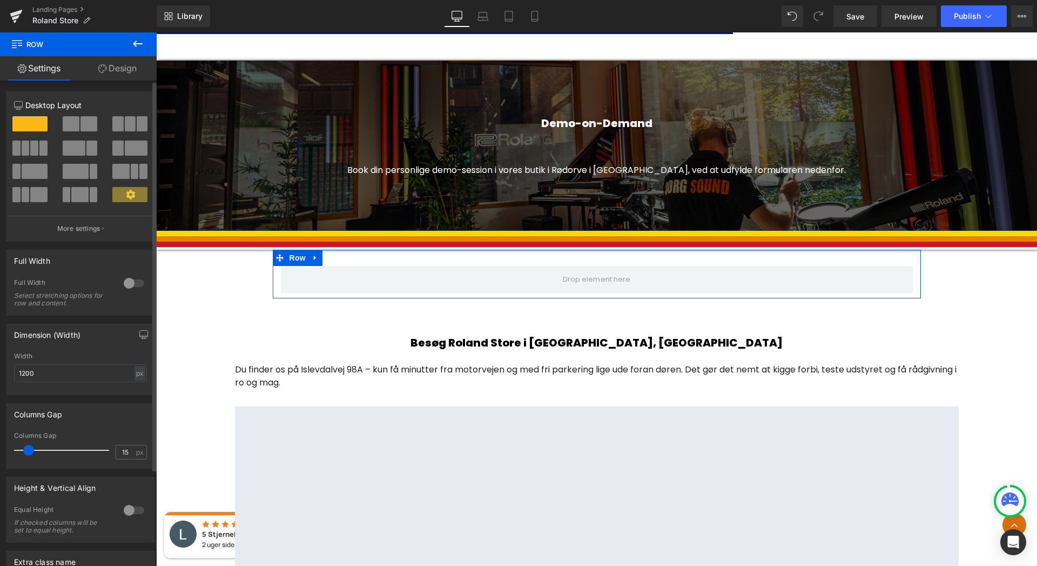
click at [69, 126] on span at bounding box center [71, 123] width 17 height 15
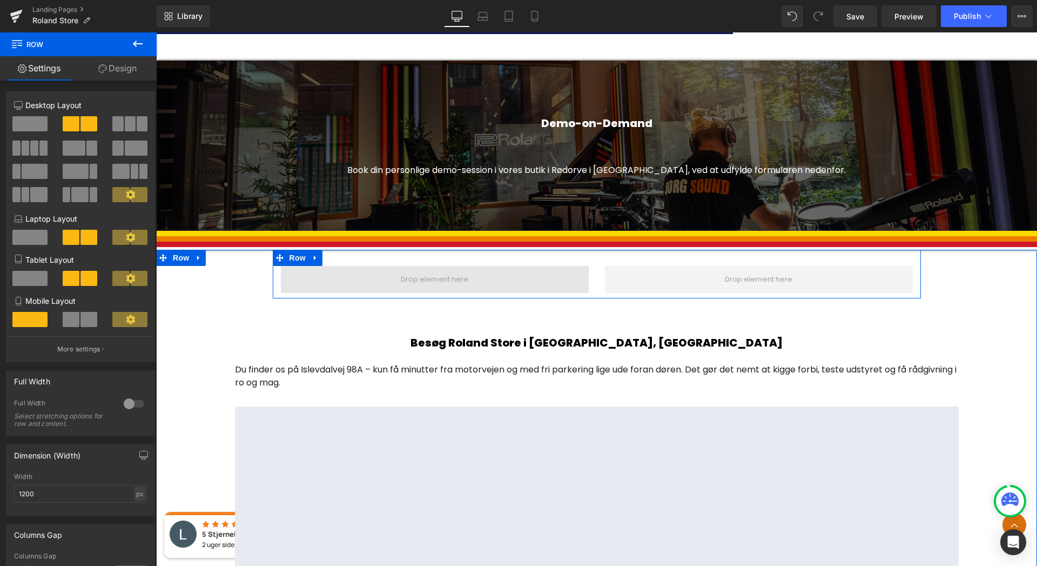
click at [516, 277] on span at bounding box center [435, 279] width 308 height 27
click at [443, 279] on span at bounding box center [434, 280] width 75 height 18
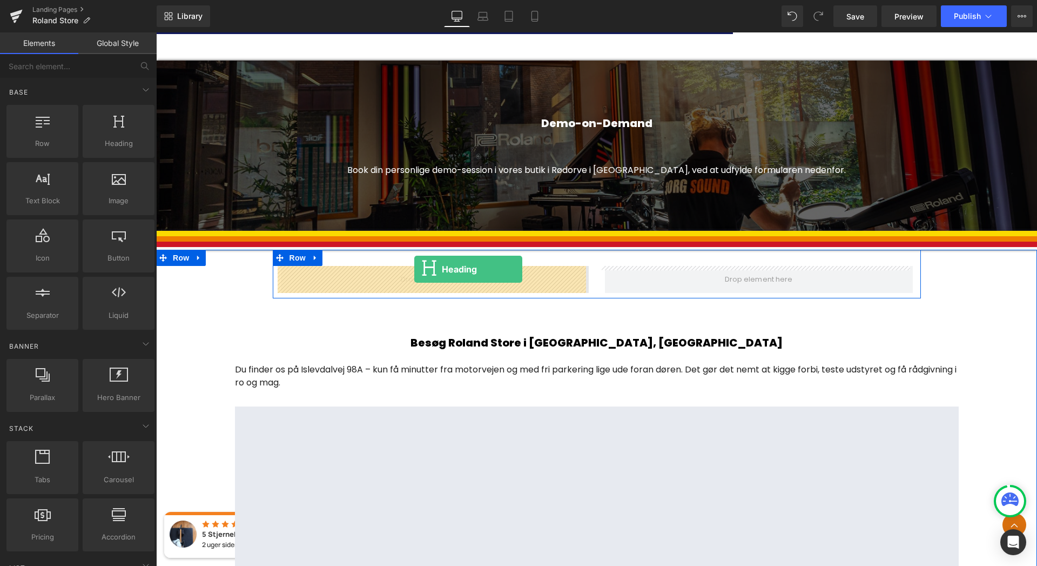
drag, startPoint x: 276, startPoint y: 165, endPoint x: 414, endPoint y: 269, distance: 172.8
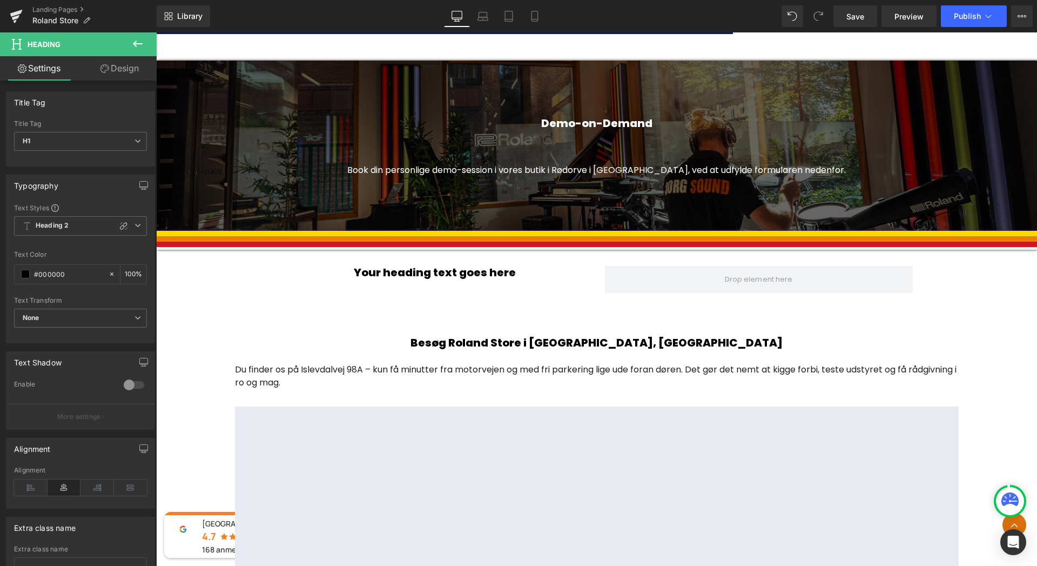
click at [137, 43] on icon at bounding box center [138, 44] width 10 height 6
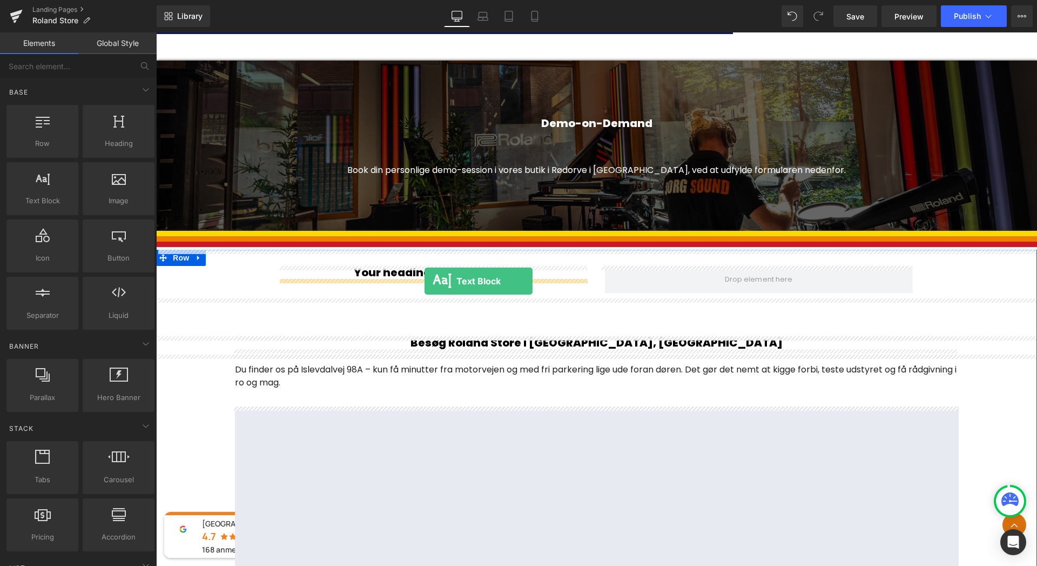
drag, startPoint x: 203, startPoint y: 226, endPoint x: 425, endPoint y: 281, distance: 228.2
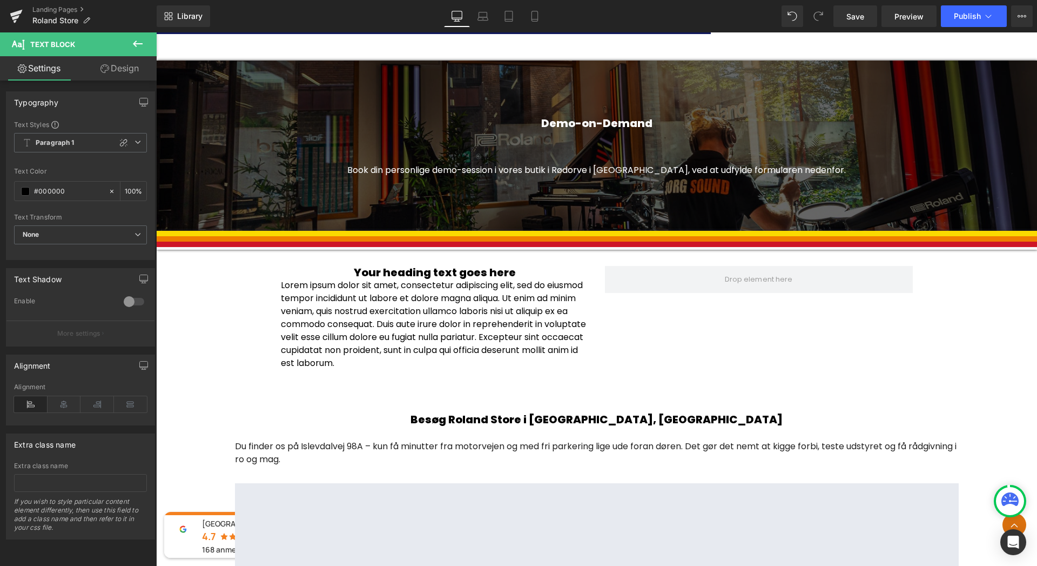
click at [137, 41] on icon at bounding box center [138, 44] width 10 height 6
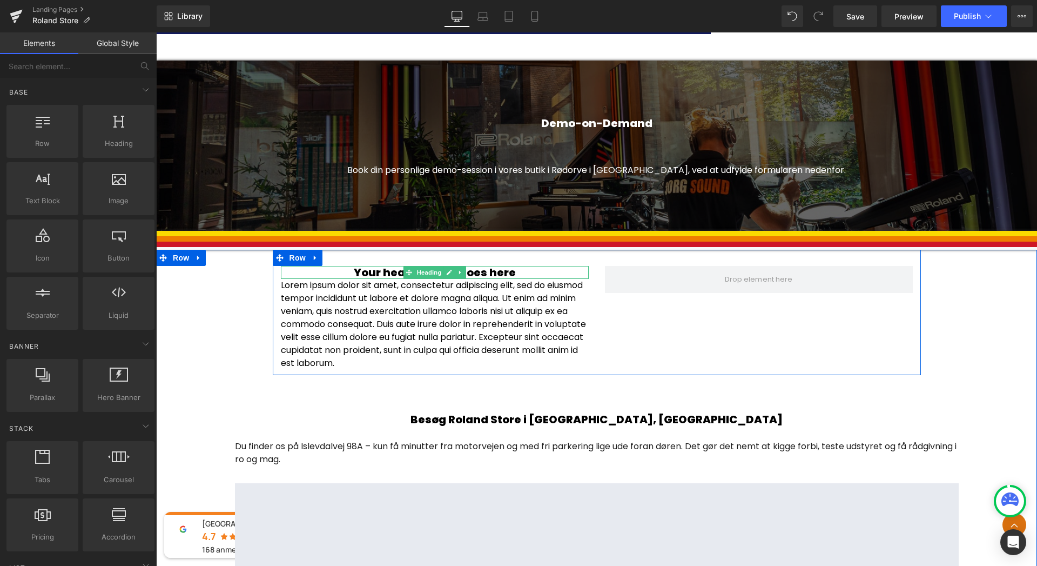
click at [513, 272] on h1 "Your heading text goes here" at bounding box center [435, 272] width 308 height 13
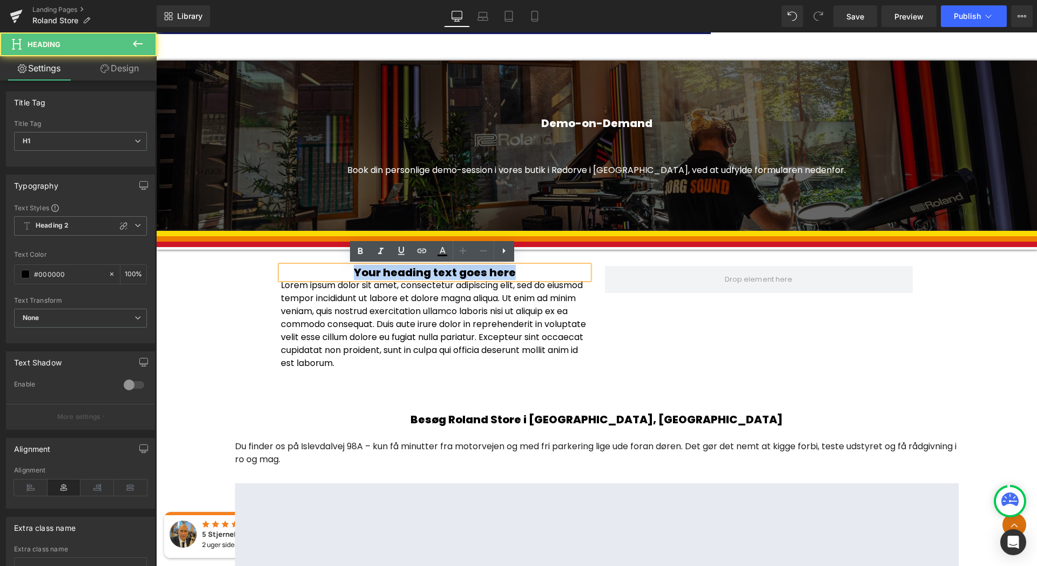
drag, startPoint x: 513, startPoint y: 272, endPoint x: 356, endPoint y: 275, distance: 157.2
click at [356, 275] on h1 "Your heading text goes here" at bounding box center [435, 272] width 308 height 13
drag, startPoint x: 479, startPoint y: 275, endPoint x: 388, endPoint y: 271, distance: 90.8
click at [388, 271] on h1 "Oplev instrume" at bounding box center [435, 272] width 308 height 13
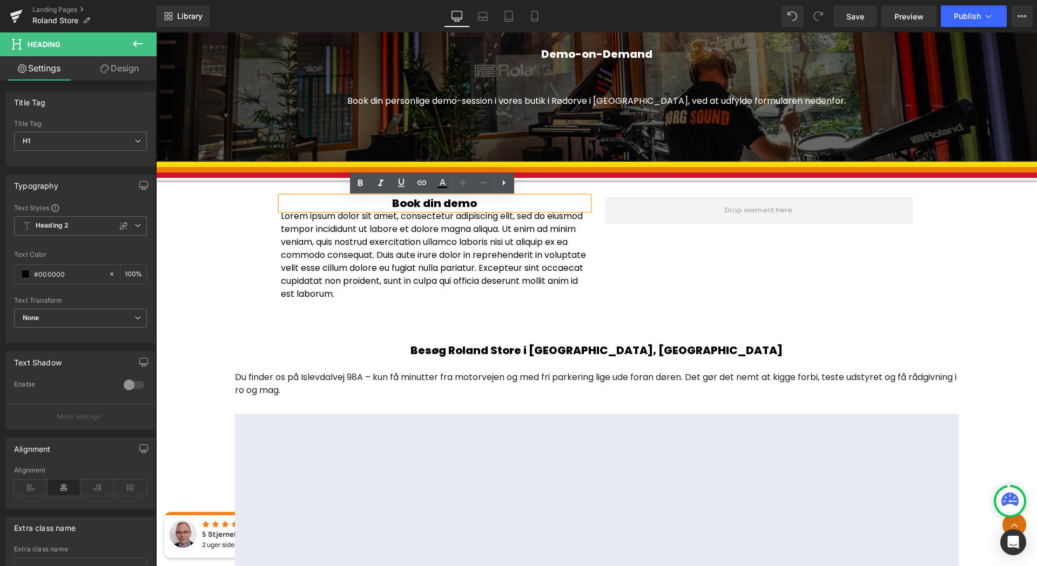
scroll to position [1328, 0]
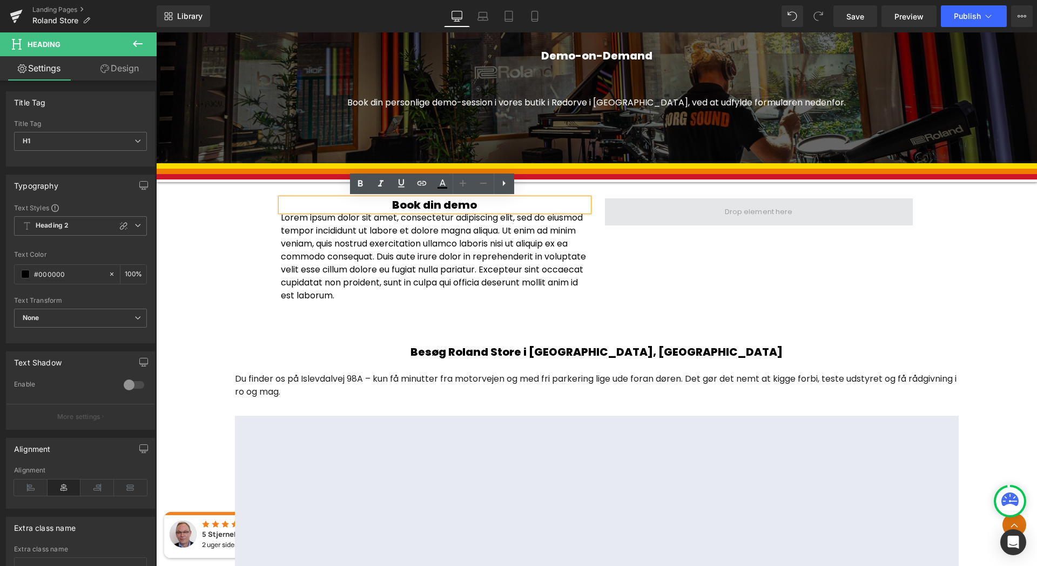
click at [673, 215] on span at bounding box center [759, 211] width 308 height 27
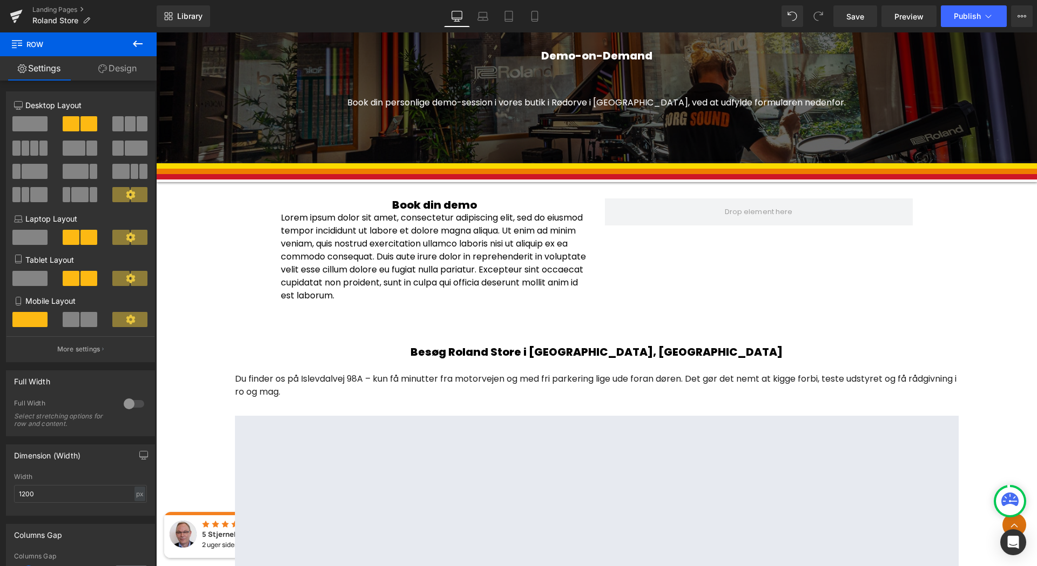
click at [147, 37] on button at bounding box center [138, 44] width 38 height 24
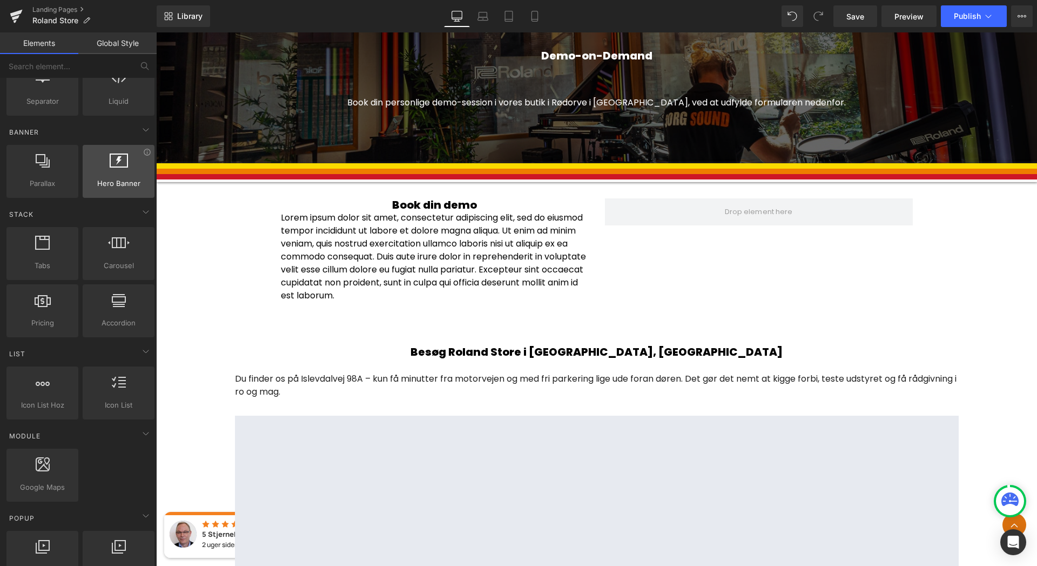
scroll to position [149, 0]
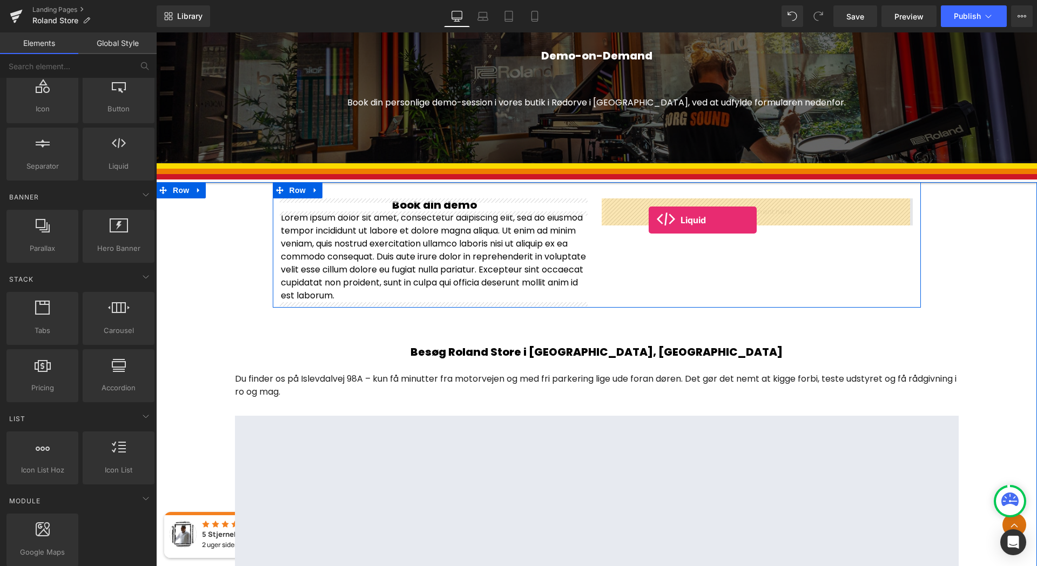
drag, startPoint x: 263, startPoint y: 198, endPoint x: 648, endPoint y: 216, distance: 386.0
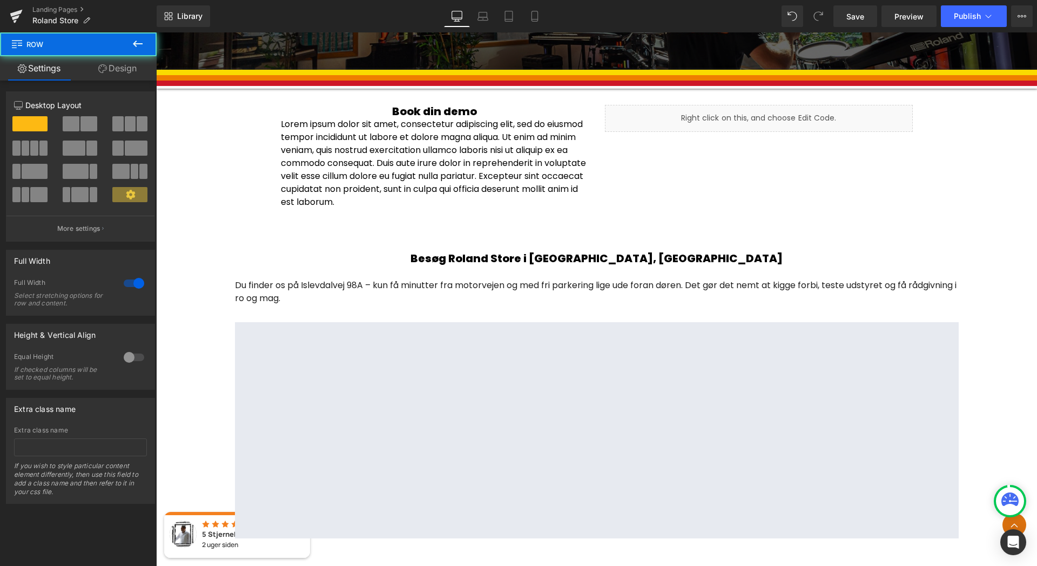
scroll to position [1434, 0]
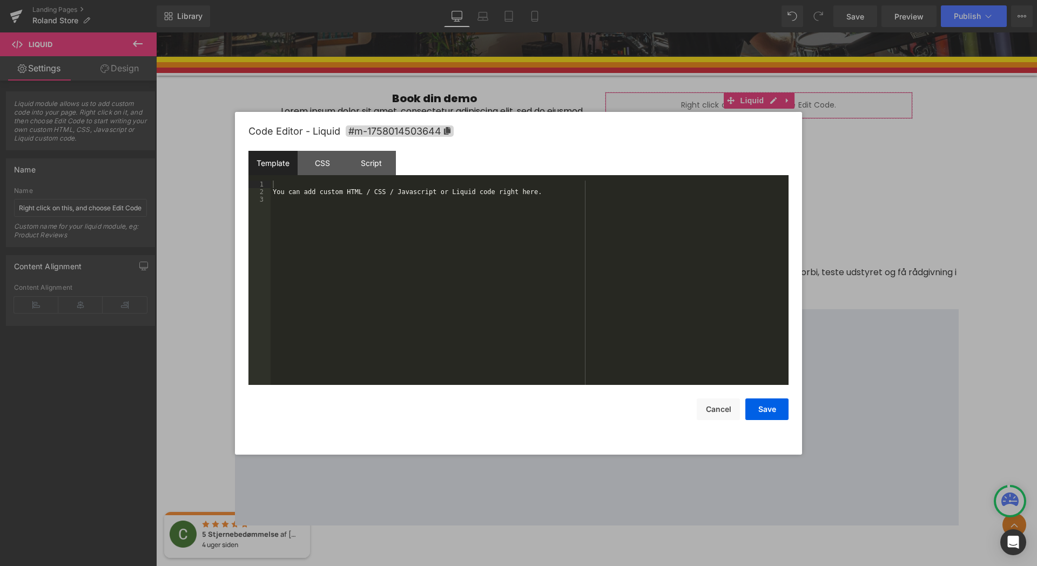
click at [685, 0] on div "Liquid You are previewing how the will restyle your page. You can not edit Elem…" at bounding box center [518, 0] width 1037 height 0
click at [365, 235] on div "You can add custom HTML / CSS / Javascript or Liquid code right here." at bounding box center [530, 289] width 518 height 219
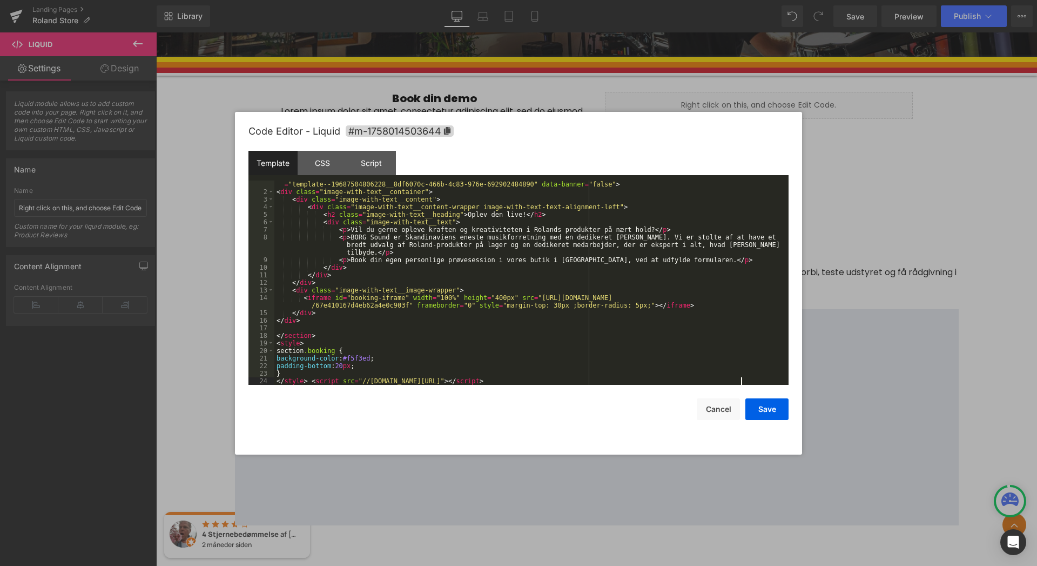
scroll to position [0, 0]
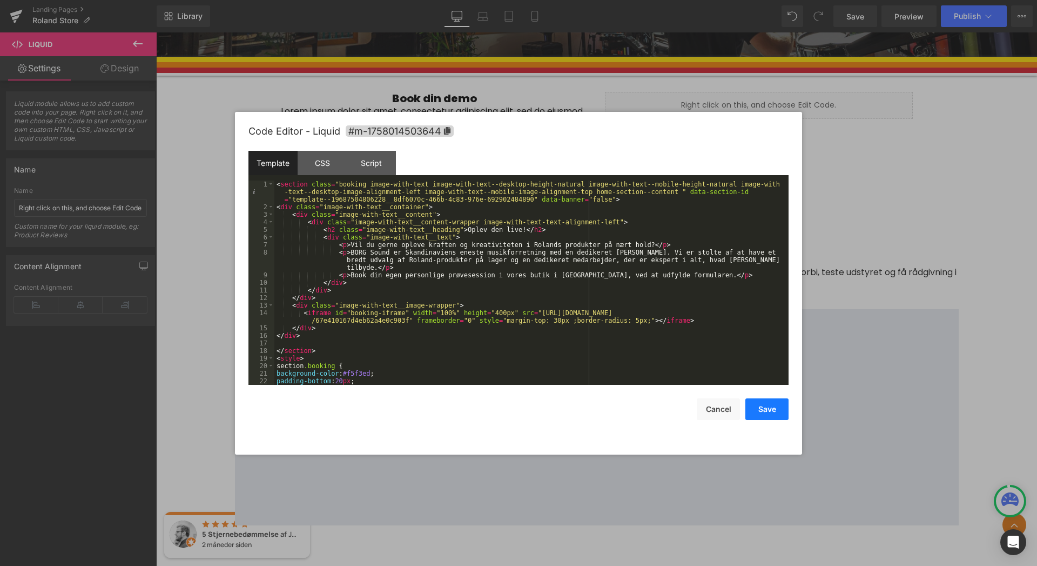
click at [761, 406] on button "Save" at bounding box center [766, 409] width 43 height 22
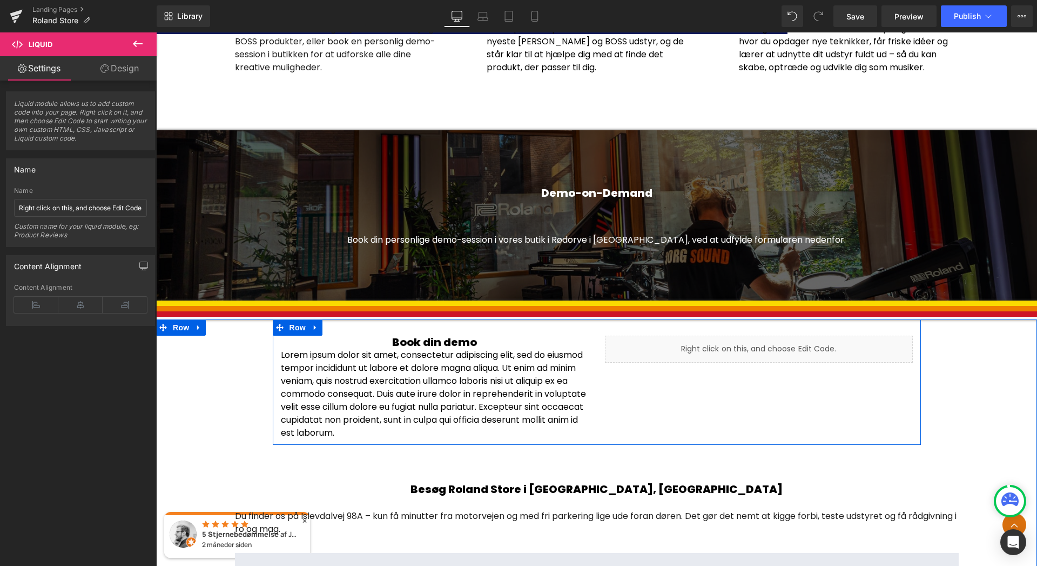
scroll to position [1180, 0]
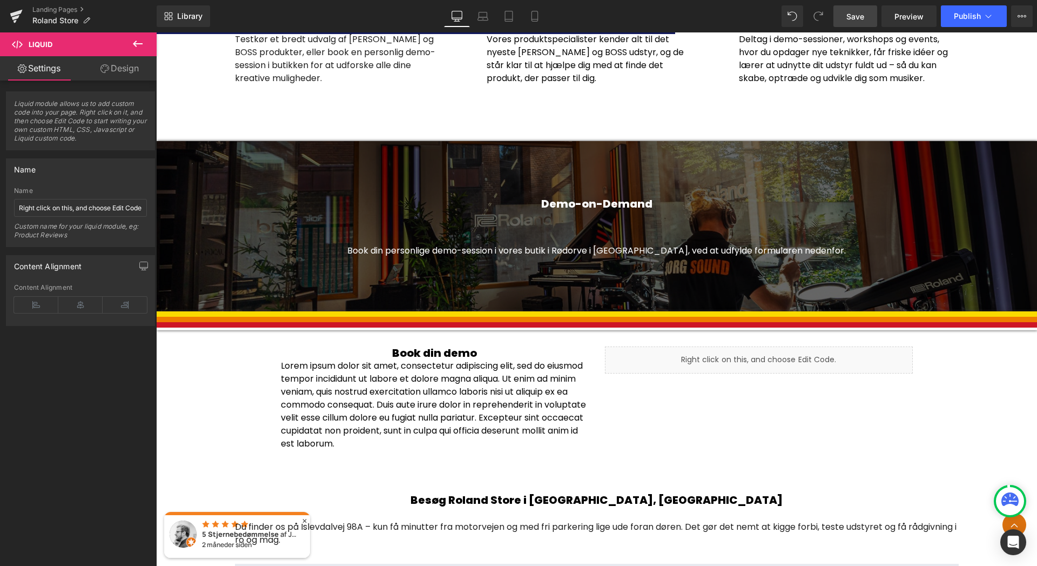
click at [854, 11] on span "Save" at bounding box center [855, 16] width 18 height 11
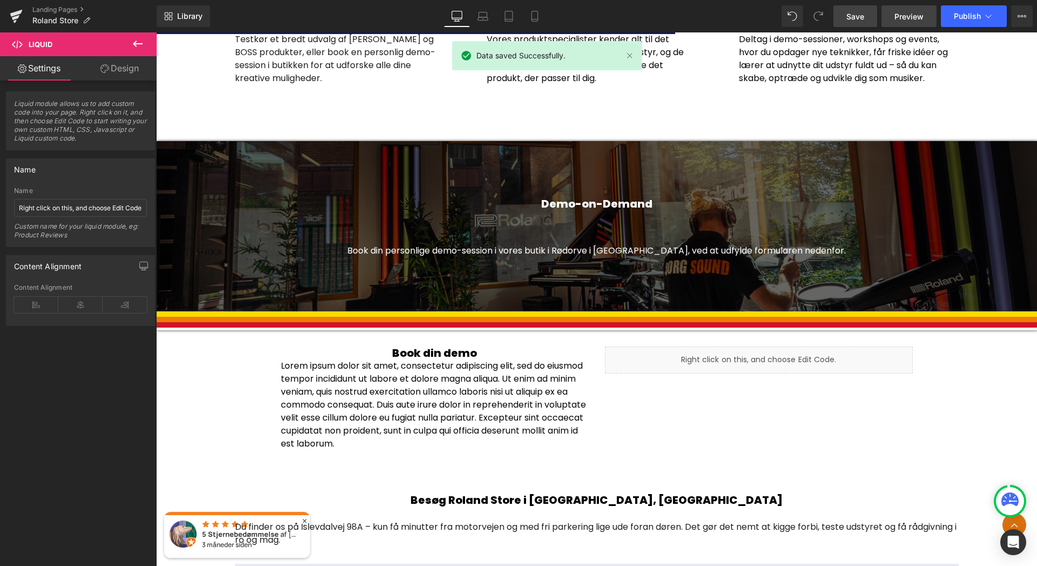
click at [915, 15] on span "Preview" at bounding box center [908, 16] width 29 height 11
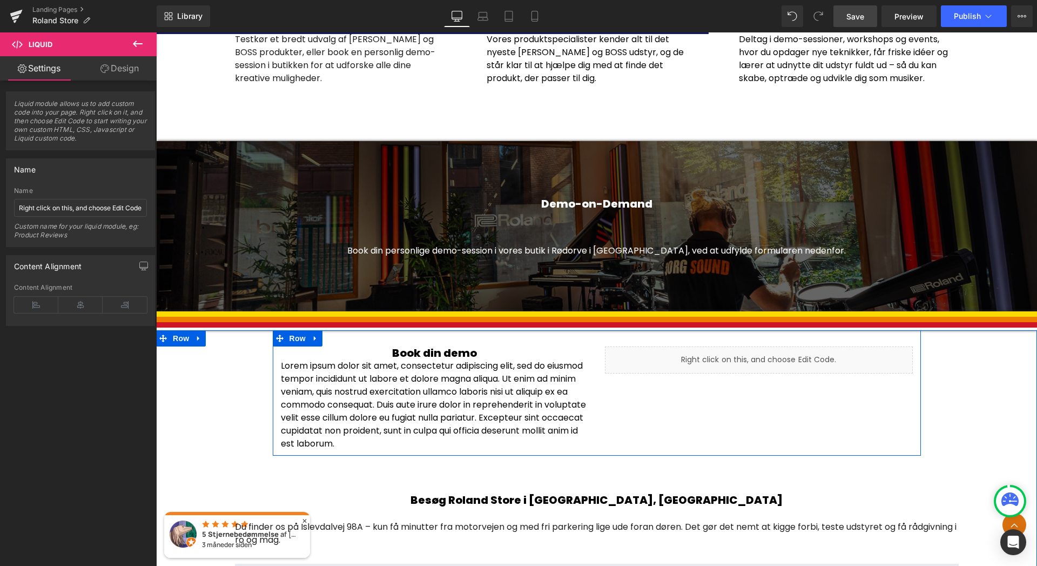
scroll to position [1270, 0]
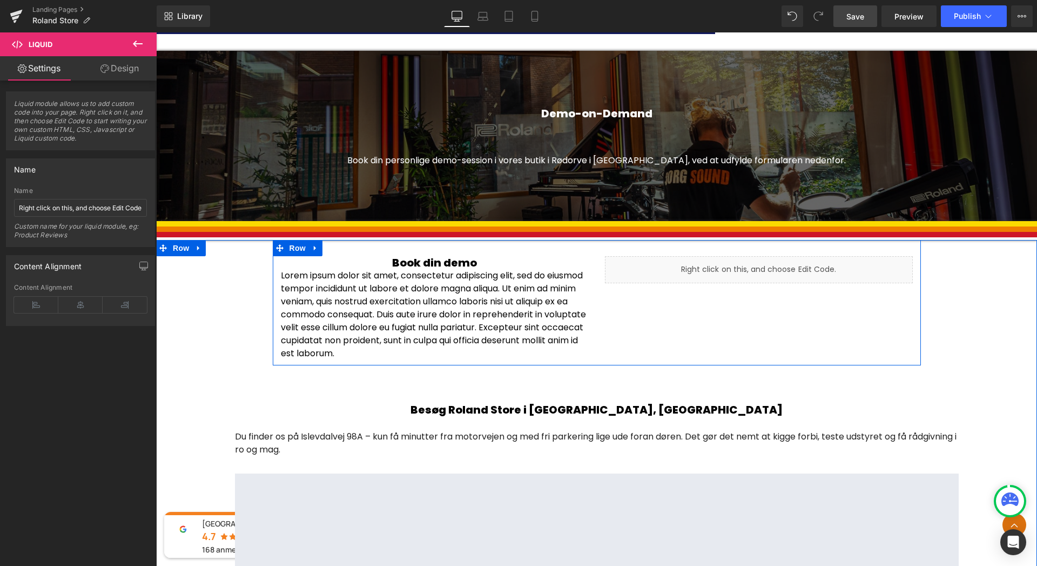
click at [618, 315] on div "Book din demo Heading Lorem ipsum dolor sit amet, consectetur adipiscing elit, …" at bounding box center [597, 302] width 648 height 125
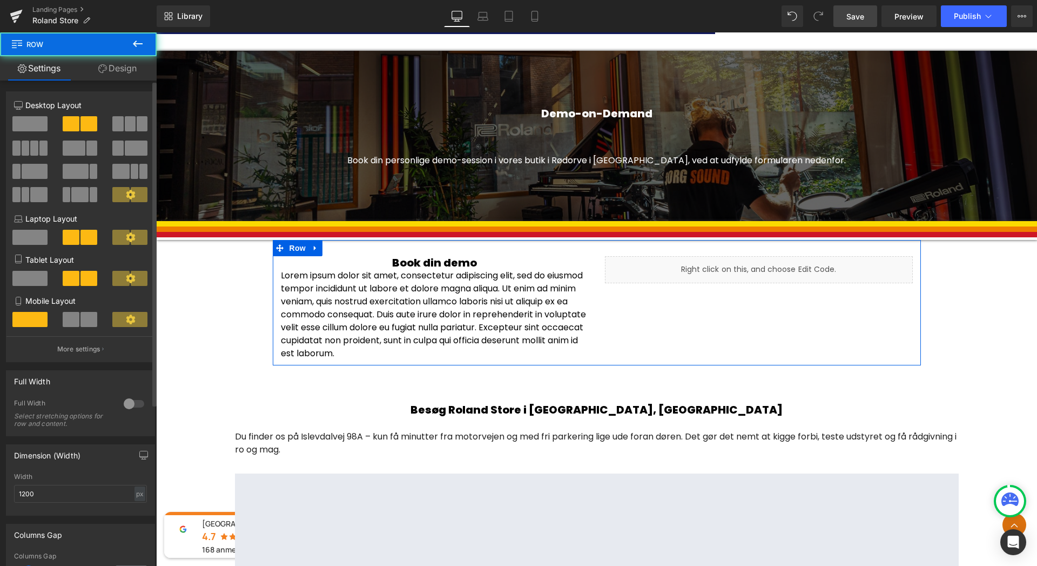
click at [33, 124] on span at bounding box center [29, 123] width 35 height 15
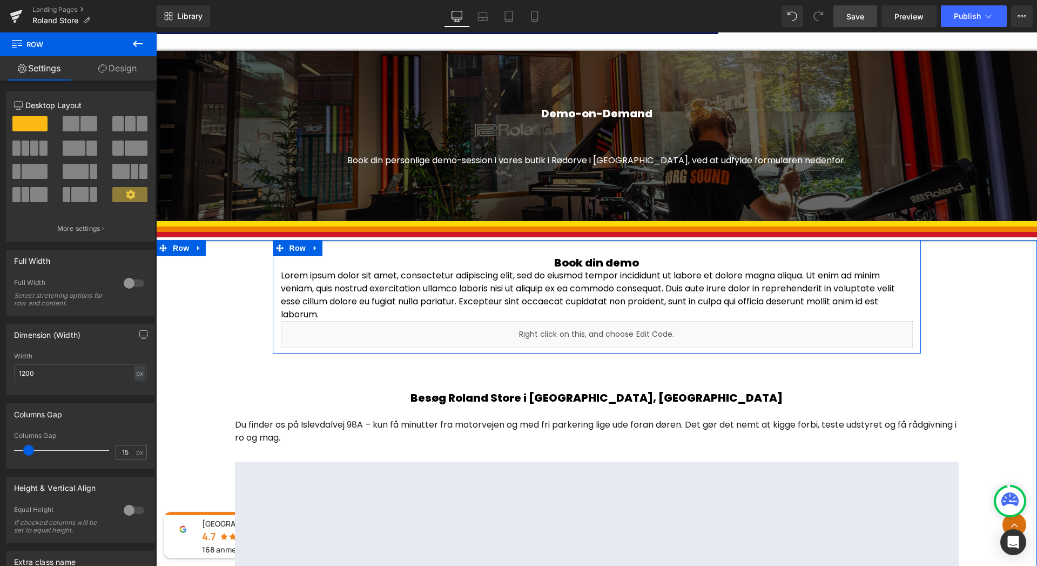
click at [481, 252] on div "Book din demo Heading Lorem ipsum dolor sit amet, consectetur adipiscing elit, …" at bounding box center [597, 296] width 648 height 113
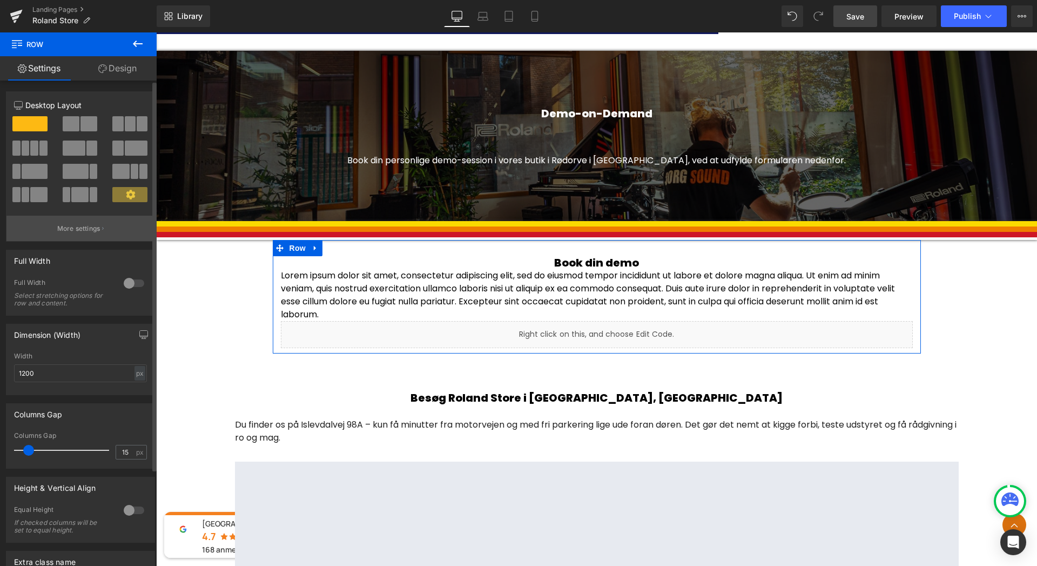
click at [79, 221] on button "More settings" at bounding box center [80, 228] width 148 height 25
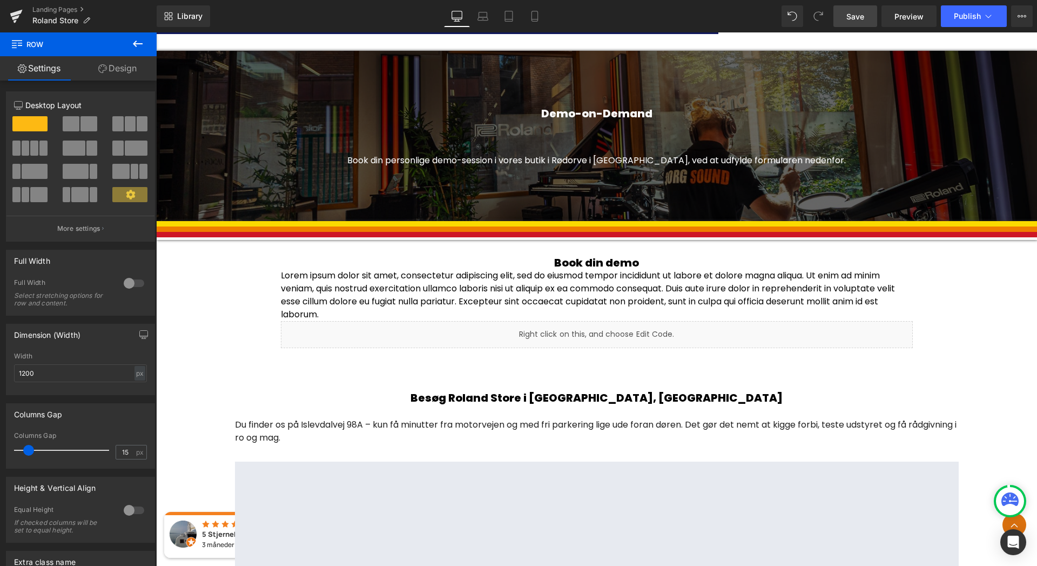
click at [540, 270] on body "Gå til indhold Velkommen til [GEOGRAPHIC_DATA]! Gratis Fragt ved køb under 20 k…" at bounding box center [596, 24] width 881 height 2522
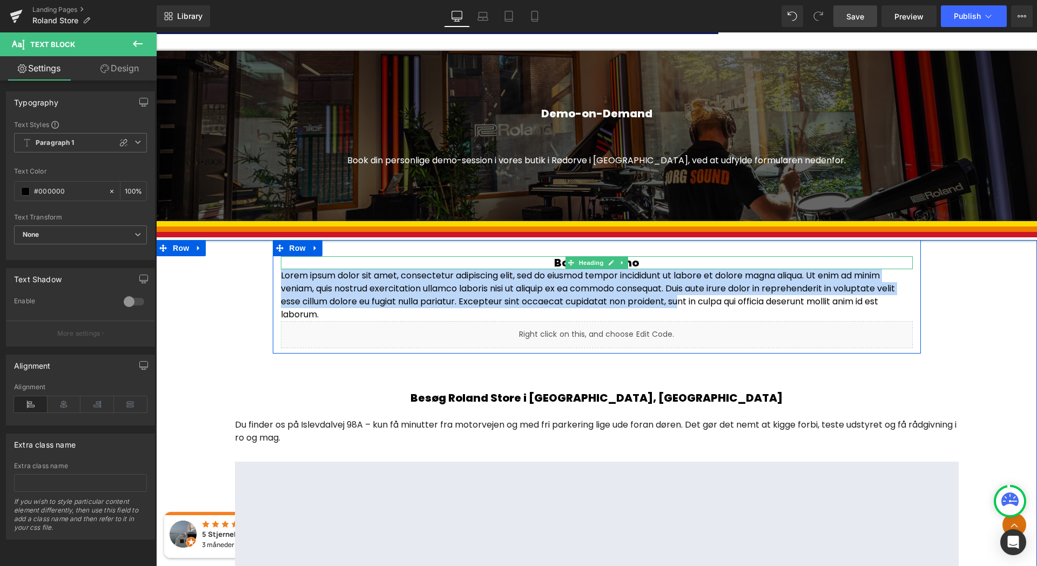
drag, startPoint x: 623, startPoint y: 293, endPoint x: 526, endPoint y: 280, distance: 98.1
click at [526, 280] on p "Lorem ipsum dolor sit amet, consectetur adipiscing elit, sed do eiusmod tempor …" at bounding box center [597, 295] width 632 height 52
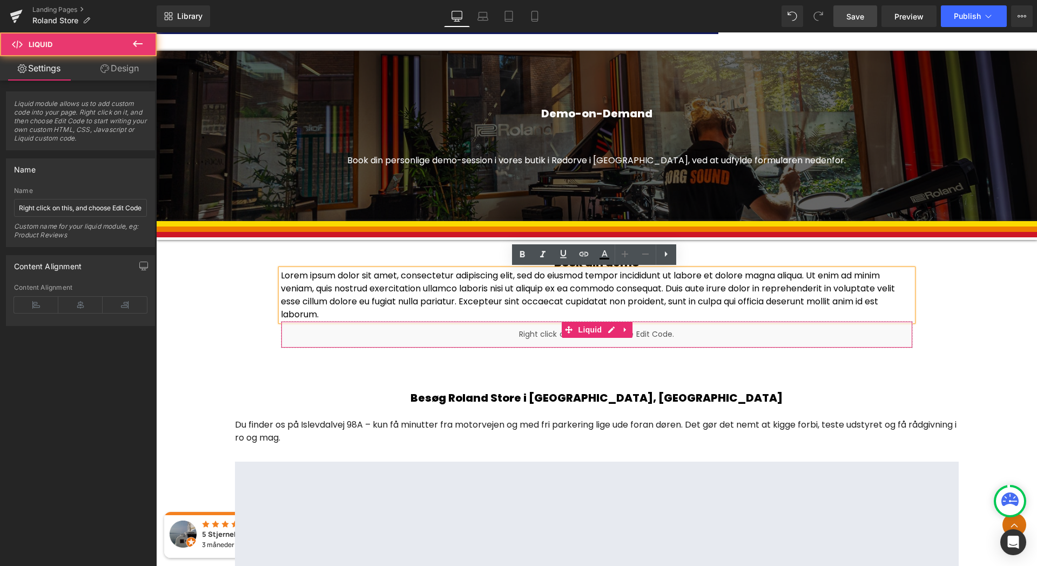
click at [343, 321] on div "Liquid" at bounding box center [597, 334] width 632 height 27
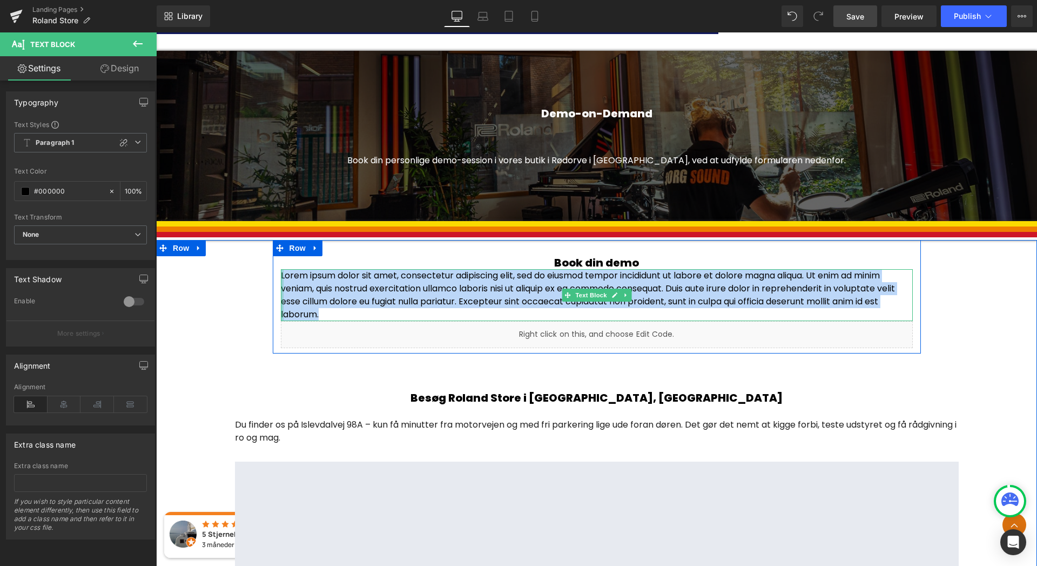
drag, startPoint x: 322, startPoint y: 313, endPoint x: 277, endPoint y: 276, distance: 59.1
click at [277, 276] on div "Book din demo Heading Lorem ipsum dolor sit amet, consectetur adipiscing elit, …" at bounding box center [597, 302] width 648 height 92
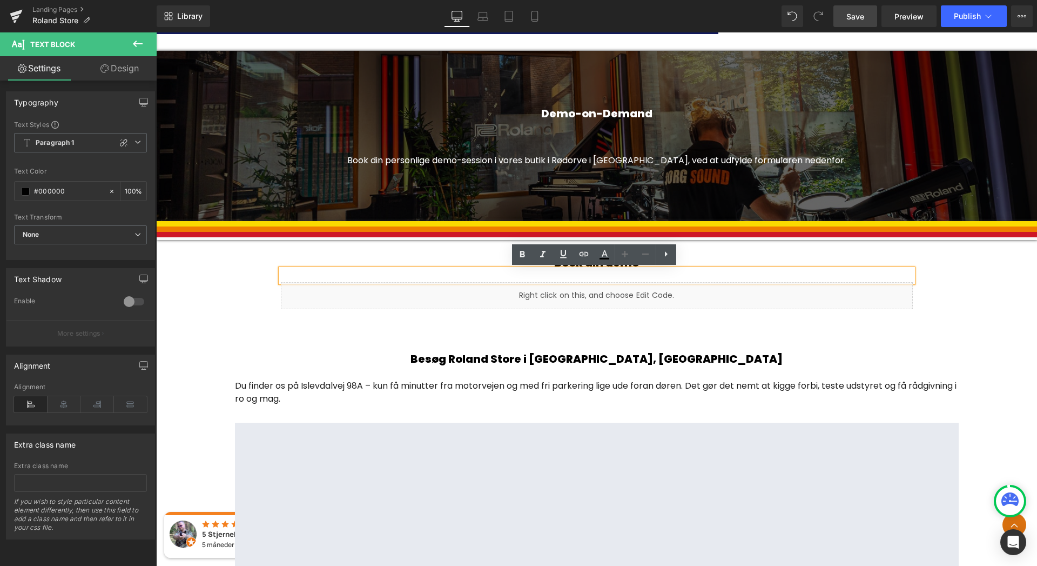
click at [753, 266] on h1 "Book din demo" at bounding box center [597, 262] width 632 height 13
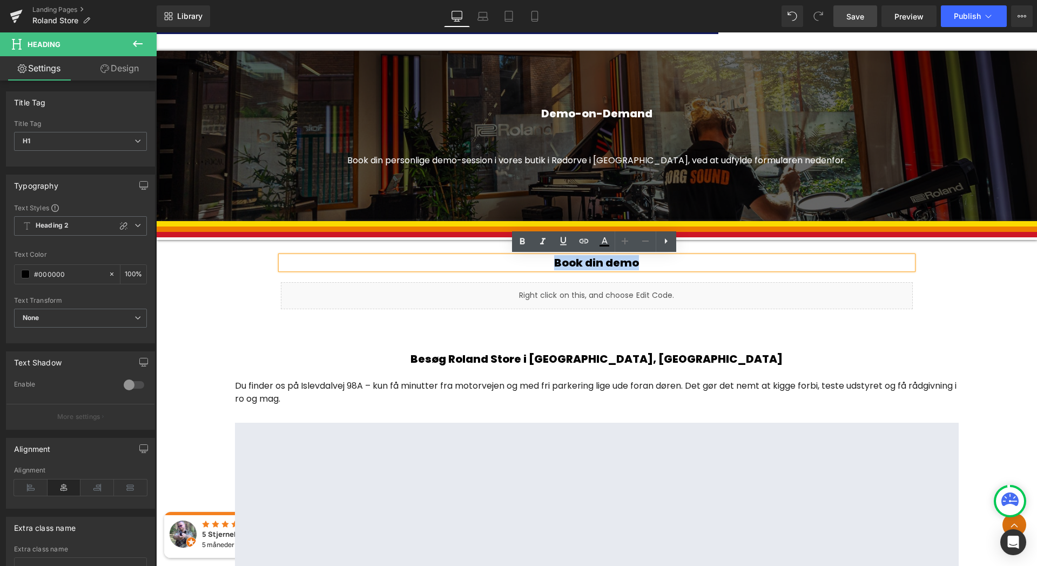
drag, startPoint x: 657, startPoint y: 265, endPoint x: 549, endPoint y: 265, distance: 108.0
click at [549, 265] on h1 "Book din demo" at bounding box center [597, 262] width 632 height 13
click at [699, 271] on div "Text Block" at bounding box center [597, 275] width 632 height 13
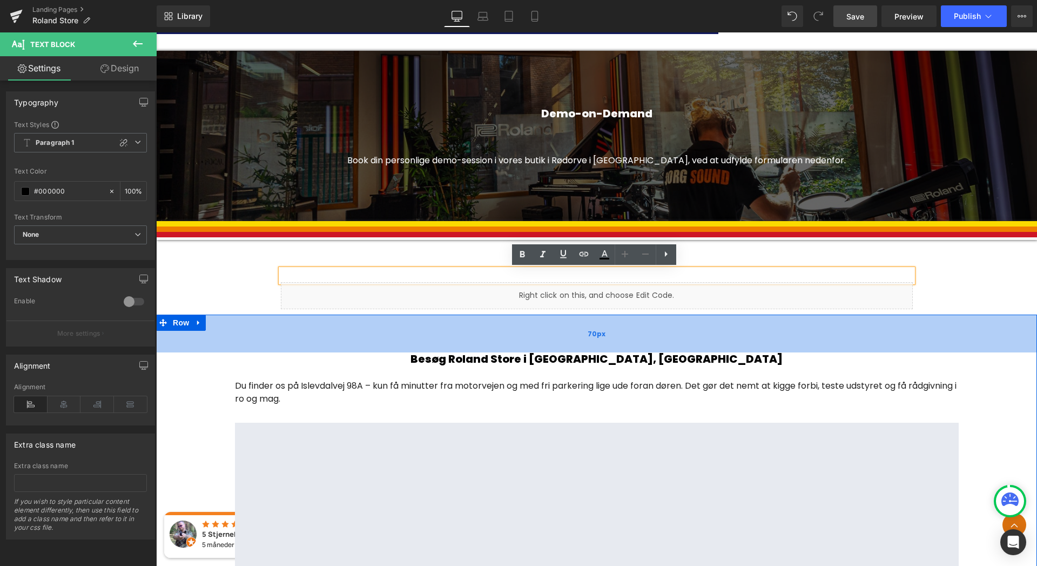
click at [850, 341] on div "70px" at bounding box center [596, 333] width 881 height 38
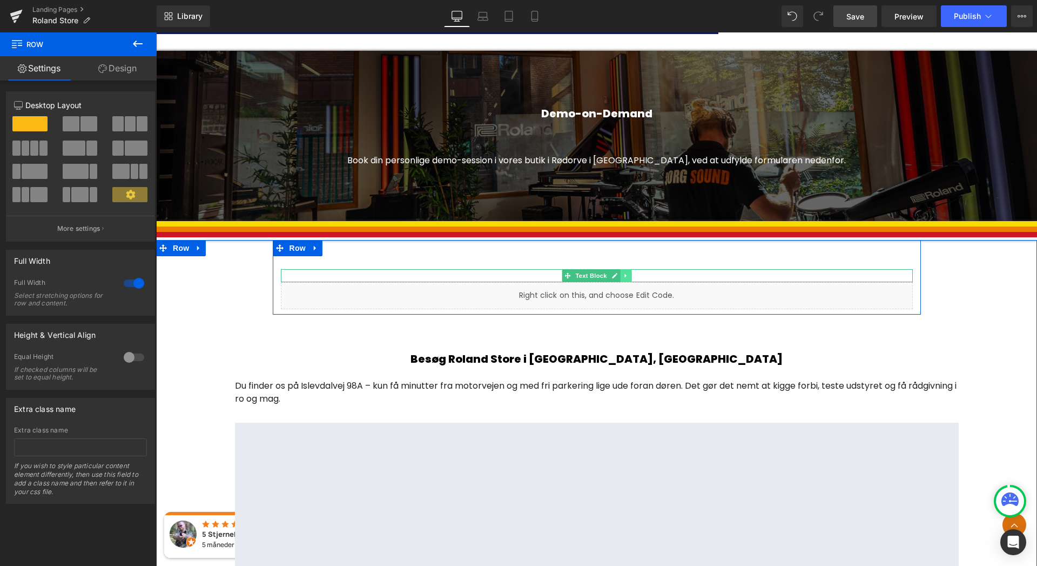
click at [625, 279] on link at bounding box center [625, 275] width 11 height 13
click at [628, 276] on icon at bounding box center [631, 276] width 6 height 6
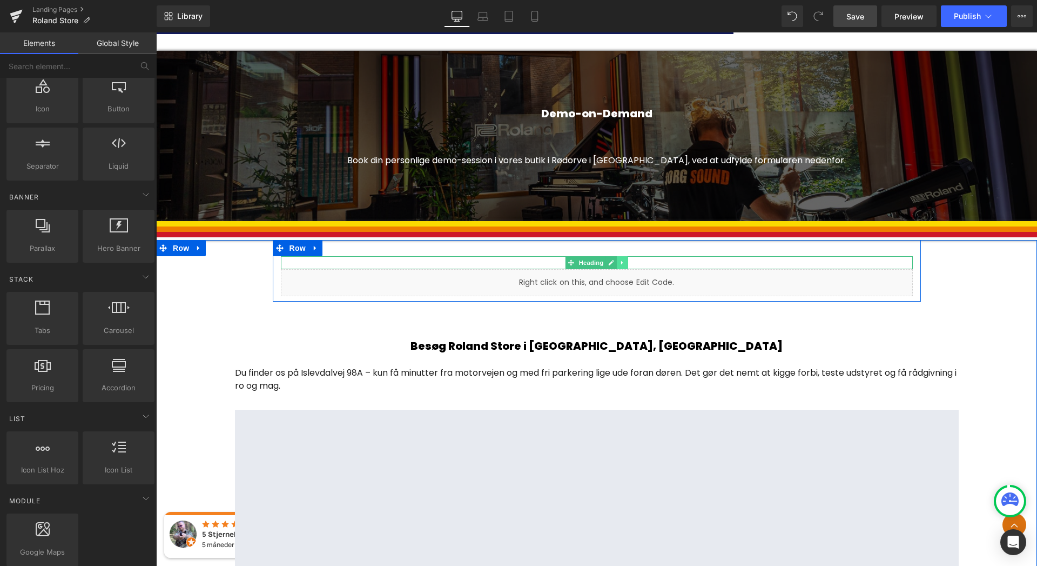
click at [621, 260] on icon at bounding box center [623, 262] width 6 height 6
click at [625, 263] on icon at bounding box center [628, 263] width 6 height 6
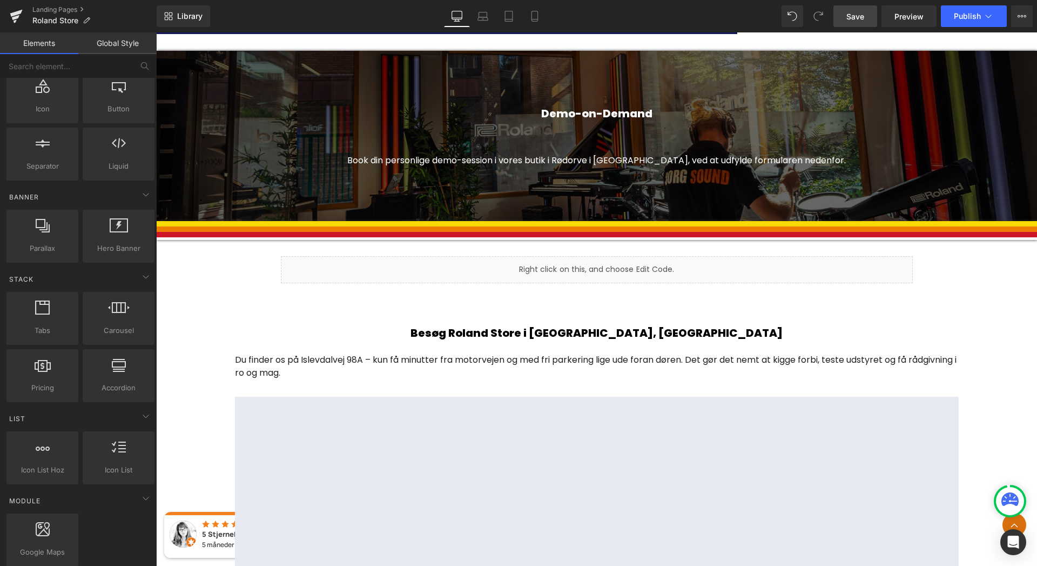
click at [858, 18] on span "Save" at bounding box center [855, 16] width 18 height 11
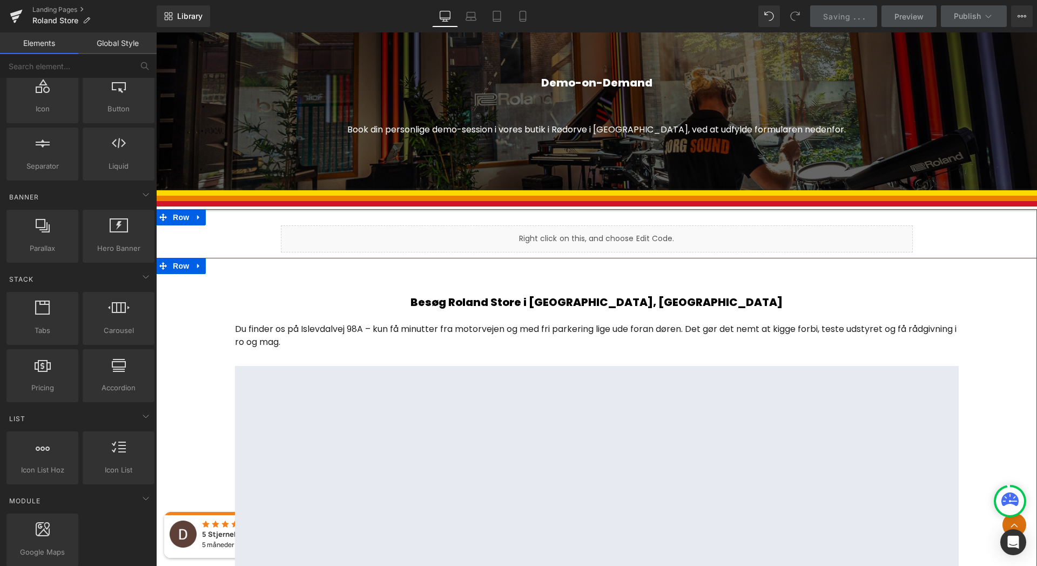
scroll to position [1302, 0]
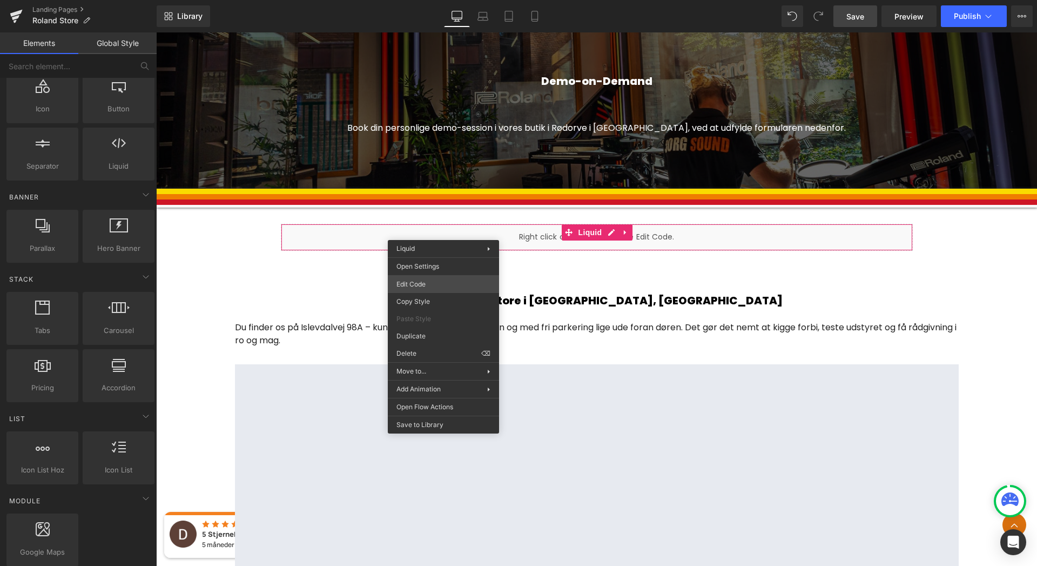
click at [415, 0] on div "Liquid You are previewing how the will restyle your page. You can not edit Elem…" at bounding box center [518, 0] width 1037 height 0
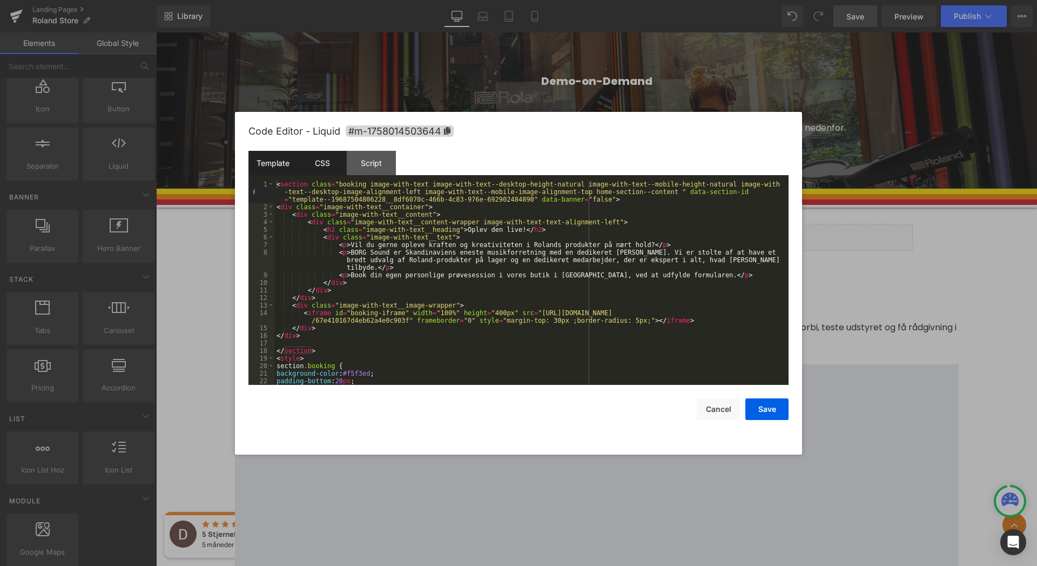
click at [318, 161] on div "CSS" at bounding box center [322, 163] width 49 height 24
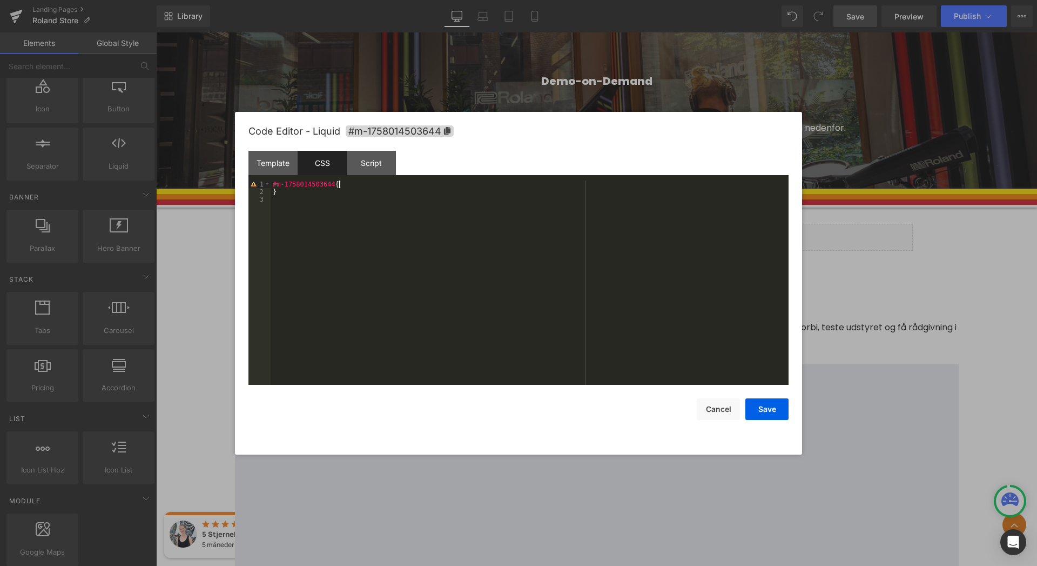
click at [347, 185] on div "#m-1758014503644 { }" at bounding box center [530, 289] width 518 height 219
paste textarea
click at [286, 201] on div "#m-1758014503644 { }" at bounding box center [530, 289] width 518 height 219
click at [285, 165] on div "Template" at bounding box center [272, 163] width 49 height 24
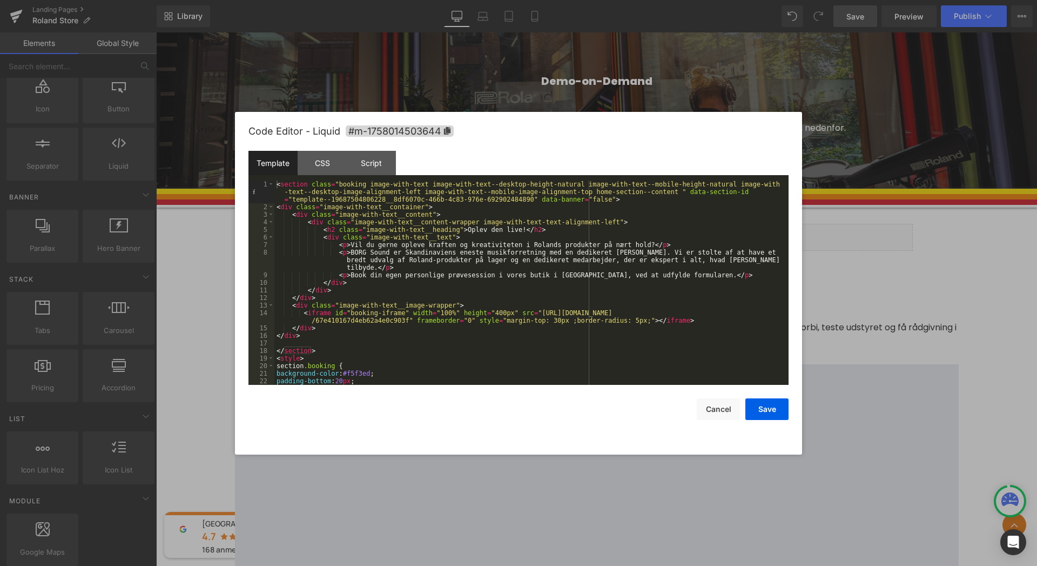
scroll to position [15, 0]
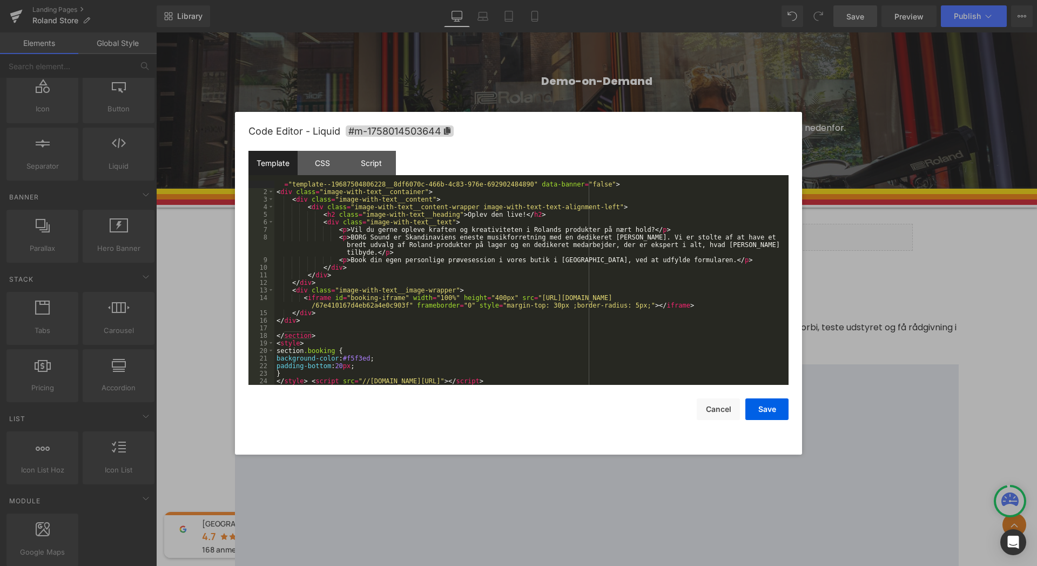
click at [753, 381] on div "< section class = "booking image-with-text image-with-text--desktop-height-natu…" at bounding box center [529, 282] width 510 height 234
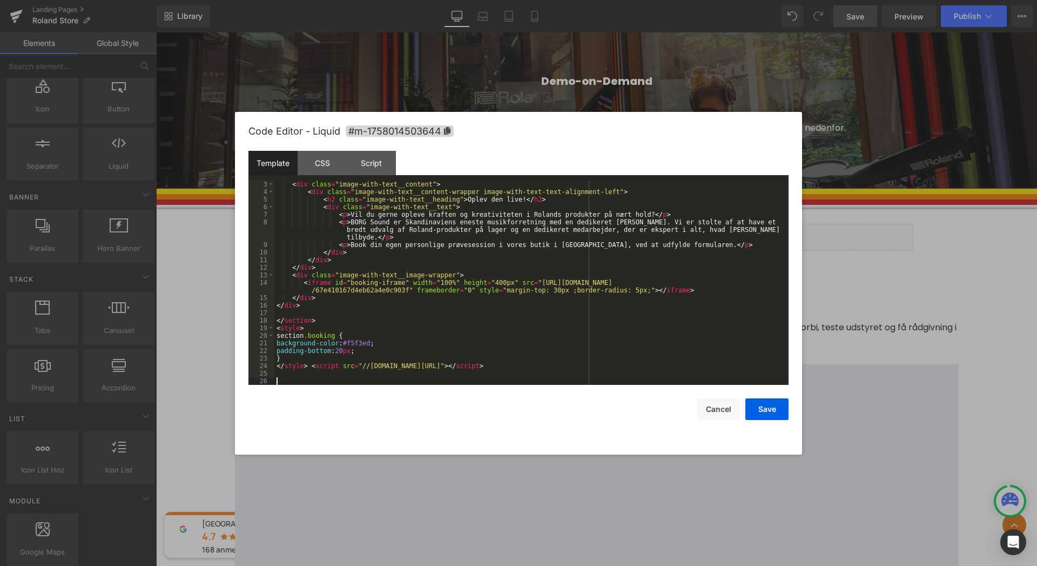
scroll to position [106, 0]
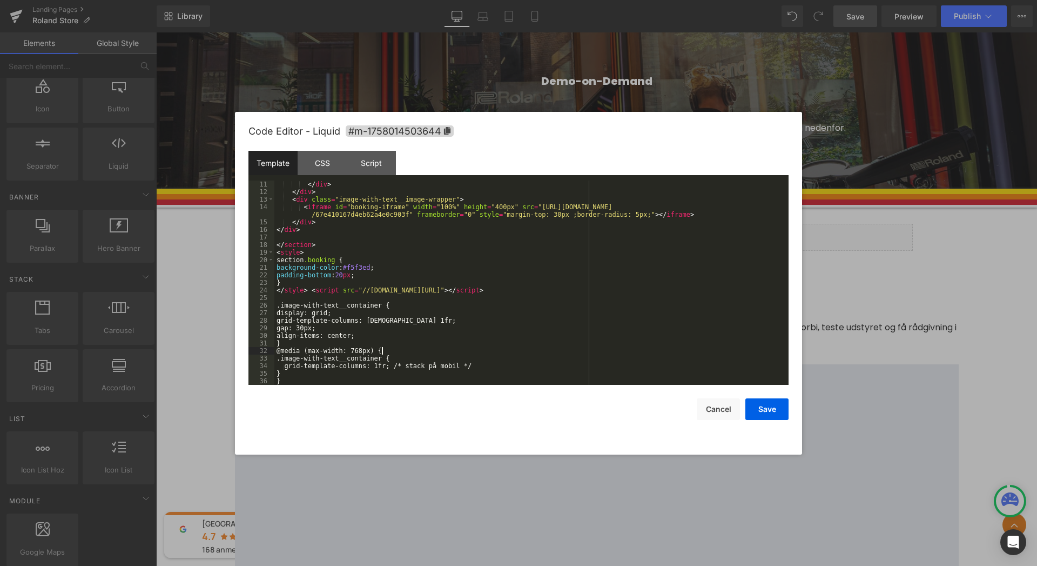
click at [428, 353] on div "</ div > </ div > < div class = "image-with-text__image-wrapper" > < iframe id …" at bounding box center [529, 289] width 510 height 219
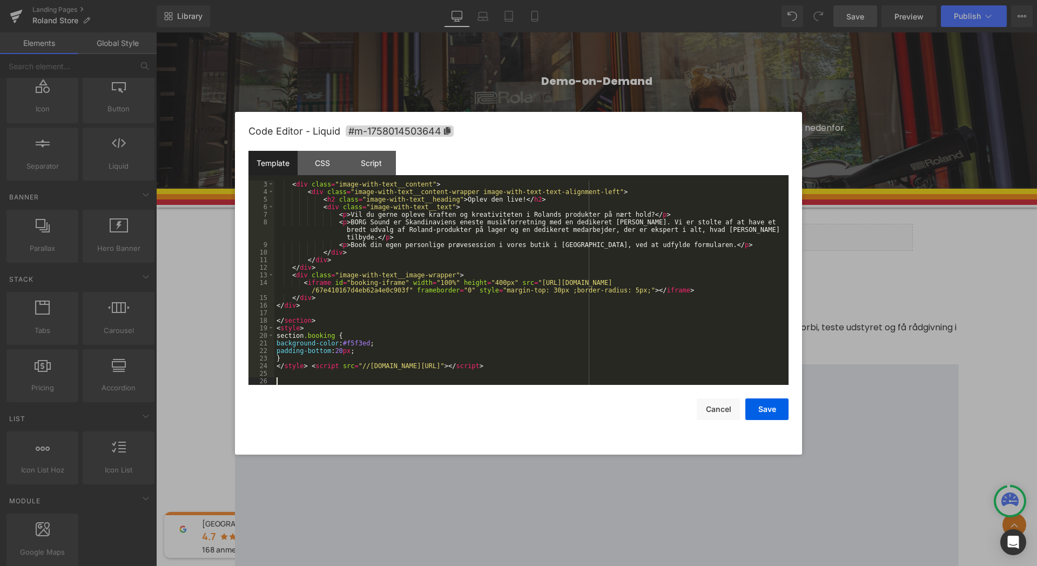
scroll to position [30, 0]
click at [371, 170] on div "Script" at bounding box center [371, 163] width 49 height 24
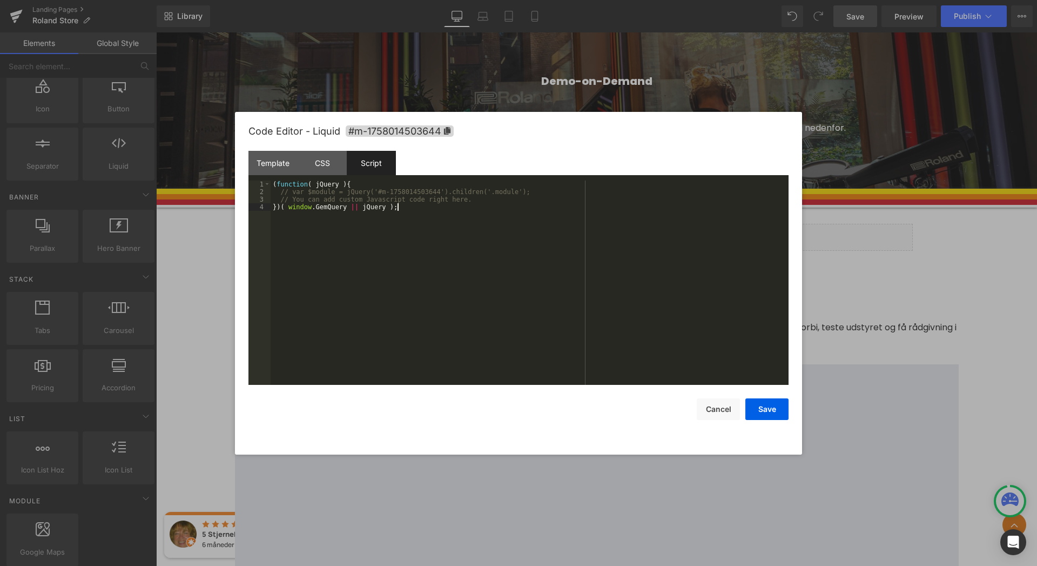
click at [409, 210] on div "( function ( jQuery ) { // var $module = jQuery('#m-1758014503644').children('.…" at bounding box center [530, 289] width 518 height 219
paste textarea
click at [364, 184] on div "( function ( jQuery ) { // var $module = jQuery('#m-1758014503644').children('.…" at bounding box center [530, 289] width 518 height 219
click at [319, 162] on div "CSS" at bounding box center [322, 163] width 49 height 24
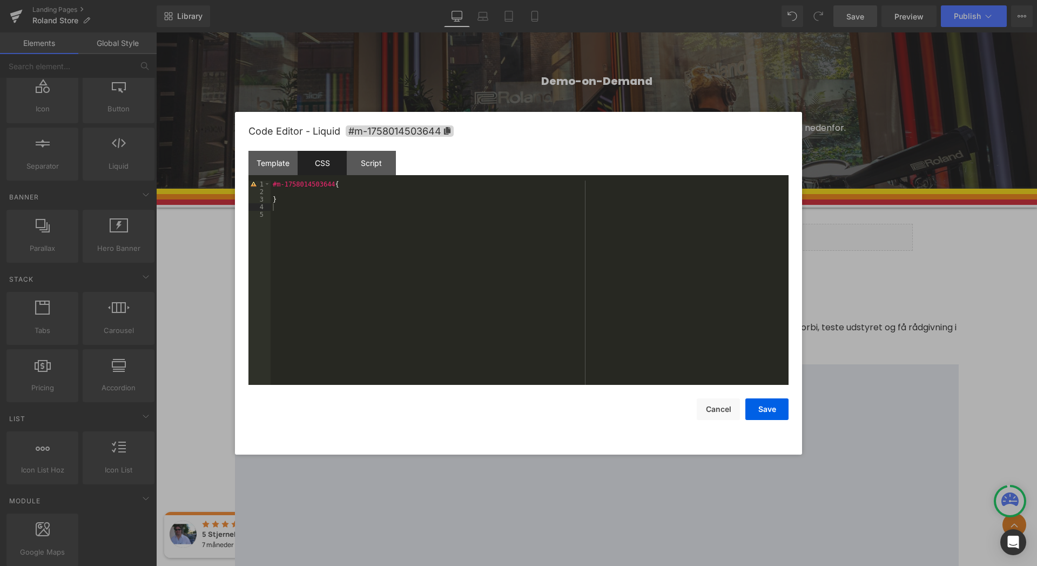
click at [351, 184] on div "#m-1758014503644 { }" at bounding box center [530, 289] width 518 height 219
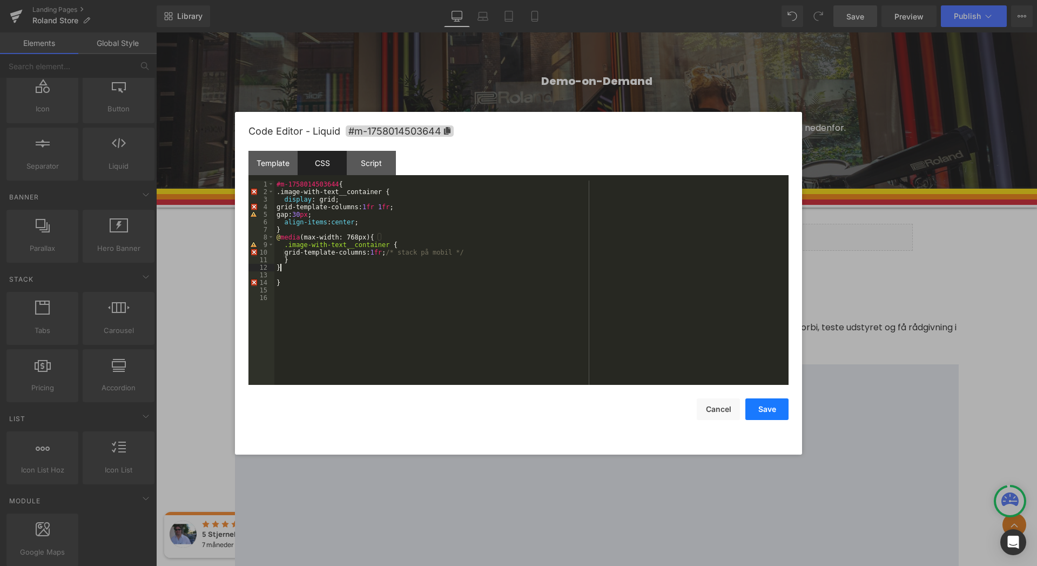
click at [766, 410] on button "Save" at bounding box center [766, 409] width 43 height 22
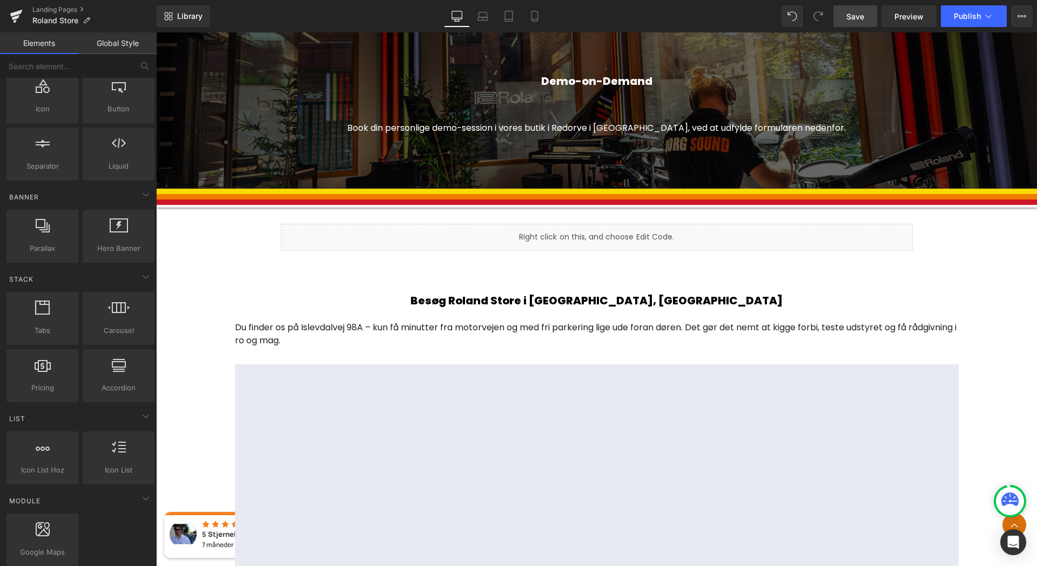
click at [858, 23] on link "Save" at bounding box center [855, 16] width 44 height 22
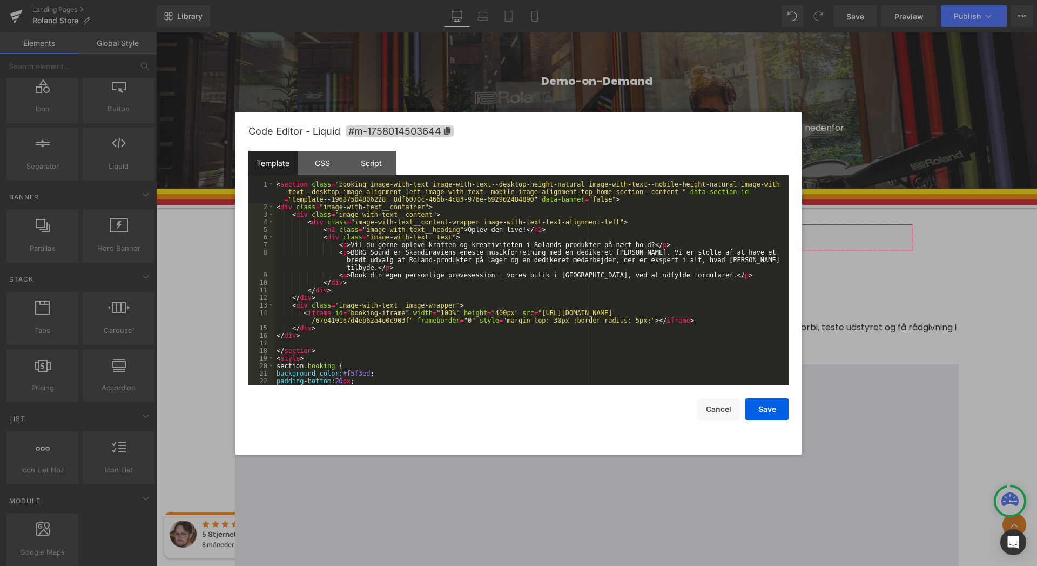
click at [524, 0] on div "Liquid You are previewing how the will restyle your page. You can not edit Elem…" at bounding box center [518, 0] width 1037 height 0
click at [501, 235] on div "< section class = "booking image-with-text image-with-text--desktop-height-natu…" at bounding box center [529, 297] width 510 height 234
click at [524, 231] on div "< section class = "booking image-with-text image-with-text--desktop-height-natu…" at bounding box center [529, 297] width 510 height 234
click at [496, 231] on div "< section class = "booking image-with-text image-with-text--desktop-height-natu…" at bounding box center [529, 297] width 510 height 234
click at [590, 256] on div "< section class = "booking image-with-text image-with-text--desktop-height-natu…" at bounding box center [529, 297] width 510 height 234
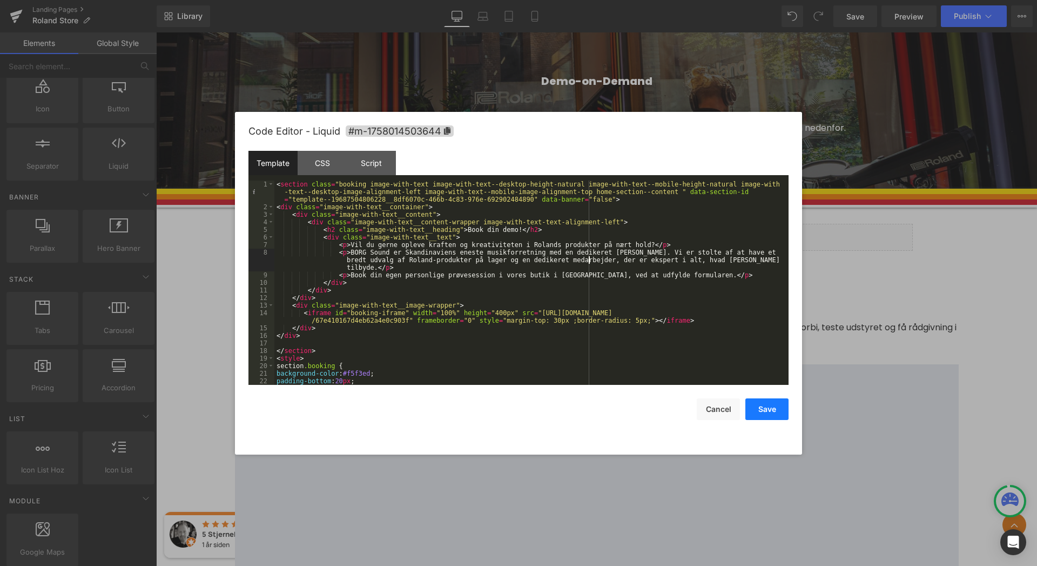
click at [770, 414] on button "Save" at bounding box center [766, 409] width 43 height 22
